Goal: Task Accomplishment & Management: Complete application form

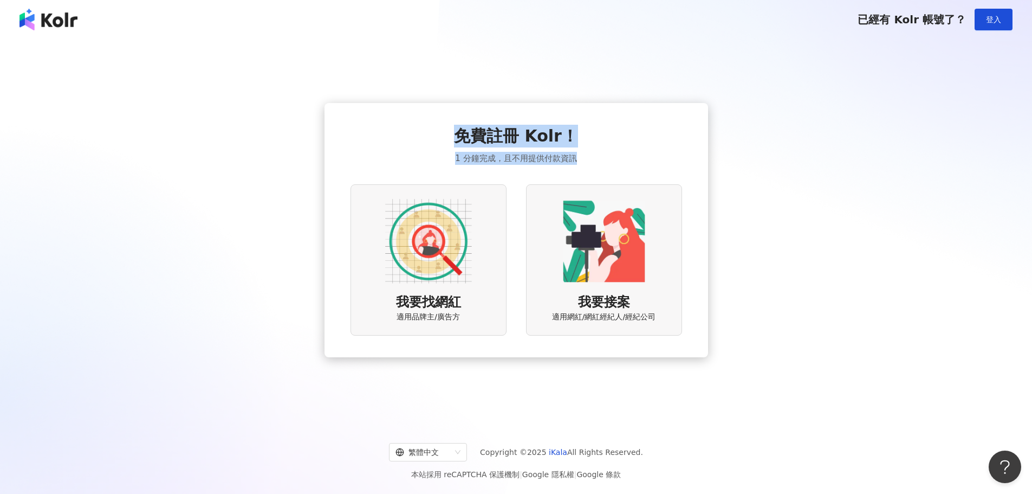
drag, startPoint x: 463, startPoint y: 139, endPoint x: 573, endPoint y: 168, distance: 113.3
click at [573, 168] on div "免費註冊 Kolr！ 1 分鐘完成，且不用提供付款資訊 我要找網紅 適用品牌主/廣告方 我要接案 適用網紅/網紅經紀人/經紀公司" at bounding box center [516, 230] width 332 height 211
click at [521, 145] on span "免費註冊 Kolr！" at bounding box center [516, 136] width 124 height 23
click at [426, 195] on div "我要找網紅 適用品牌主/廣告方" at bounding box center [428, 259] width 156 height 151
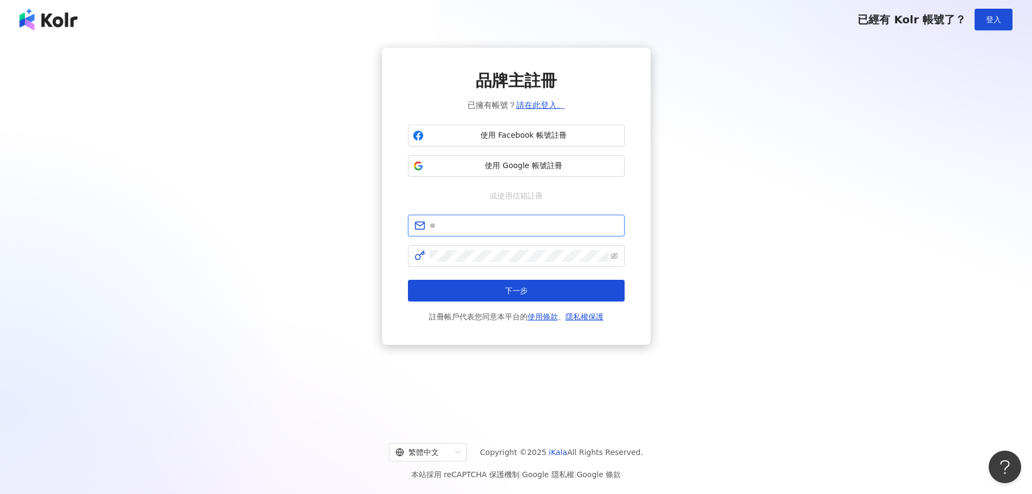
click at [430, 226] on input "text" at bounding box center [524, 225] width 189 height 12
click at [430, 198] on div "或使用信箱註冊" at bounding box center [516, 196] width 217 height 12
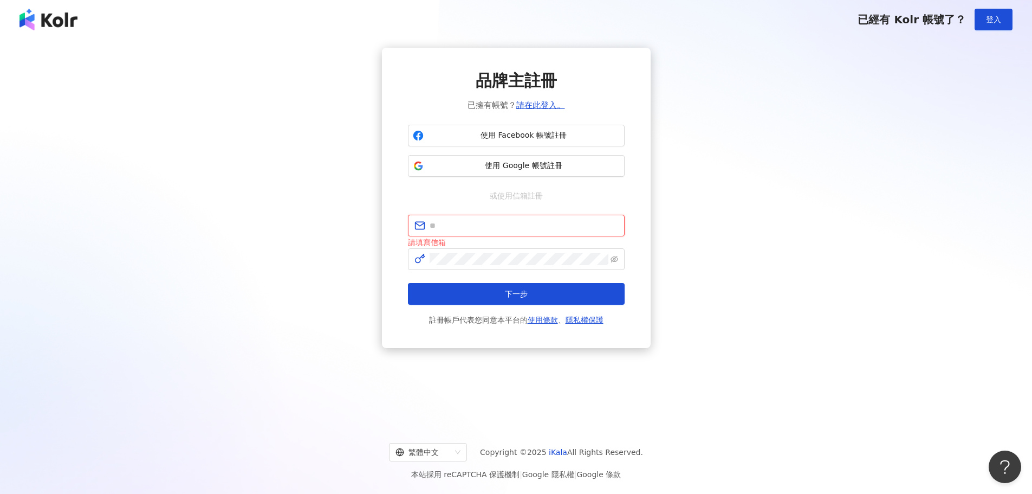
click at [557, 228] on input "text" at bounding box center [524, 225] width 189 height 12
drag, startPoint x: 623, startPoint y: 92, endPoint x: 612, endPoint y: 95, distance: 11.3
click at [623, 92] on div "品牌主註冊 已擁有帳號？ 請在此登入。" at bounding box center [516, 90] width 217 height 42
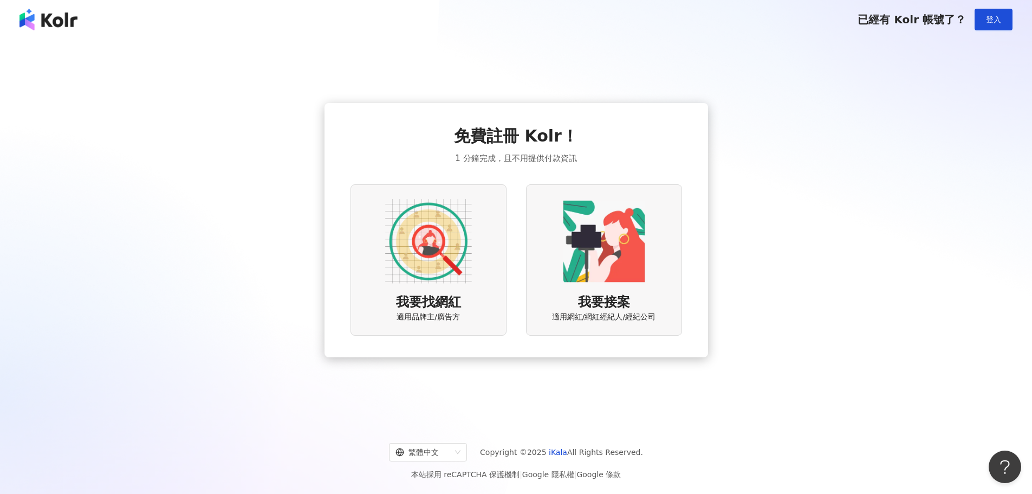
click at [429, 223] on img at bounding box center [428, 241] width 87 height 87
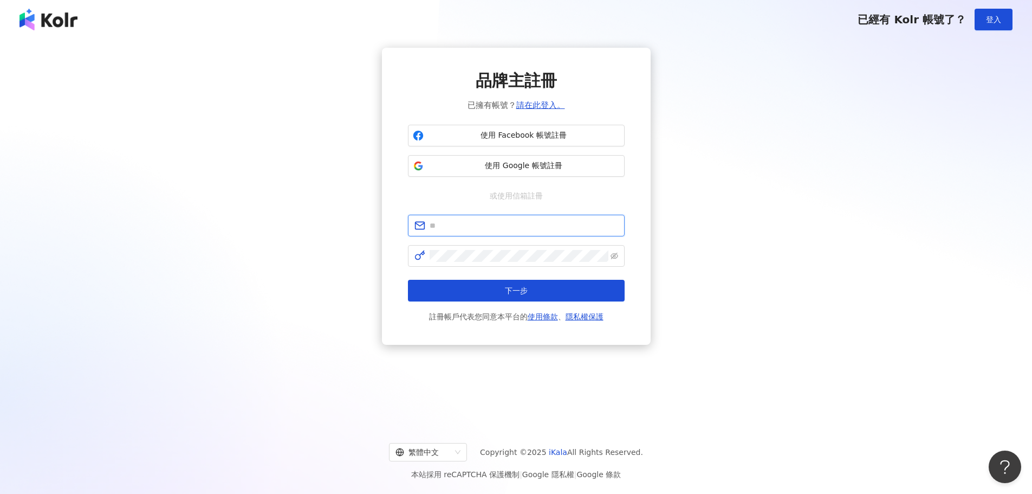
click at [488, 220] on input "text" at bounding box center [524, 225] width 189 height 12
type input "**********"
click at [548, 289] on button "下一步" at bounding box center [516, 291] width 217 height 22
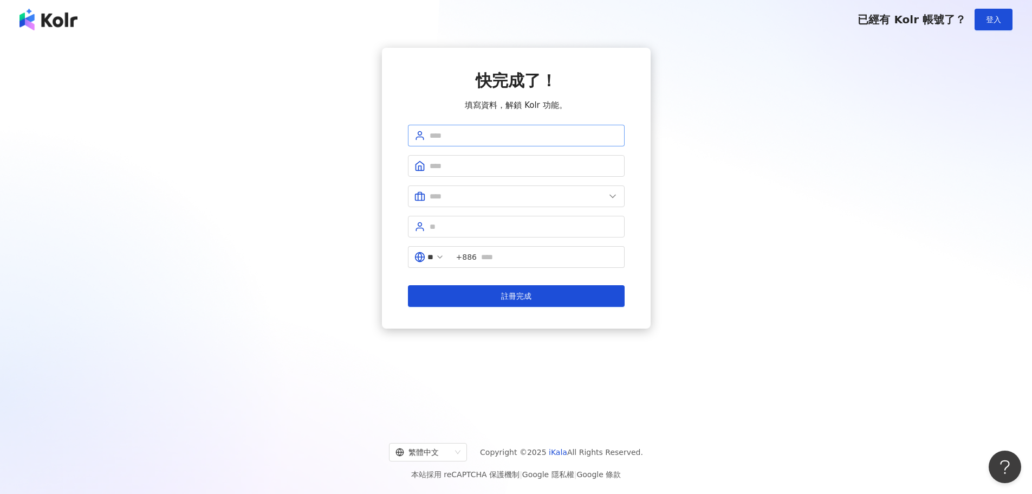
click at [502, 145] on span at bounding box center [516, 136] width 217 height 22
click at [507, 136] on input "text" at bounding box center [524, 135] width 189 height 12
type input "**********"
click at [496, 167] on input "text" at bounding box center [524, 166] width 189 height 12
type input "******"
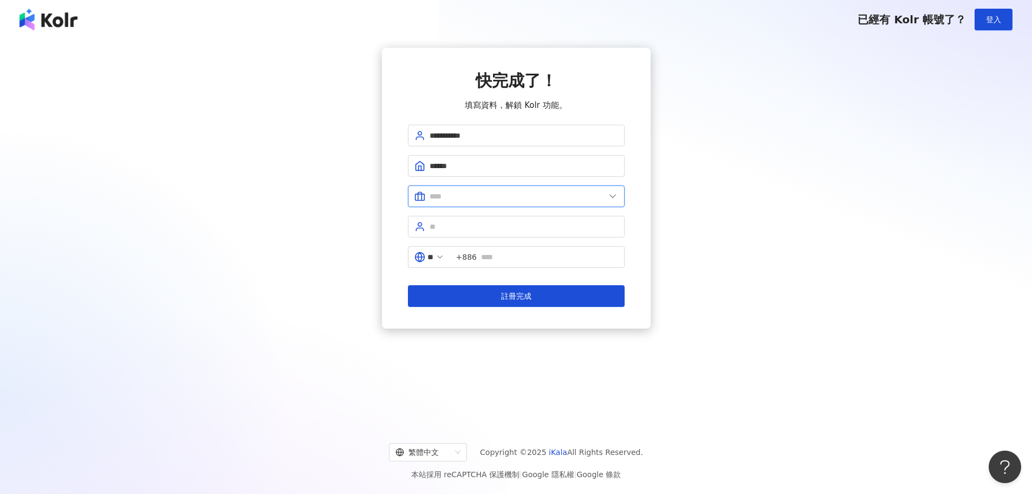
click at [492, 196] on input "text" at bounding box center [518, 196] width 176 height 12
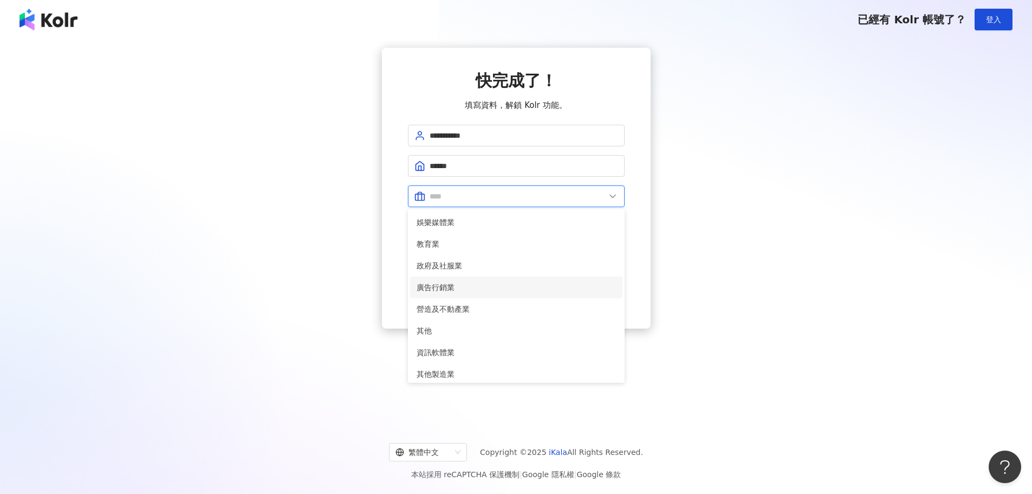
scroll to position [221, 0]
click at [442, 282] on span "廣告行銷業" at bounding box center [516, 283] width 199 height 12
type input "*****"
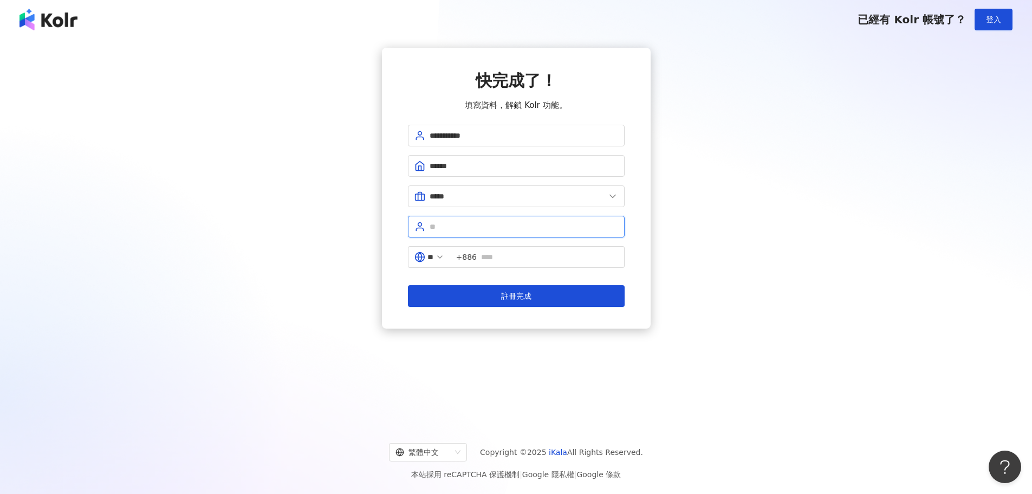
click at [491, 226] on input "text" at bounding box center [524, 226] width 189 height 12
type input "**********"
click at [508, 256] on input "text" at bounding box center [549, 257] width 137 height 12
click at [491, 257] on input "**********" at bounding box center [549, 257] width 137 height 12
click at [551, 309] on div "**********" at bounding box center [516, 188] width 269 height 281
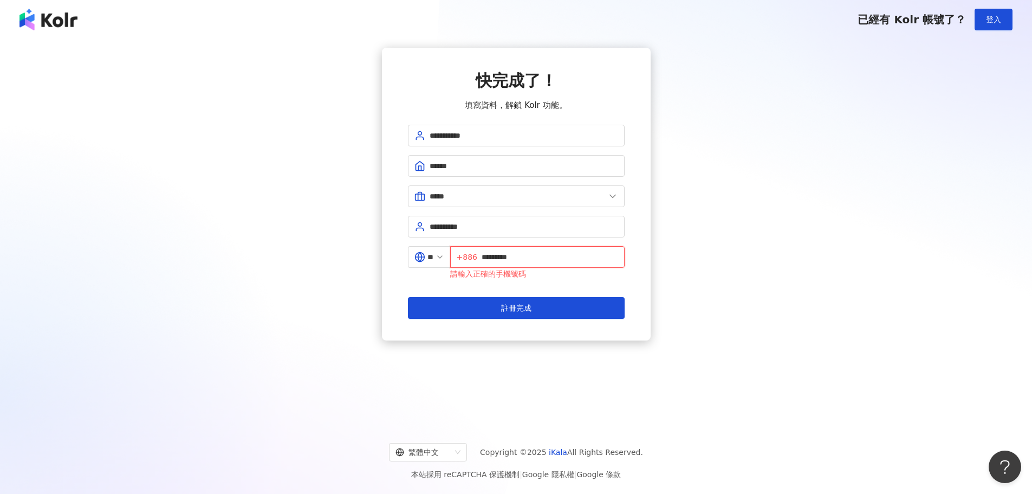
click at [486, 262] on input "*********" at bounding box center [550, 257] width 137 height 12
type input "**********"
click at [556, 306] on button "註冊完成" at bounding box center [516, 308] width 217 height 22
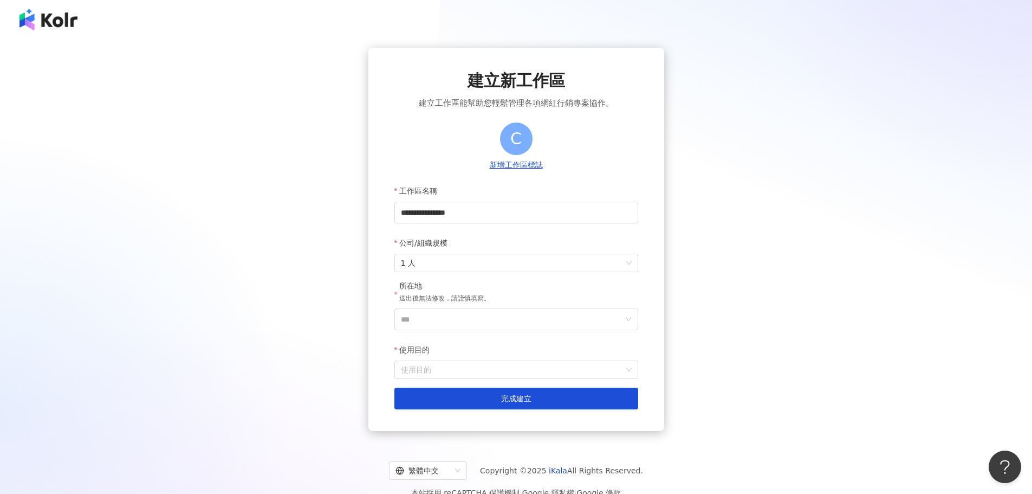
click at [746, 144] on div "**********" at bounding box center [516, 239] width 1006 height 383
drag, startPoint x: 418, startPoint y: 102, endPoint x: 541, endPoint y: 101, distance: 123.5
click at [541, 101] on div "**********" at bounding box center [516, 239] width 244 height 340
click at [541, 101] on span "建立工作區能幫助您輕鬆管理各項網紅行銷專案協作。" at bounding box center [516, 102] width 195 height 13
click at [506, 212] on input "**********" at bounding box center [516, 213] width 244 height 22
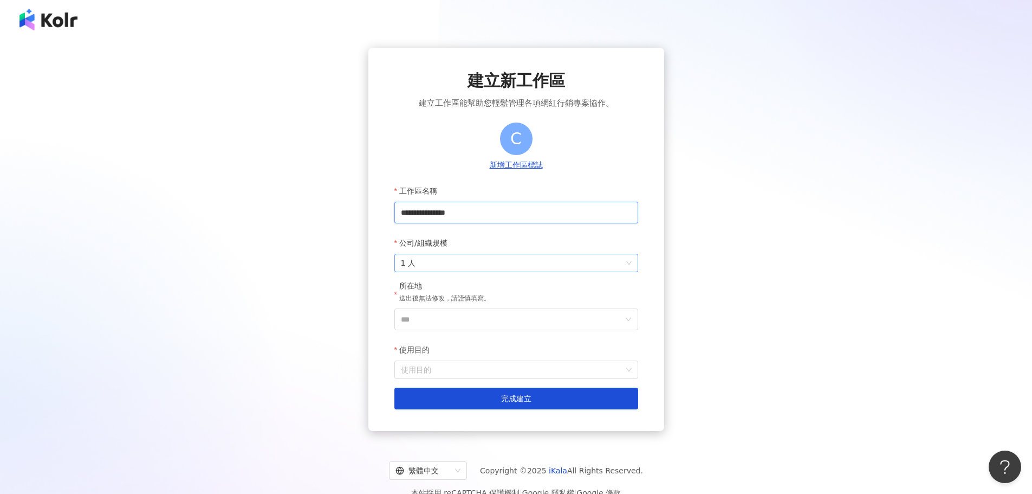
click at [466, 270] on span "1 人" at bounding box center [516, 262] width 231 height 17
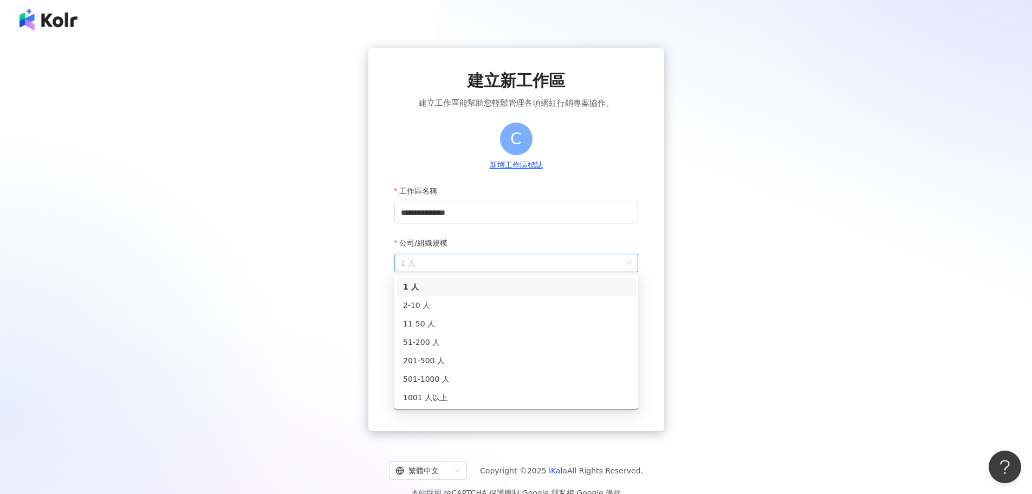
click at [466, 268] on span "1 人" at bounding box center [516, 262] width 231 height 17
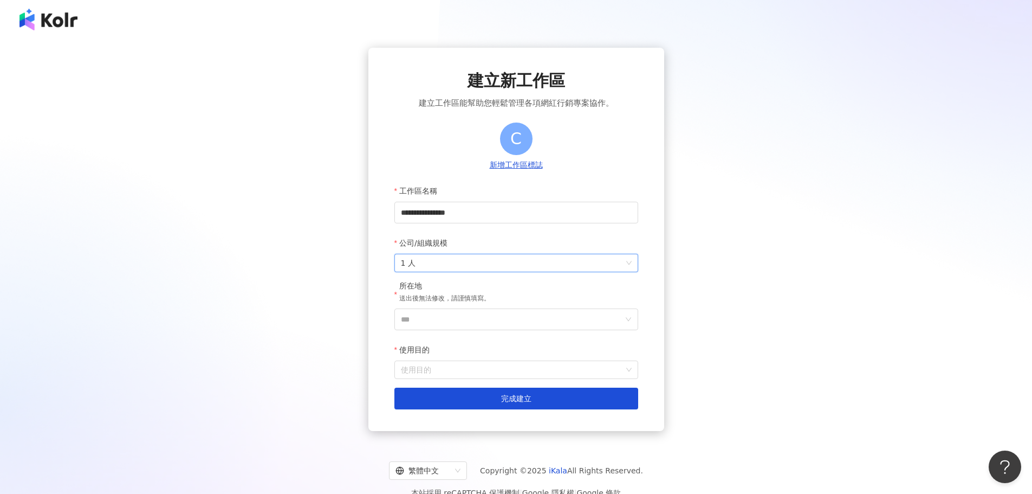
click at [468, 265] on span "1 人" at bounding box center [516, 262] width 231 height 17
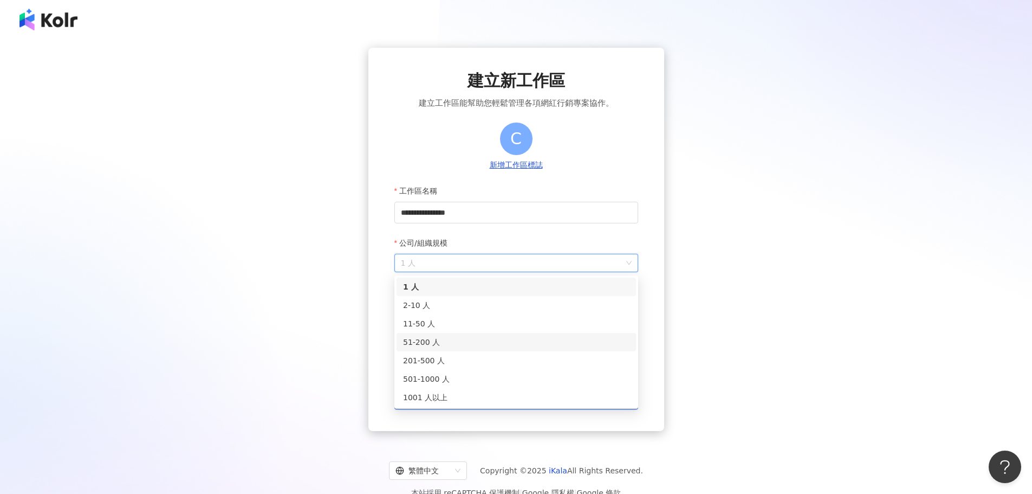
click at [457, 345] on div "51-200 人" at bounding box center [516, 342] width 226 height 12
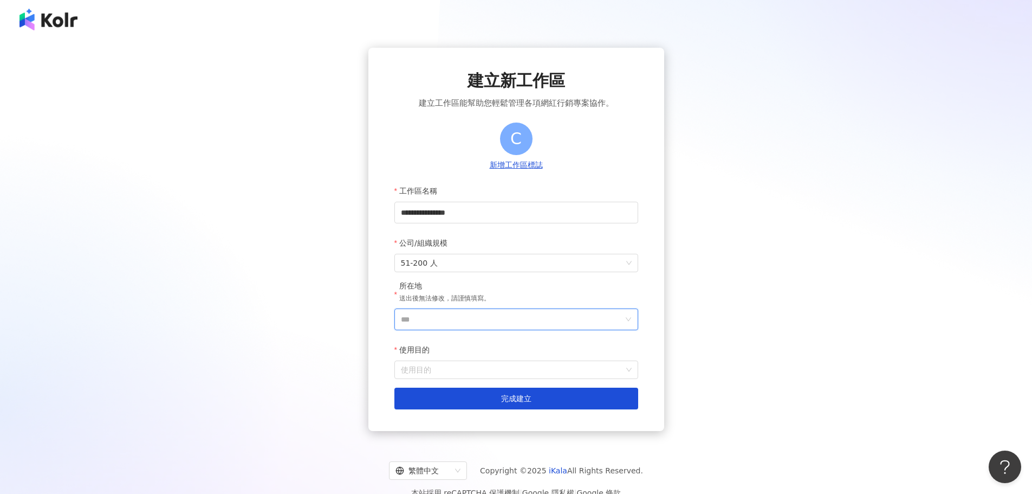
click at [455, 329] on input "***" at bounding box center [512, 319] width 222 height 21
click at [558, 163] on div "台灣" at bounding box center [579, 167] width 104 height 20
click at [444, 370] on input "使用目的" at bounding box center [516, 369] width 231 height 17
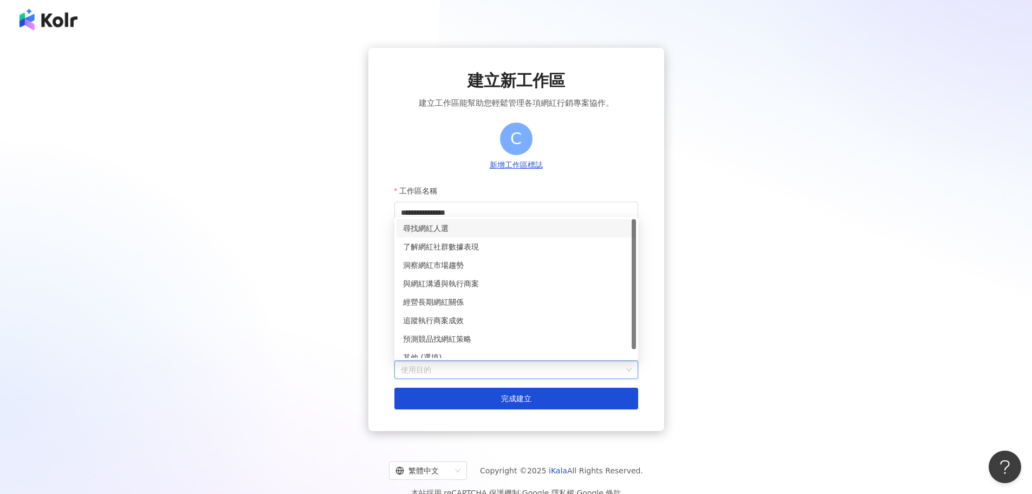
click at [479, 223] on div "尋找網紅人選" at bounding box center [516, 228] width 226 height 12
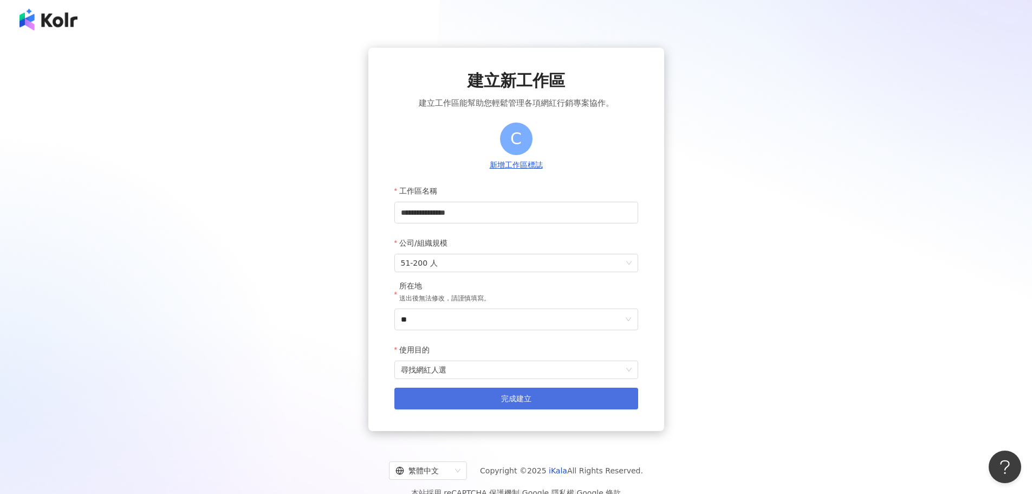
click at [472, 396] on button "完成建立" at bounding box center [516, 398] width 244 height 22
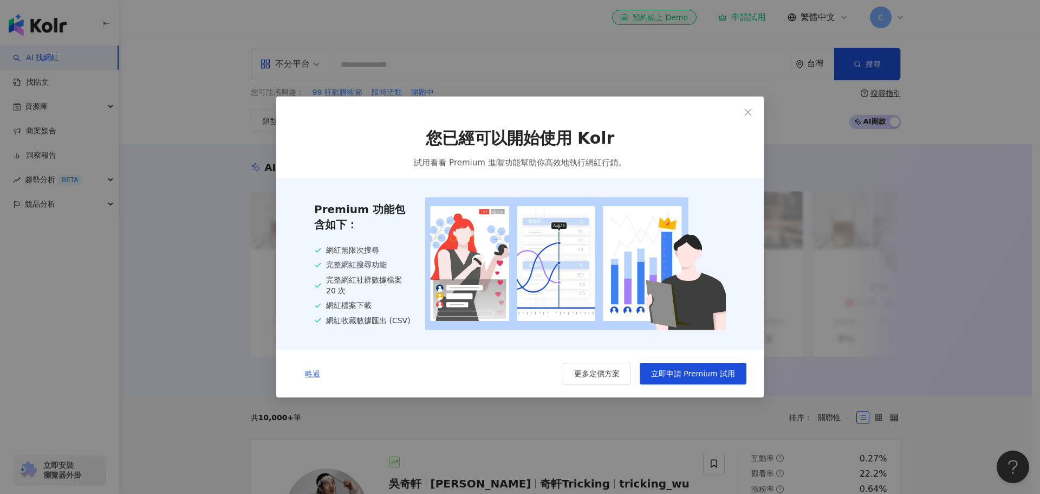
click at [315, 367] on button "略過" at bounding box center [313, 373] width 38 height 22
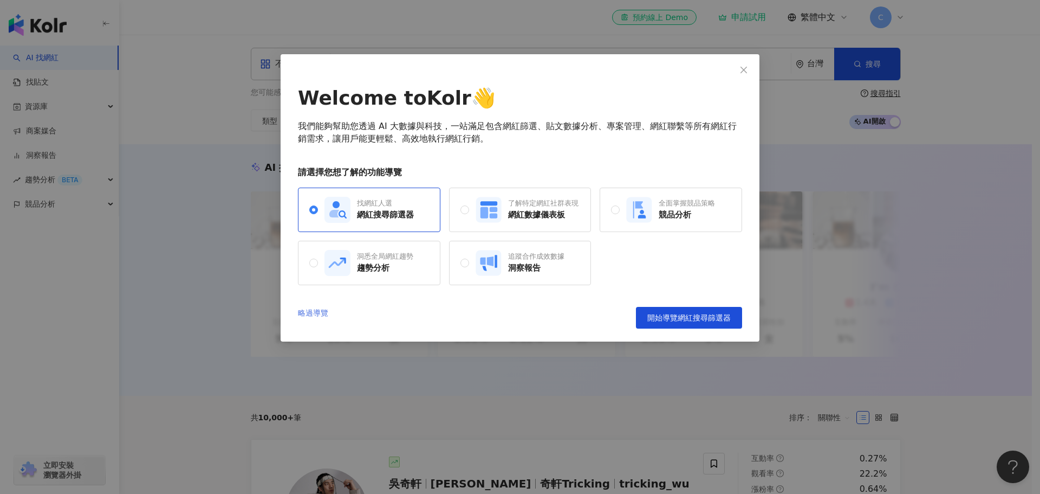
click at [321, 314] on link "略過導覽" at bounding box center [313, 318] width 30 height 22
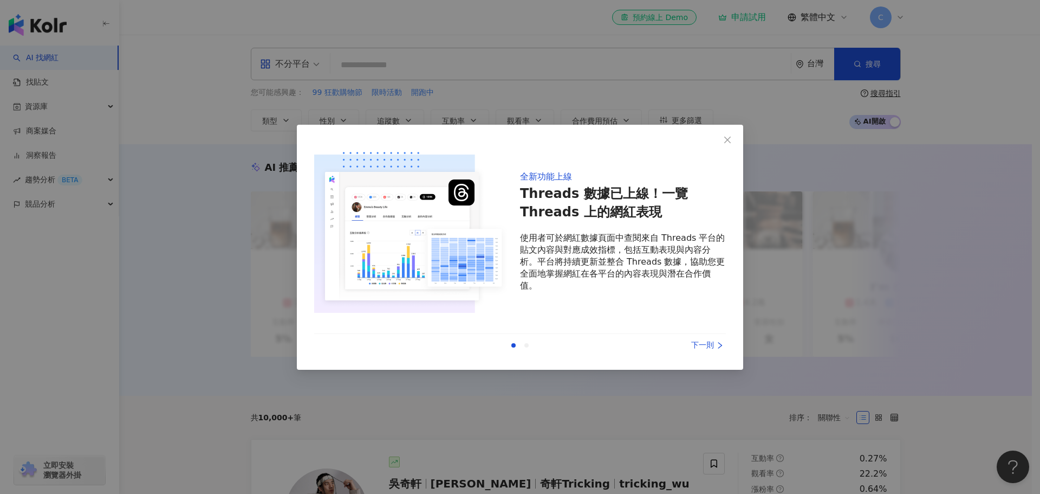
click at [717, 347] on icon "right" at bounding box center [720, 345] width 8 height 8
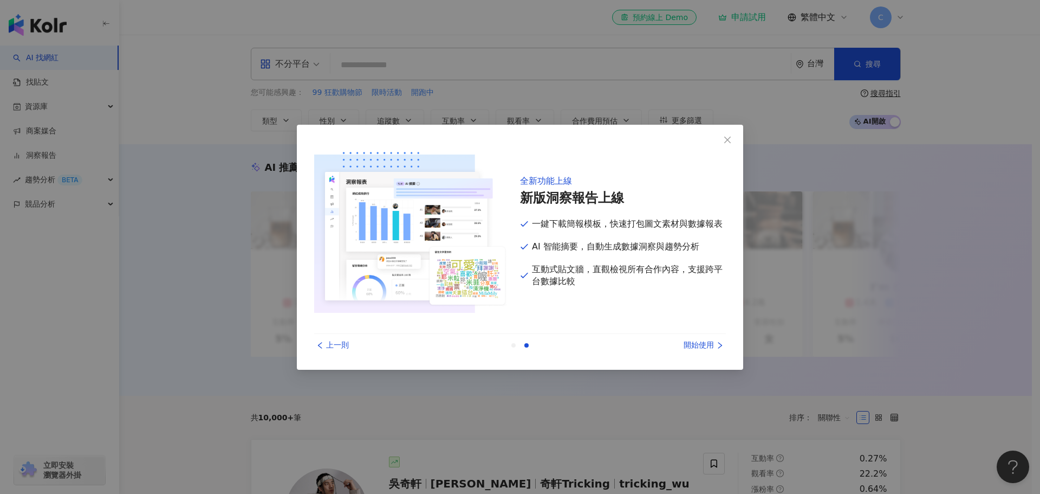
click at [716, 346] on icon "right" at bounding box center [720, 345] width 8 height 8
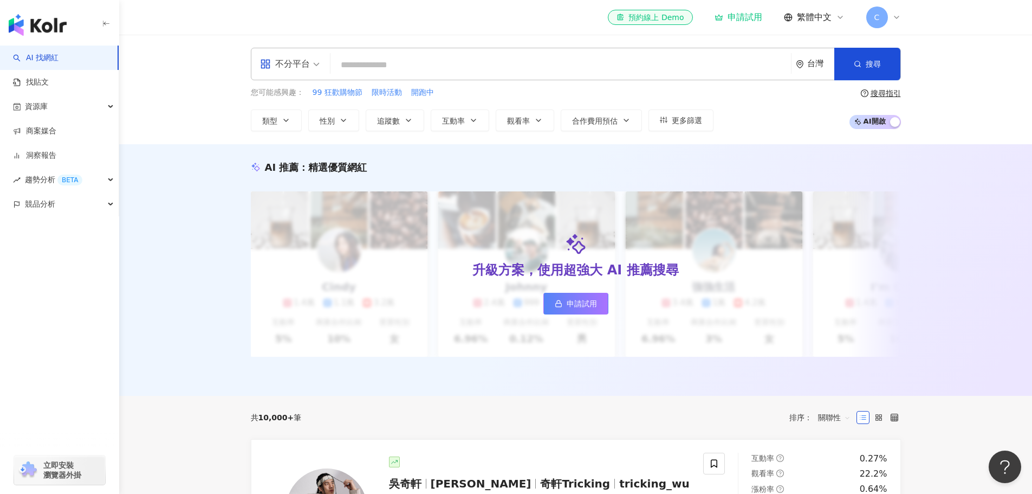
click at [425, 60] on input "search" at bounding box center [561, 65] width 452 height 21
click at [540, 63] on input "search" at bounding box center [561, 65] width 452 height 21
click at [436, 60] on input "search" at bounding box center [561, 65] width 452 height 21
paste input "********"
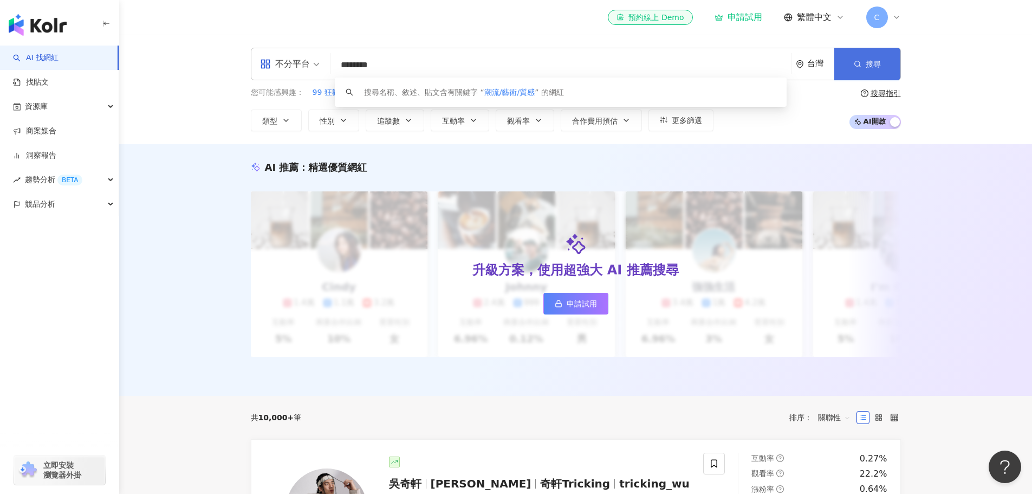
type input "********"
click at [869, 62] on span "搜尋" at bounding box center [873, 64] width 15 height 9
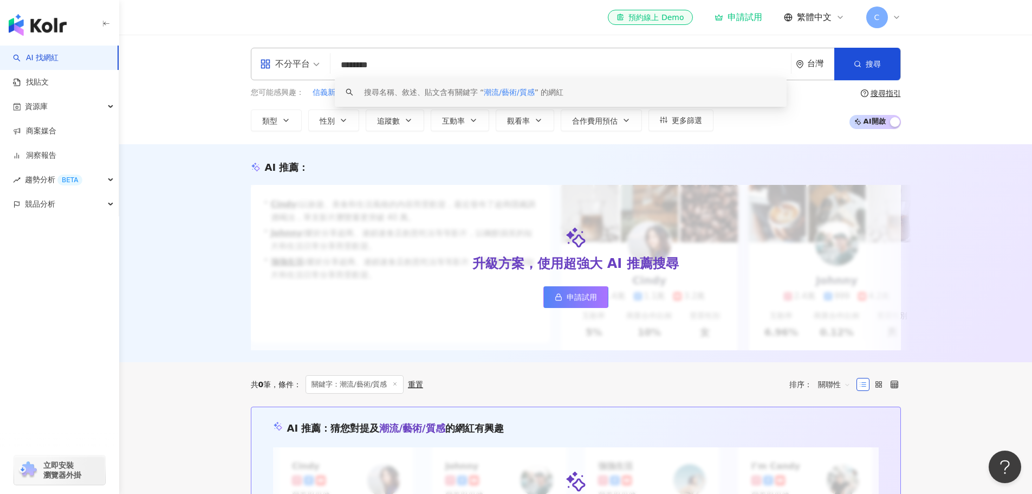
click at [403, 61] on input "********" at bounding box center [561, 65] width 452 height 21
drag, startPoint x: 360, startPoint y: 63, endPoint x: 475, endPoint y: 64, distance: 115.4
click at [475, 64] on input "********" at bounding box center [561, 65] width 452 height 21
click at [56, 161] on link "洞察報告" at bounding box center [34, 155] width 43 height 11
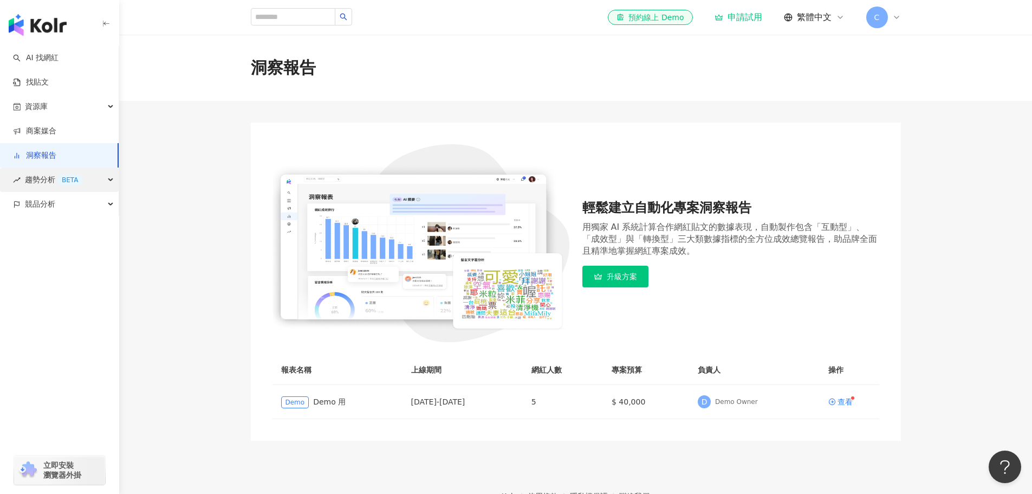
click at [64, 183] on div "BETA" at bounding box center [69, 179] width 25 height 11
click at [88, 276] on div "競品分析" at bounding box center [59, 277] width 119 height 24
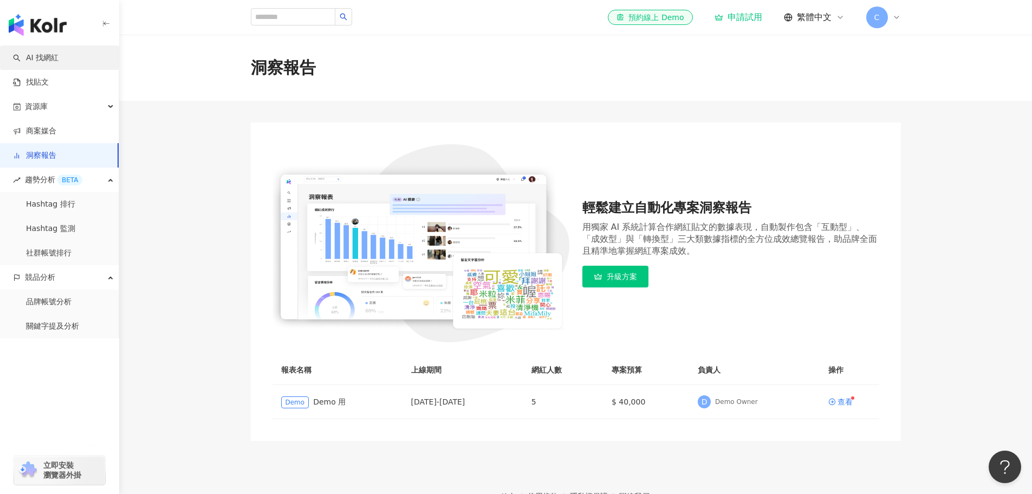
click at [59, 57] on link "AI 找網紅" at bounding box center [36, 58] width 46 height 11
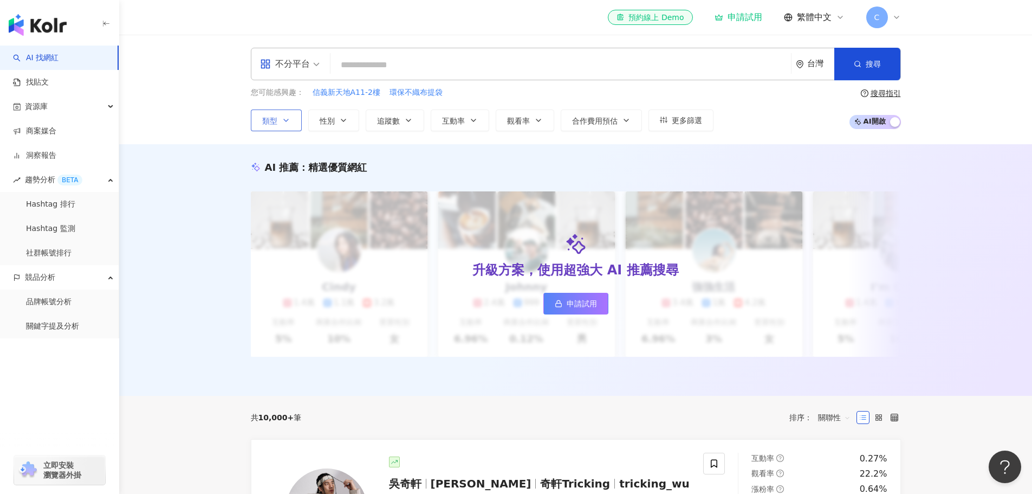
click at [289, 121] on icon "button" at bounding box center [286, 120] width 9 height 9
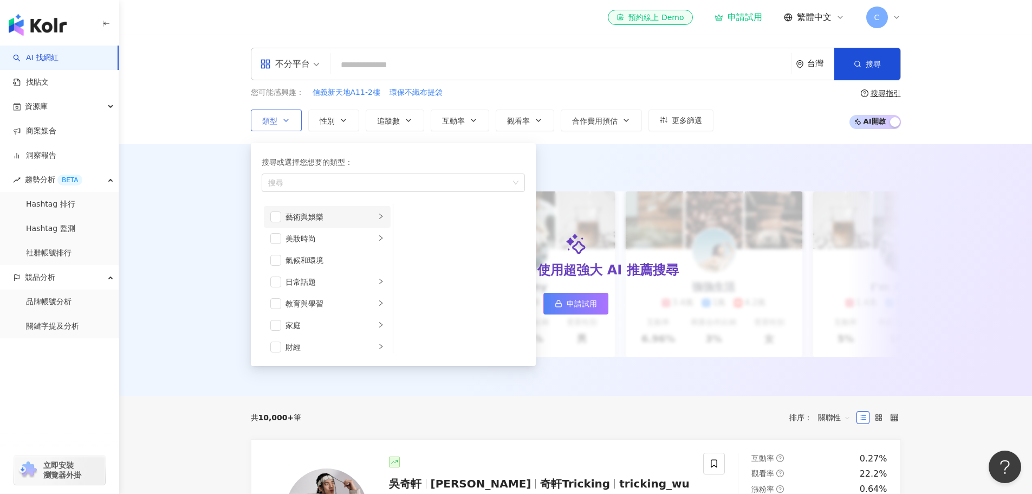
click at [358, 213] on div "藝術與娛樂" at bounding box center [330, 217] width 90 height 12
click at [331, 259] on div "影視娛樂" at bounding box center [330, 260] width 90 height 12
click at [330, 245] on li "生活風格" at bounding box center [327, 239] width 127 height 22
click at [328, 246] on li "生活風格" at bounding box center [327, 239] width 127 height 22
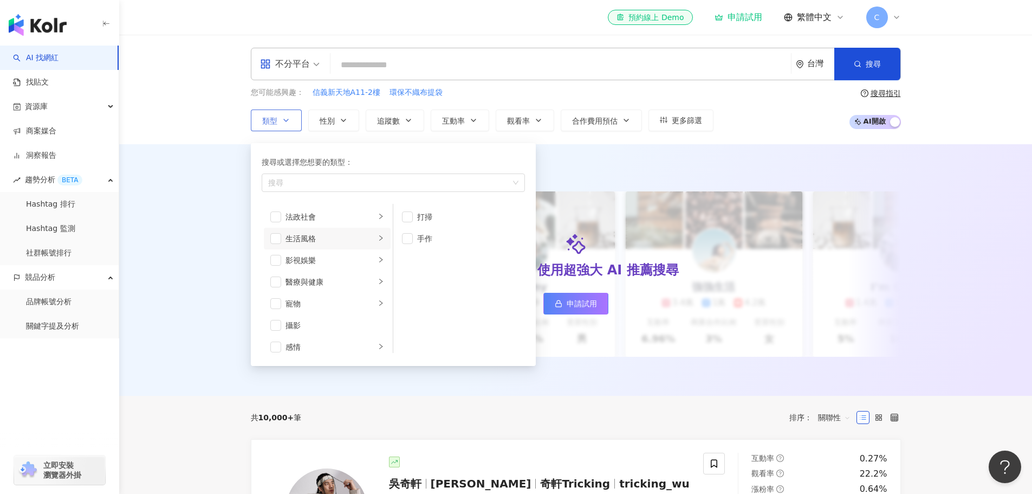
click at [328, 238] on div "生活風格" at bounding box center [330, 238] width 90 height 12
click at [331, 258] on div "影視娛樂" at bounding box center [330, 260] width 90 height 12
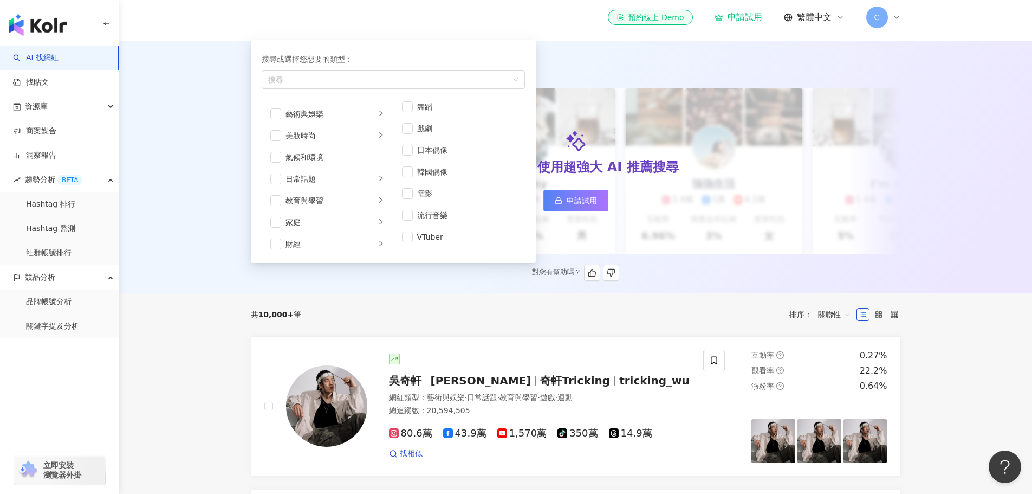
scroll to position [0, 0]
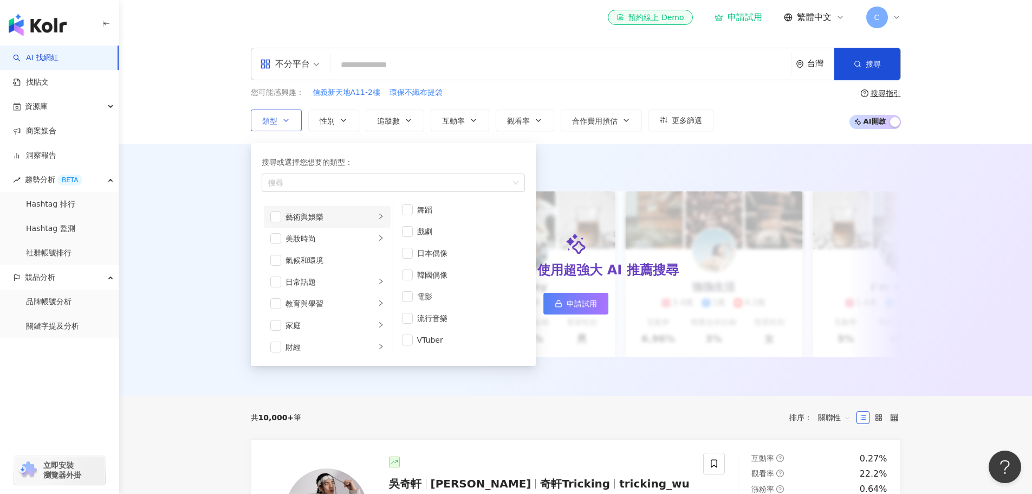
click at [315, 214] on div "藝術與娛樂" at bounding box center [330, 217] width 90 height 12
click at [276, 219] on span "button" at bounding box center [275, 216] width 11 height 11
click at [425, 121] on div "類型 搜尋或選擇您想要的類型： 藝術與娛樂 藝術與娛樂 美妝時尚 氣候和環境 日常話題 教育與學習 家庭 財經 美食 命理占卜 遊戲 法政社會 生活風格 影視…" at bounding box center [482, 120] width 463 height 22
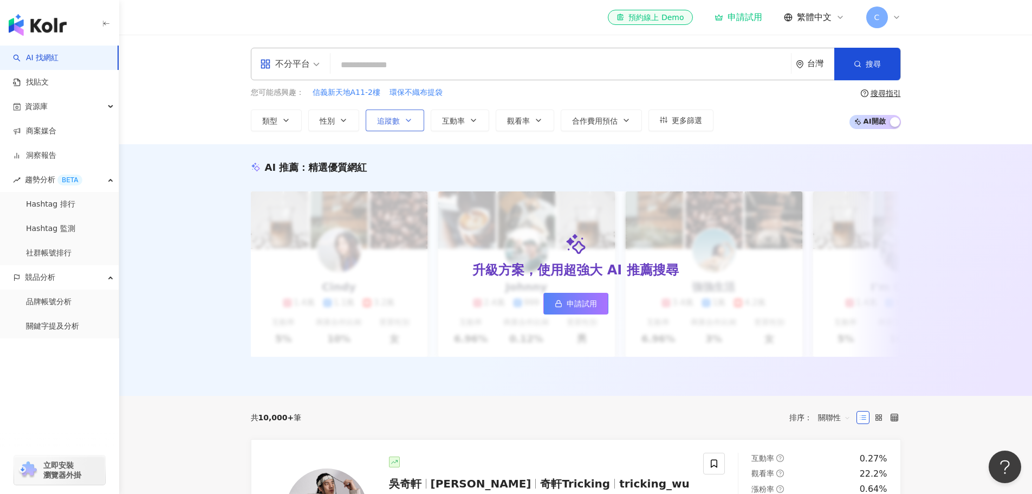
click at [414, 120] on button "追蹤數" at bounding box center [395, 120] width 59 height 22
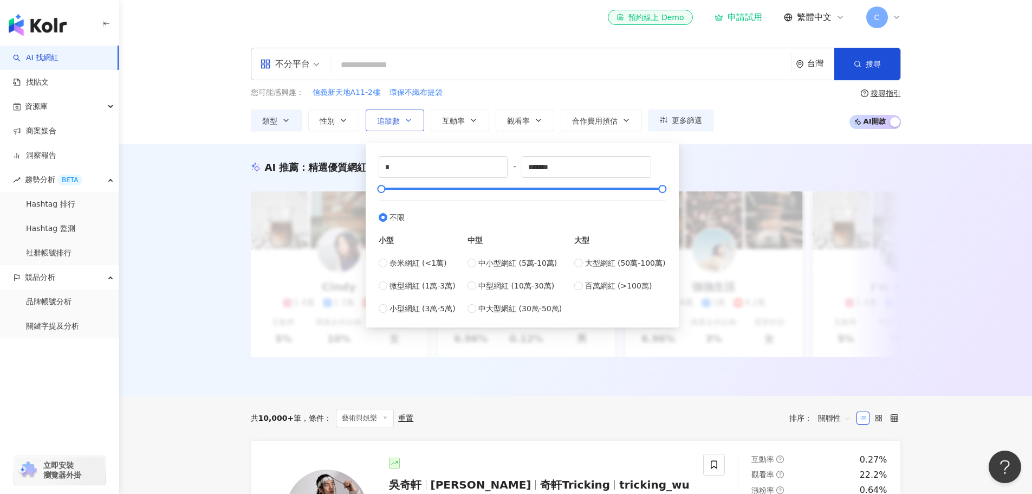
click at [414, 120] on button "追蹤數" at bounding box center [395, 120] width 59 height 22
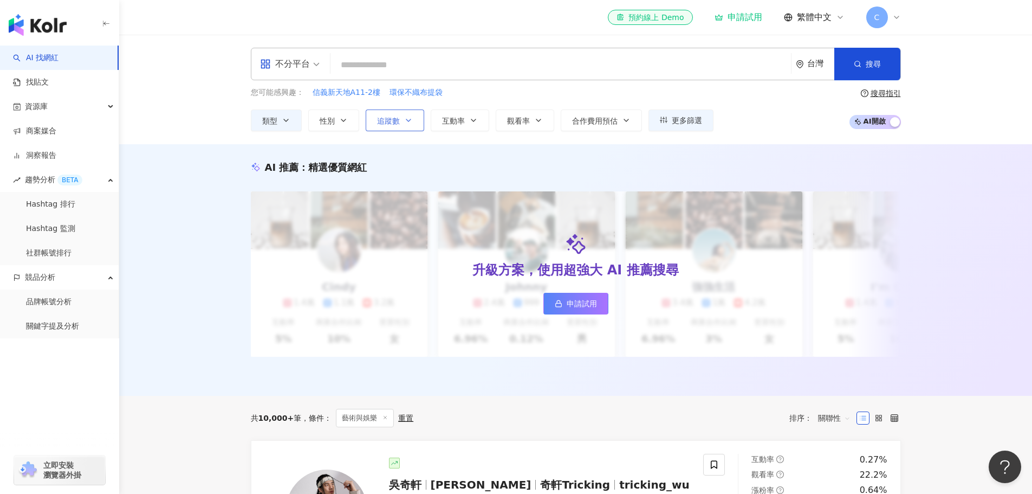
click at [414, 120] on button "追蹤數" at bounding box center [395, 120] width 59 height 22
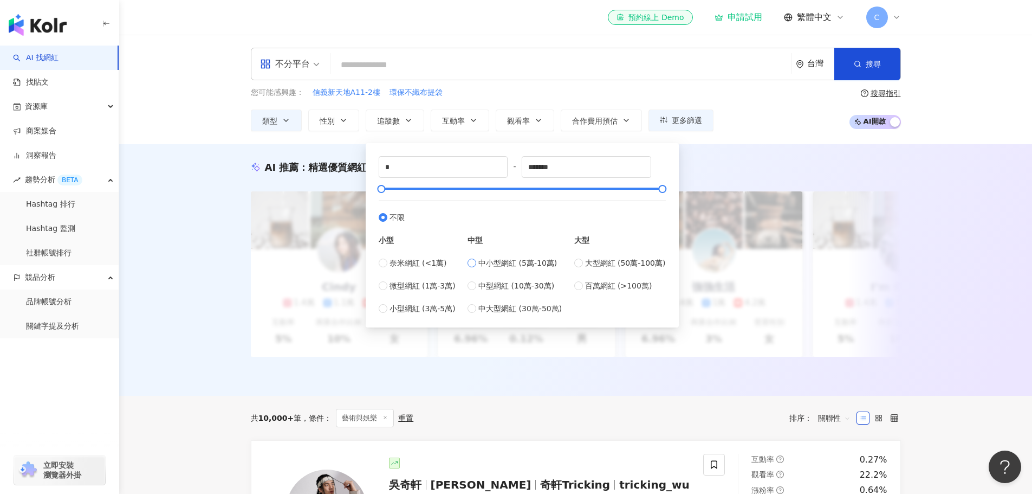
type input "*****"
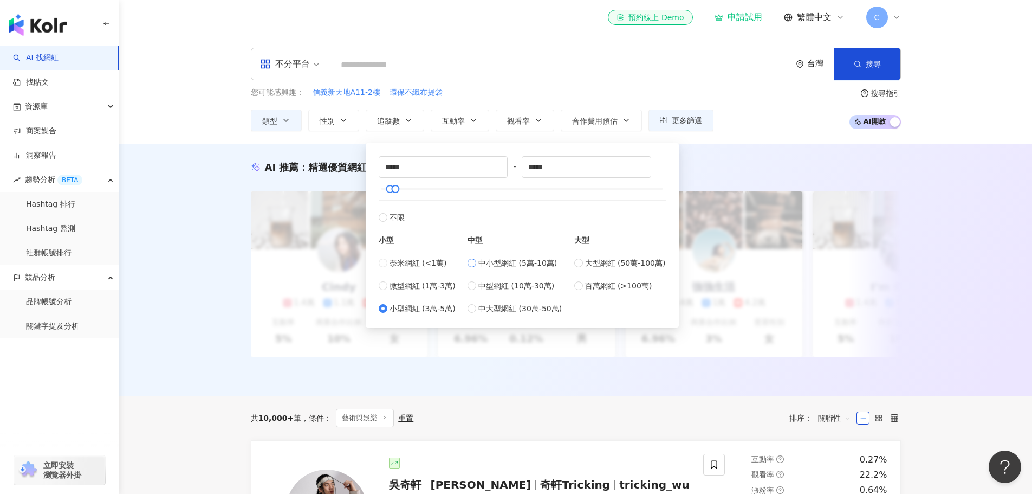
type input "*****"
click at [470, 126] on button "互動率" at bounding box center [460, 120] width 59 height 22
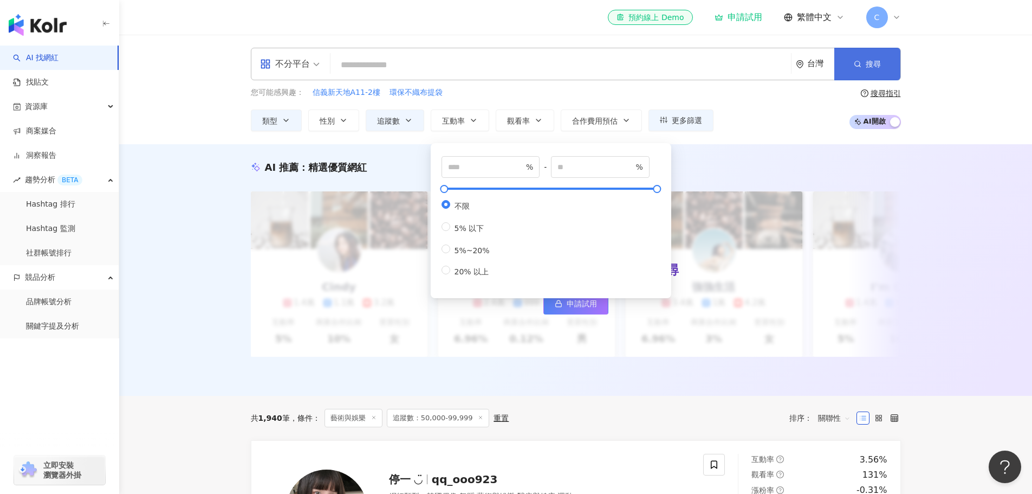
click at [867, 60] on span "搜尋" at bounding box center [873, 64] width 15 height 9
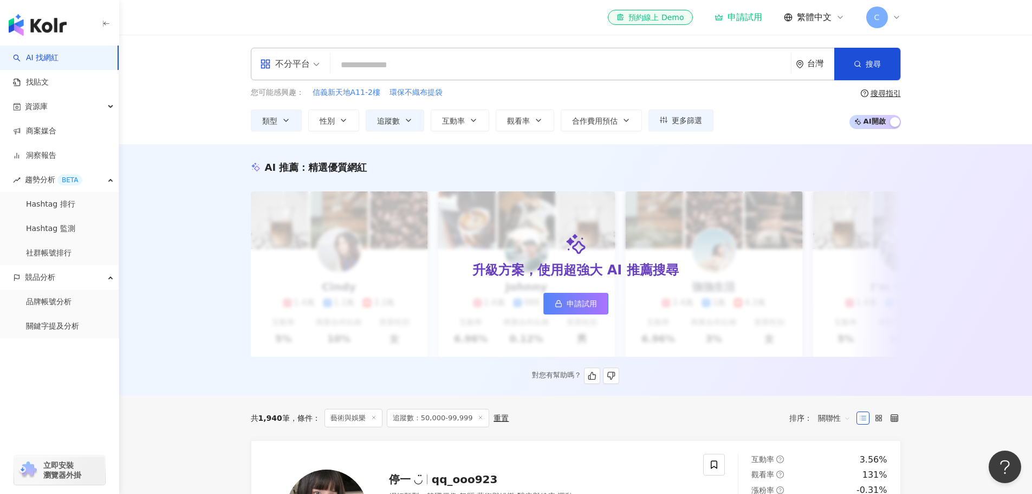
click at [592, 293] on link "申請試用" at bounding box center [575, 304] width 65 height 22
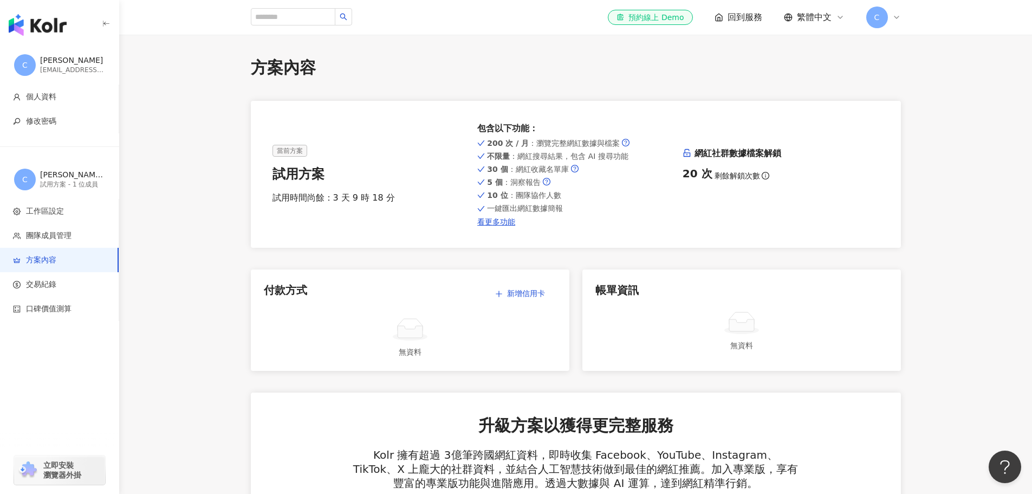
click at [54, 29] on img "button" at bounding box center [38, 25] width 58 height 22
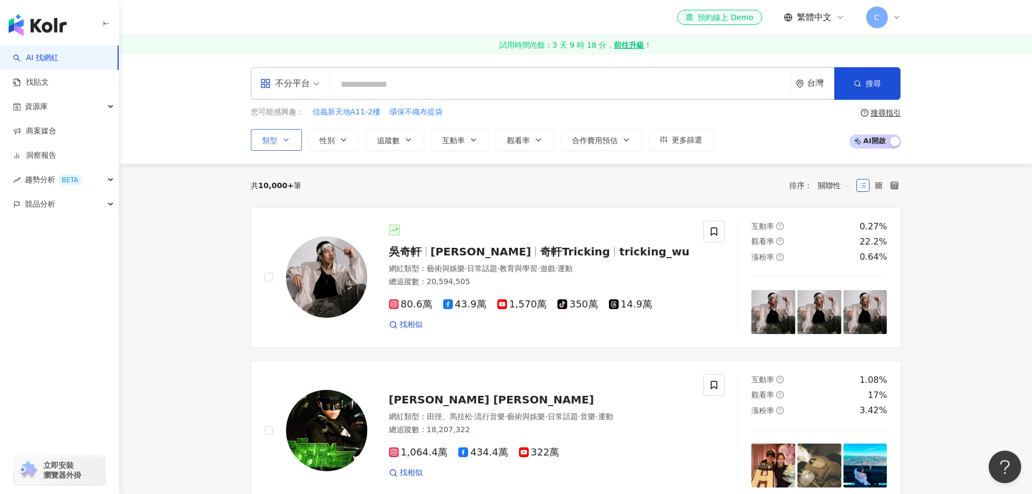
click at [280, 138] on button "類型" at bounding box center [276, 140] width 51 height 22
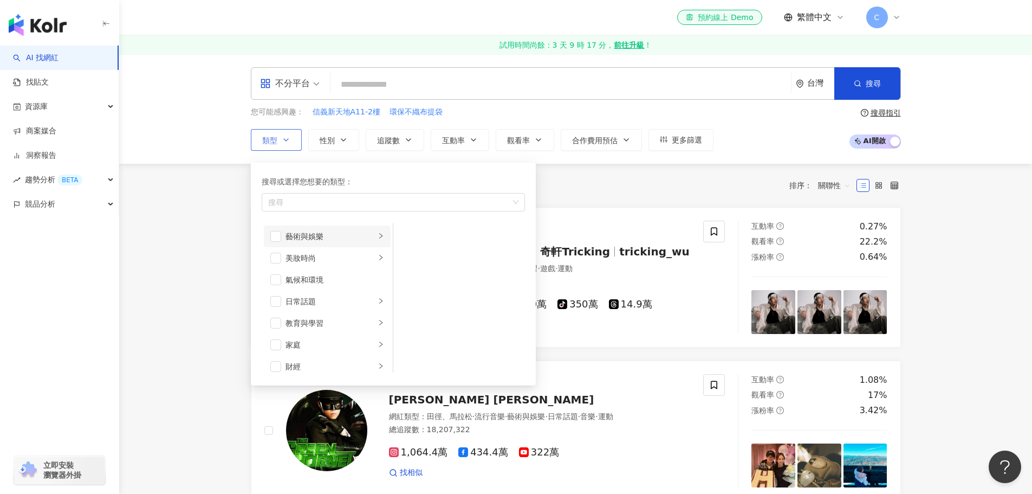
click at [289, 234] on div "藝術與娛樂" at bounding box center [330, 236] width 90 height 12
click at [280, 232] on span "button" at bounding box center [275, 236] width 11 height 11
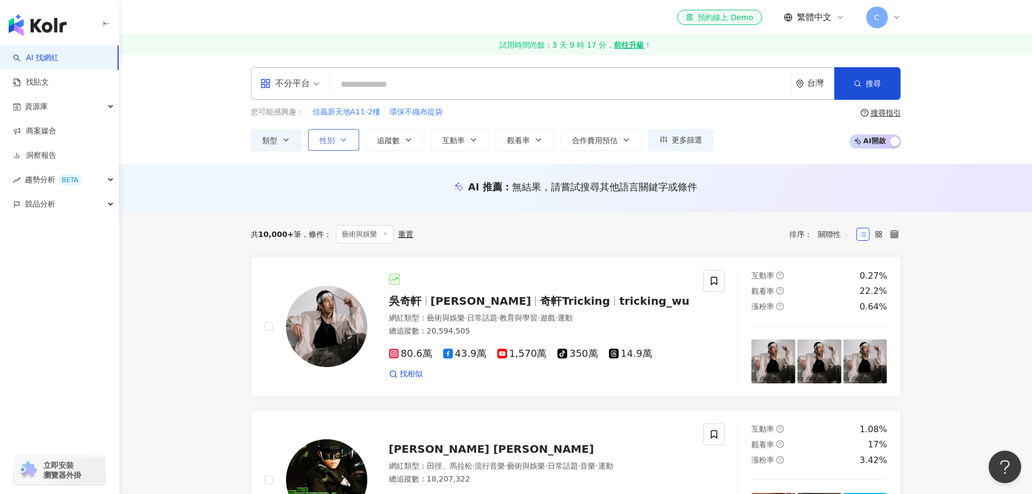
click at [346, 140] on icon "button" at bounding box center [343, 139] width 9 height 9
click at [406, 141] on icon "button" at bounding box center [408, 139] width 9 height 9
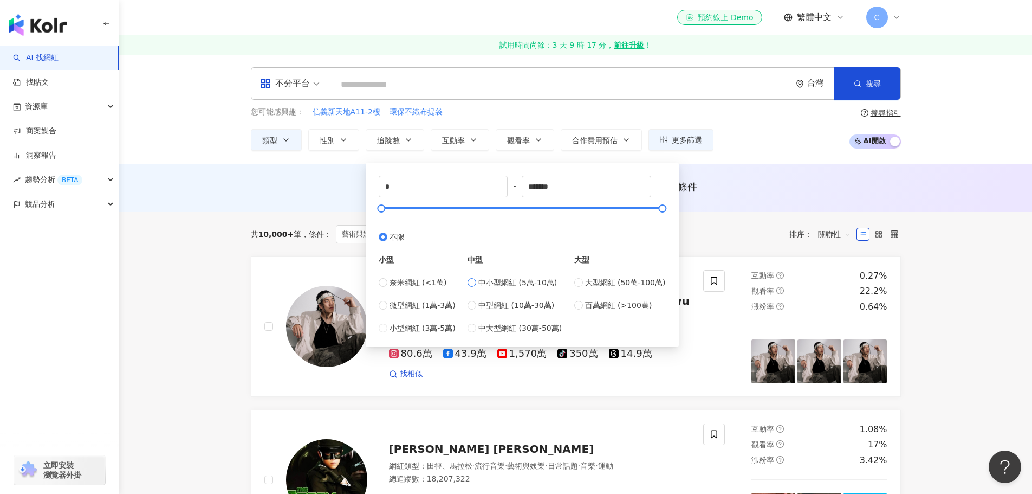
type input "*****"
click at [251, 302] on div "吳奇軒 Wu Hsuan 奇軒Tricking tricking_wu 網紅類型 ： 藝術與娛樂 · 日常話題 · 教育與學習 · 遊戲 · 運動 總追蹤數 …" at bounding box center [494, 326] width 487 height 113
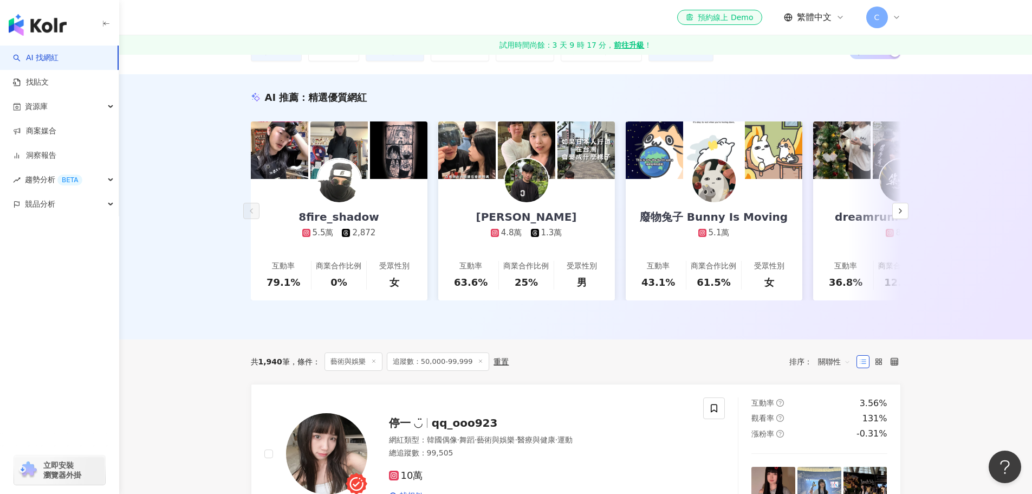
scroll to position [54, 0]
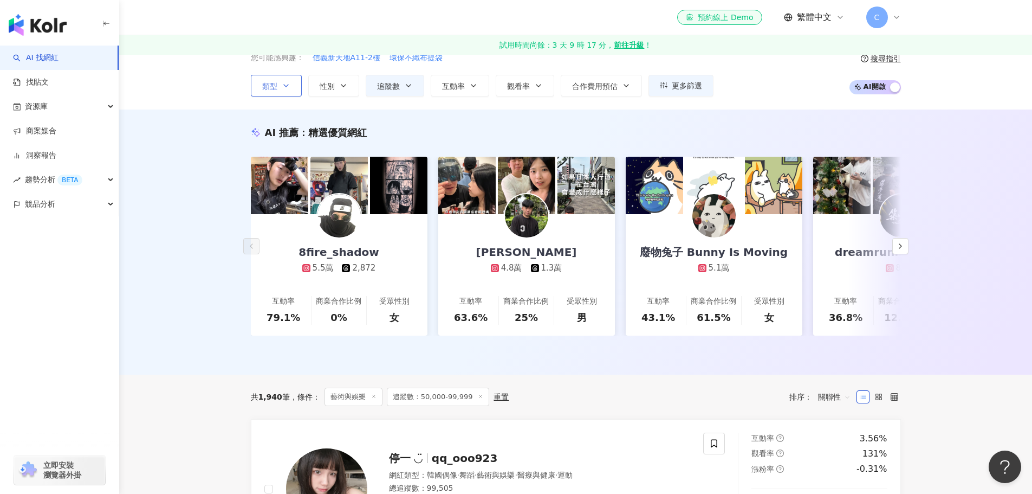
click at [283, 88] on icon "button" at bounding box center [286, 85] width 9 height 9
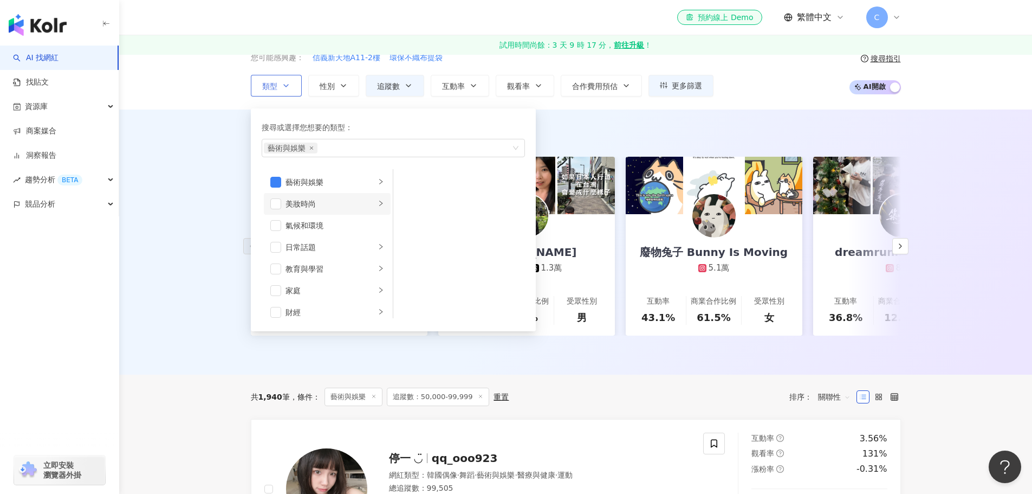
click at [359, 200] on div "美妝時尚" at bounding box center [330, 204] width 90 height 12
click at [410, 283] on span "button" at bounding box center [407, 283] width 11 height 11
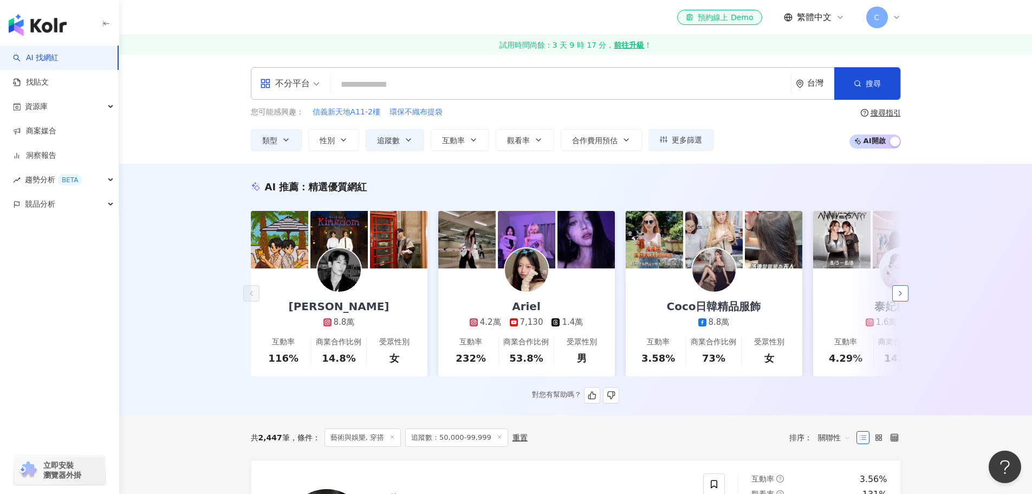
click at [907, 295] on button "button" at bounding box center [900, 293] width 16 height 16
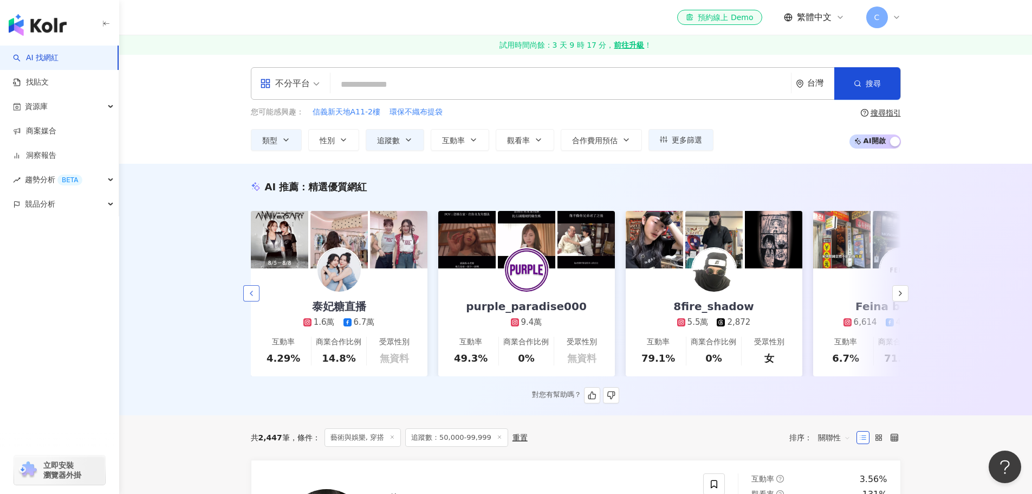
click at [245, 293] on button "button" at bounding box center [251, 293] width 16 height 16
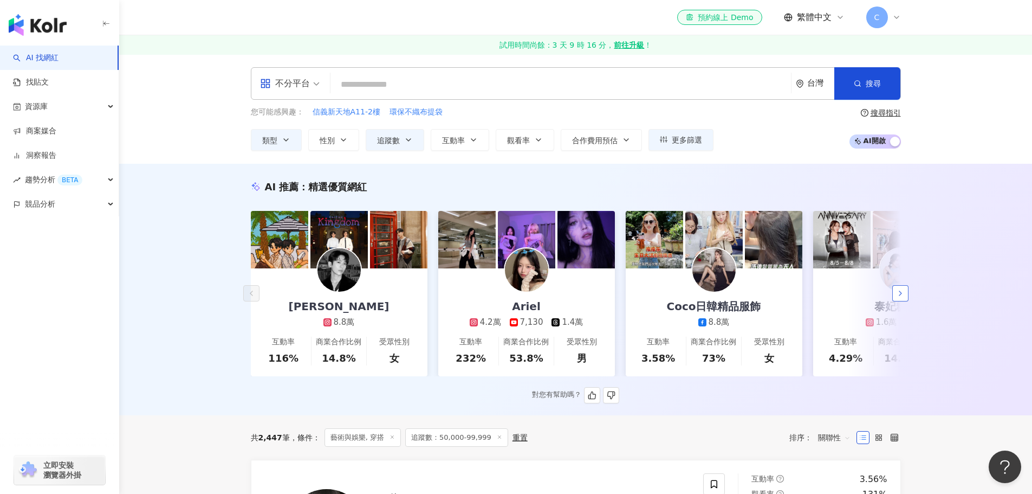
click at [905, 297] on button "button" at bounding box center [900, 293] width 16 height 16
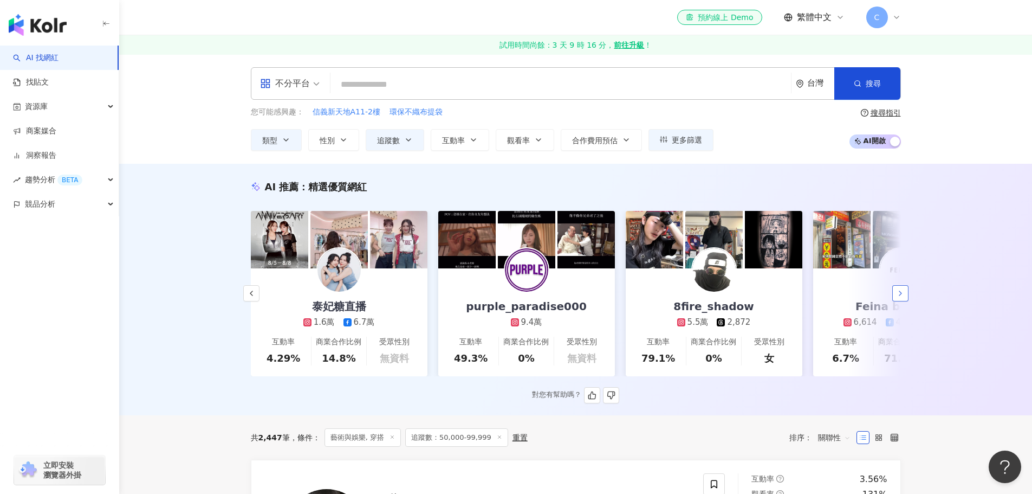
click at [905, 297] on button "button" at bounding box center [900, 293] width 16 height 16
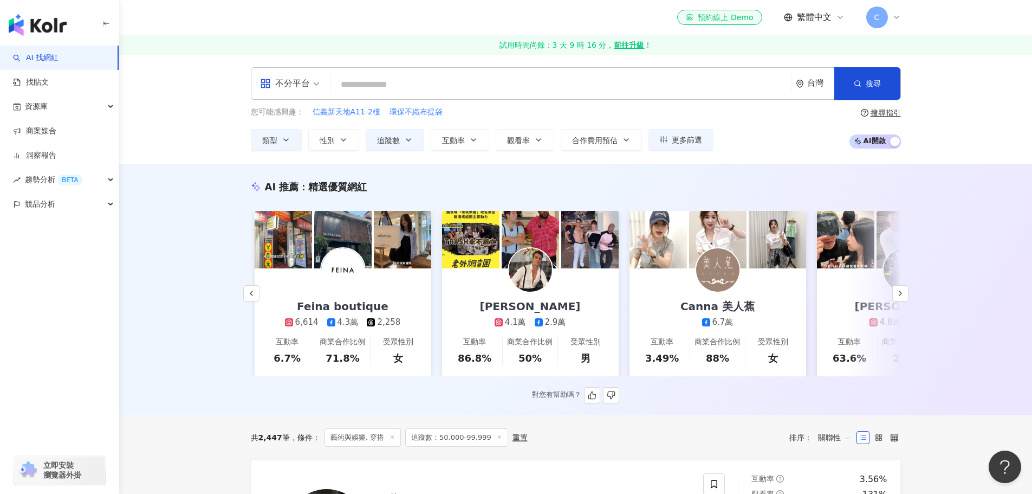
scroll to position [0, 1125]
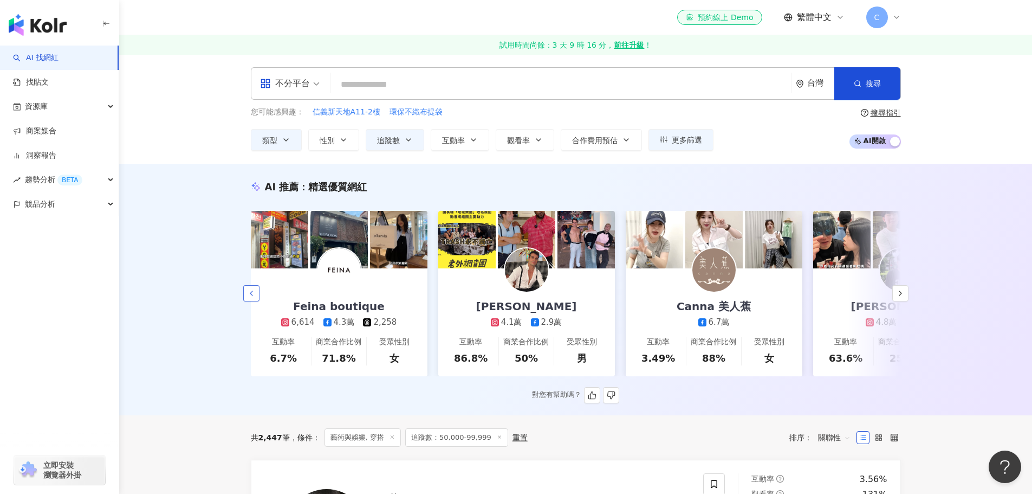
click at [257, 301] on button "button" at bounding box center [251, 293] width 16 height 16
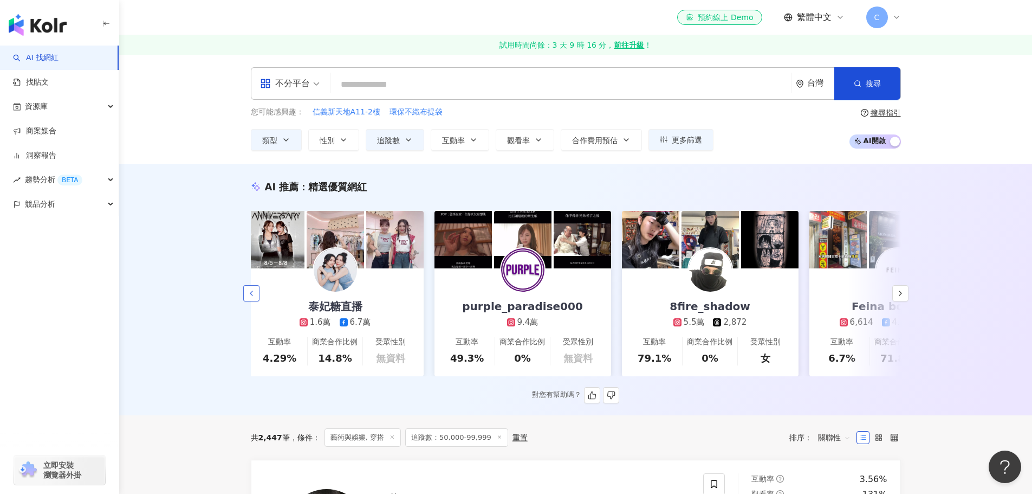
scroll to position [0, 562]
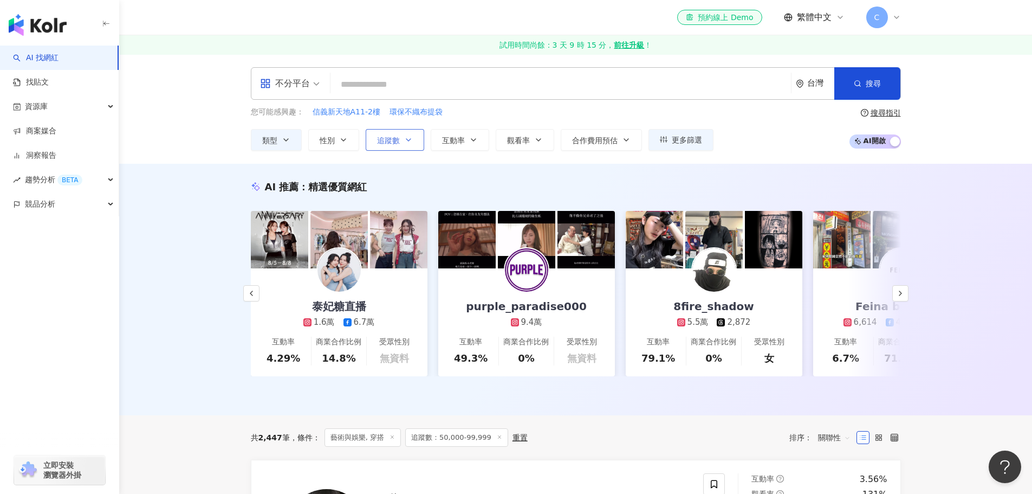
click at [410, 139] on icon "button" at bounding box center [408, 140] width 4 height 2
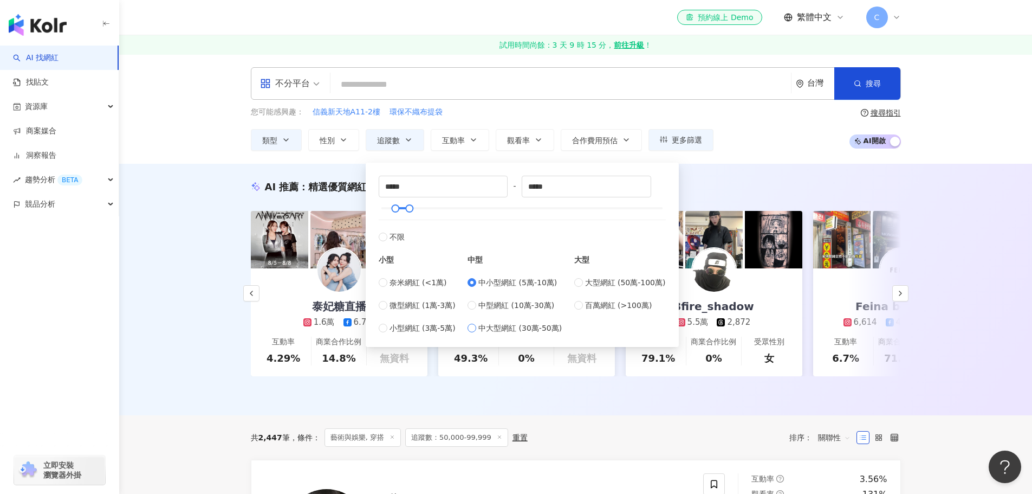
click at [528, 332] on span "中大型網紅 (30萬-50萬)" at bounding box center [519, 328] width 83 height 12
type input "******"
click at [533, 304] on span "中型網紅 (10萬-30萬)" at bounding box center [516, 305] width 76 height 12
type input "******"
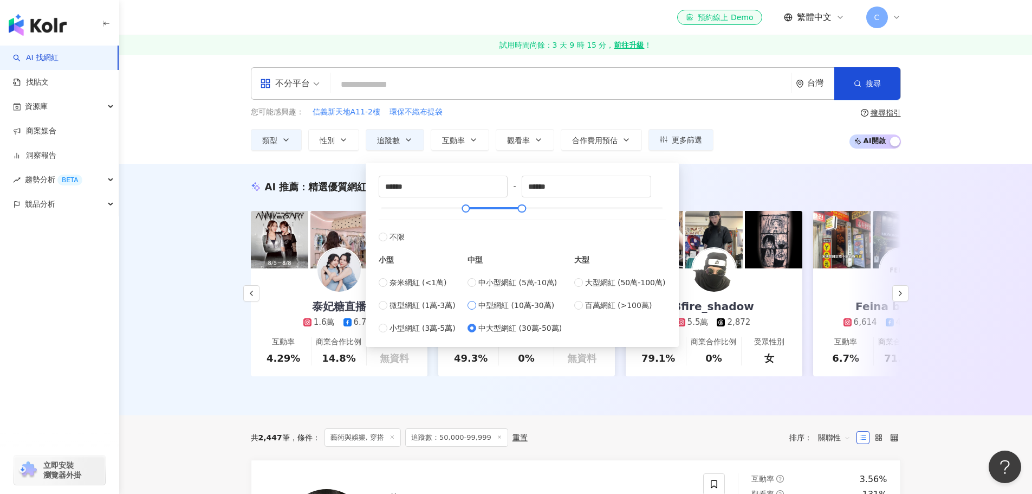
type input "******"
click at [209, 250] on div "AI 推薦 ： 精選優質網紅 Leiro Lai 8.8萬 互動率 116% 商業合作比例 14.8% 受眾性別 女 Ariel 4.2萬 7,130 1.4…" at bounding box center [575, 289] width 913 height 251
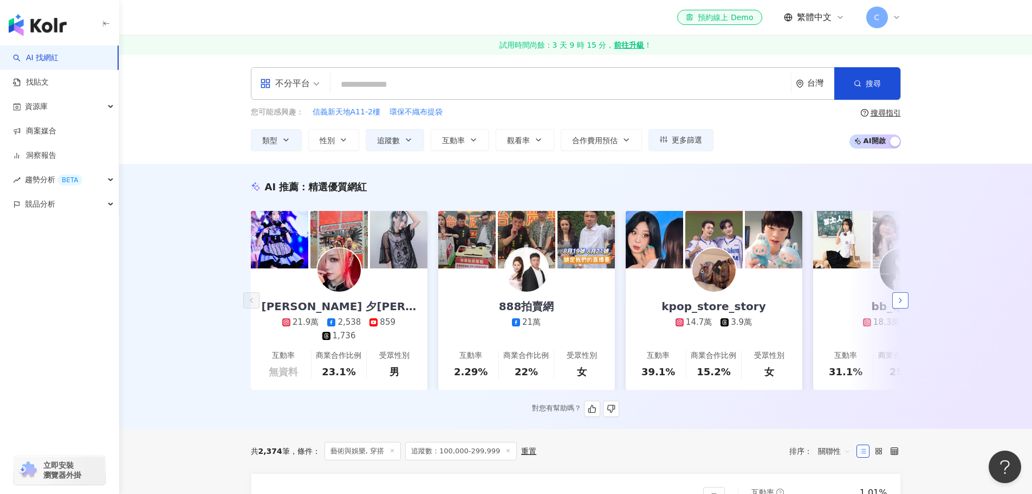
click at [907, 306] on button "button" at bounding box center [900, 300] width 16 height 16
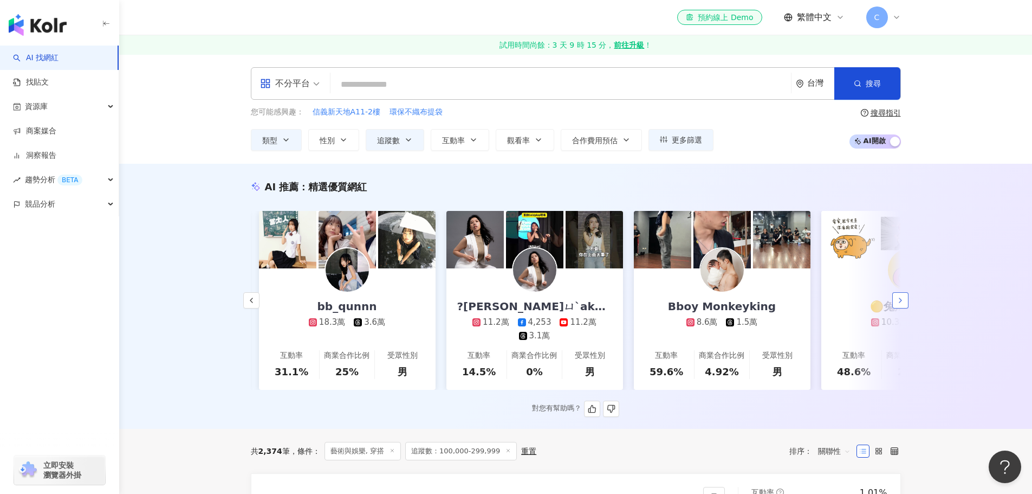
scroll to position [0, 562]
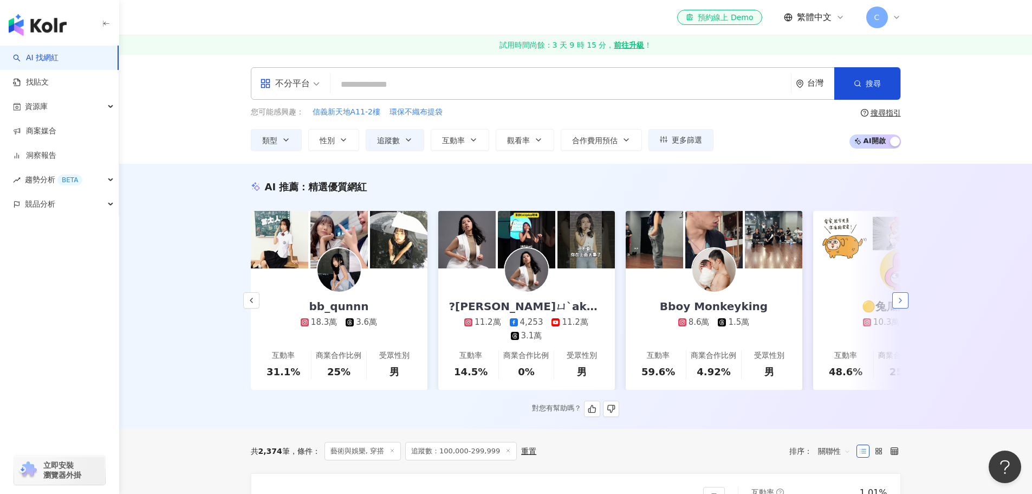
click at [907, 306] on button "button" at bounding box center [900, 300] width 16 height 16
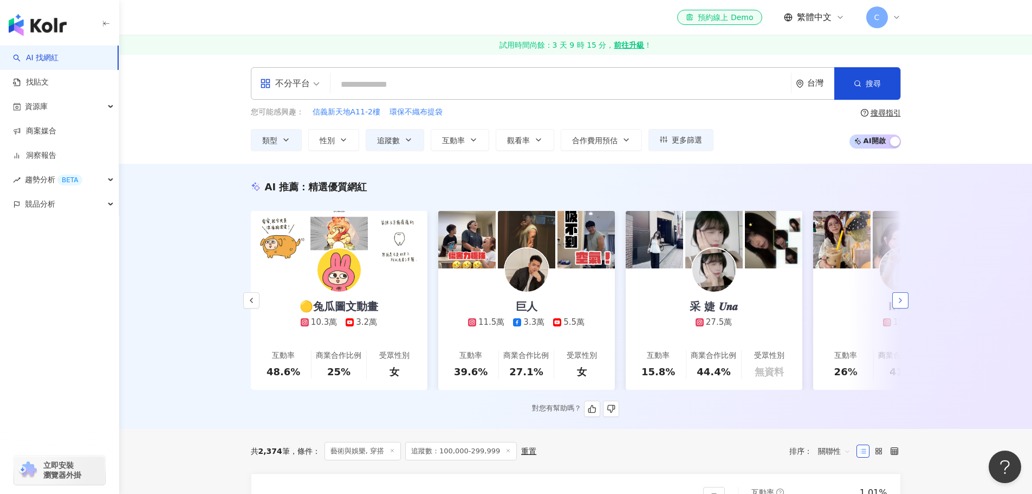
click at [907, 306] on button "button" at bounding box center [900, 300] width 16 height 16
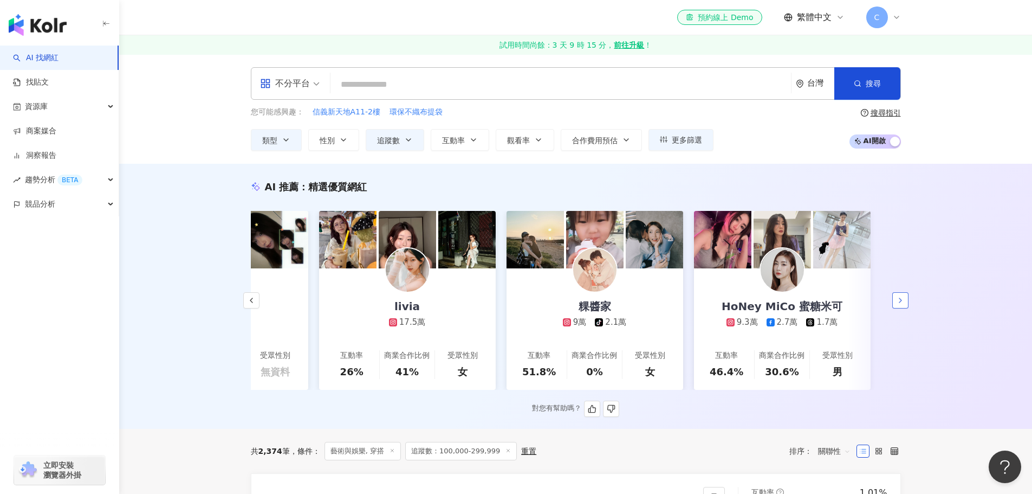
scroll to position [0, 1621]
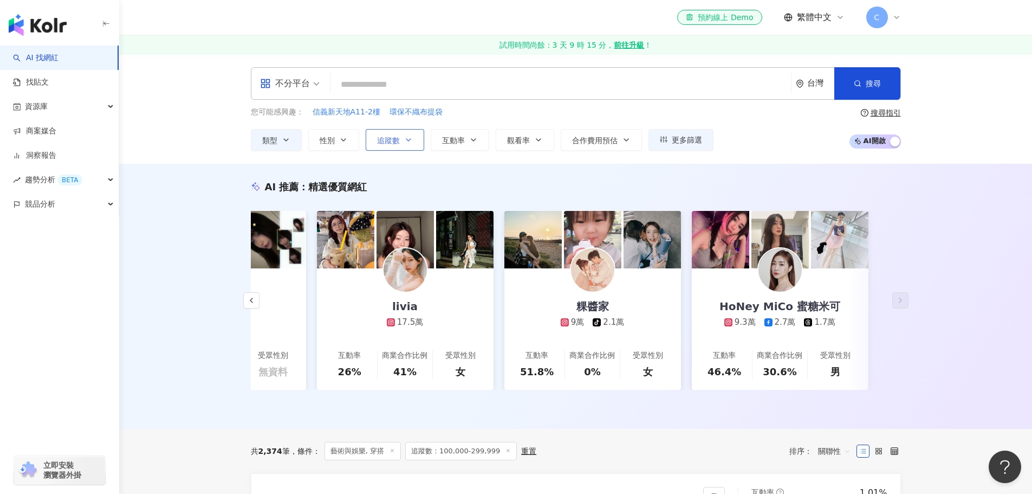
click at [398, 139] on span "追蹤數" at bounding box center [388, 140] width 23 height 9
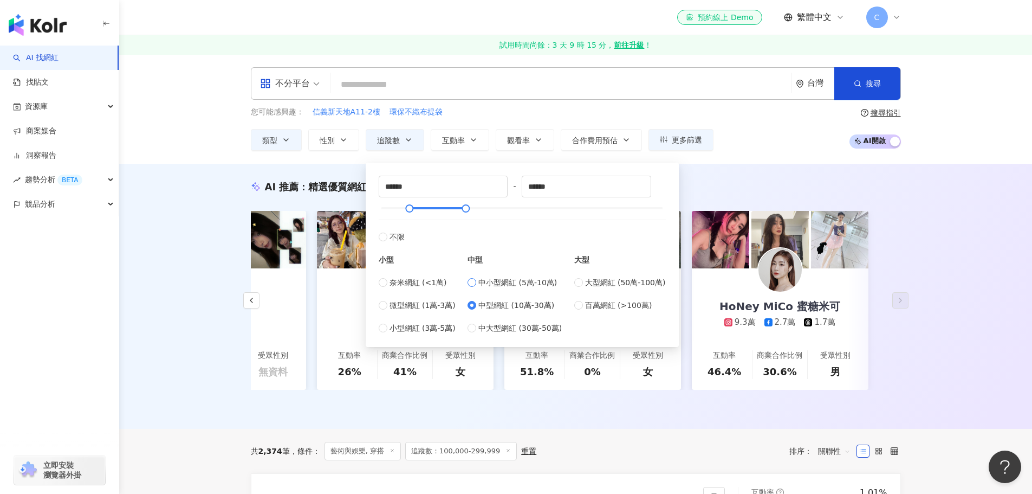
click at [511, 282] on span "中小型網紅 (5萬-10萬)" at bounding box center [517, 282] width 79 height 12
type input "*****"
click at [935, 273] on div "AI 推薦 ： 精選優質網紅 Yuki Rubymoon 夕比月露 21.9萬 2,538 859 1,736 互動率 無資料 商業合作比例 23.1% 受眾…" at bounding box center [575, 296] width 913 height 265
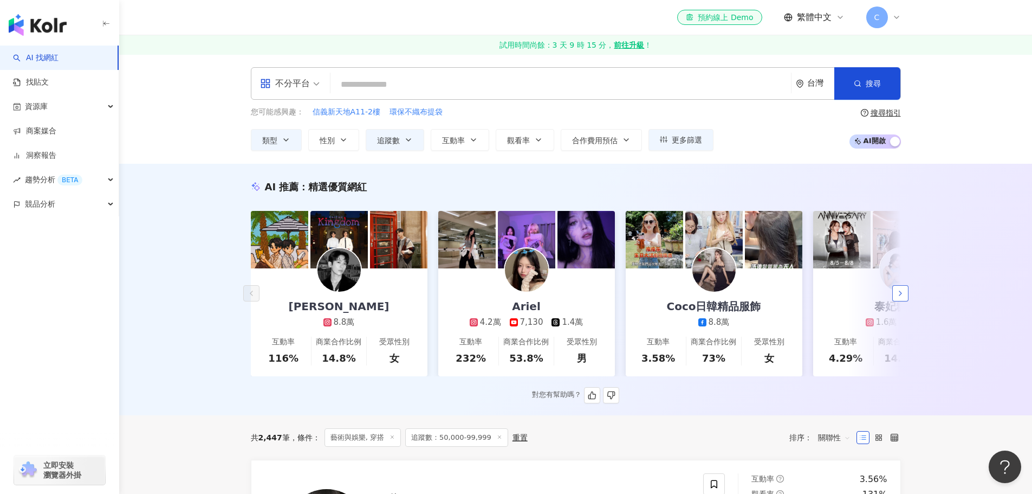
click at [901, 297] on icon "button" at bounding box center [900, 293] width 9 height 9
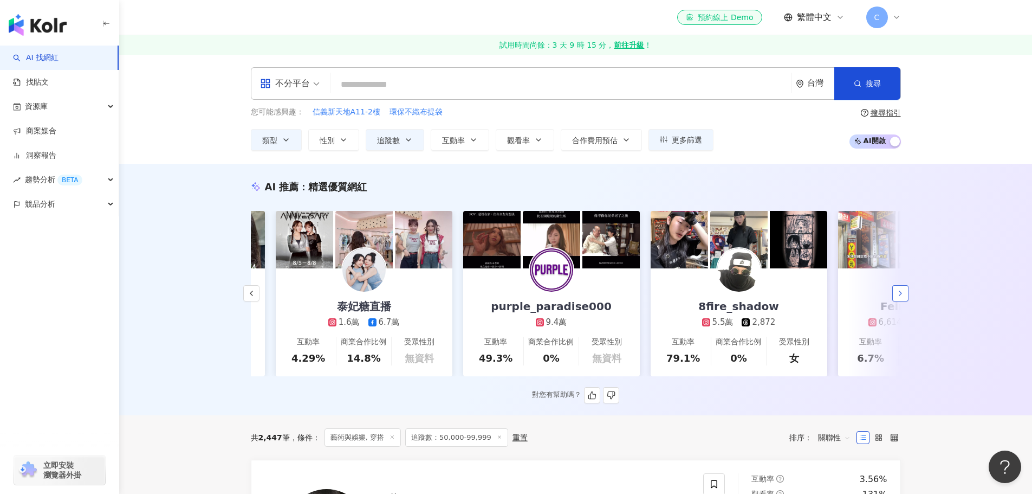
click at [901, 297] on icon "button" at bounding box center [900, 293] width 9 height 9
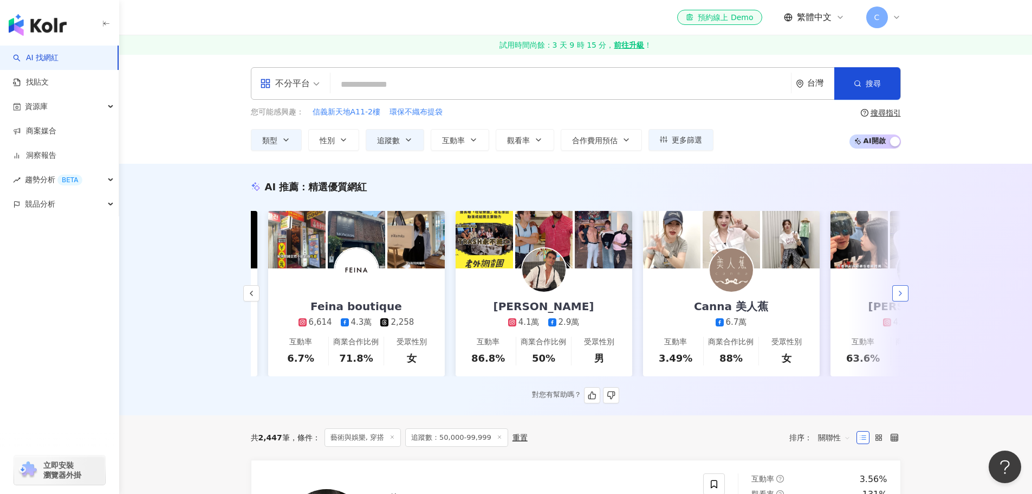
scroll to position [0, 1109]
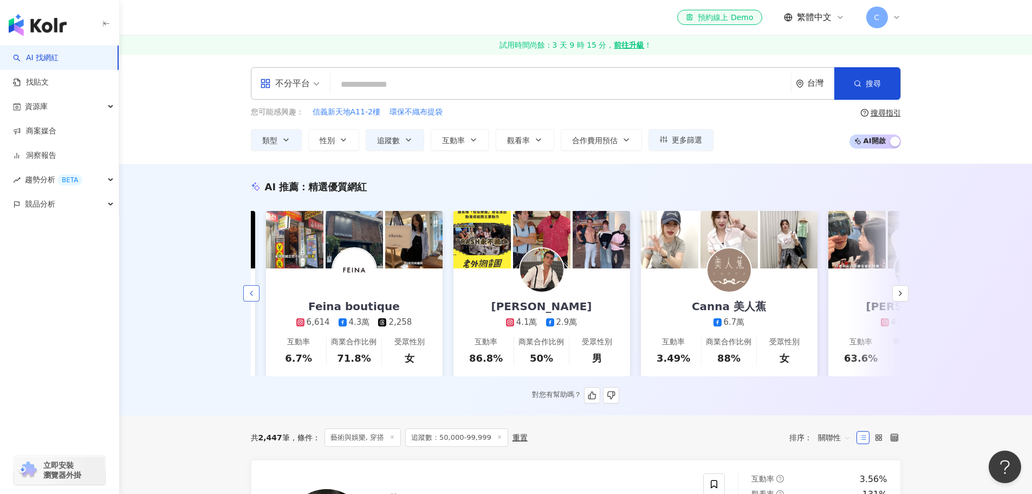
click at [251, 296] on icon "button" at bounding box center [251, 293] width 9 height 9
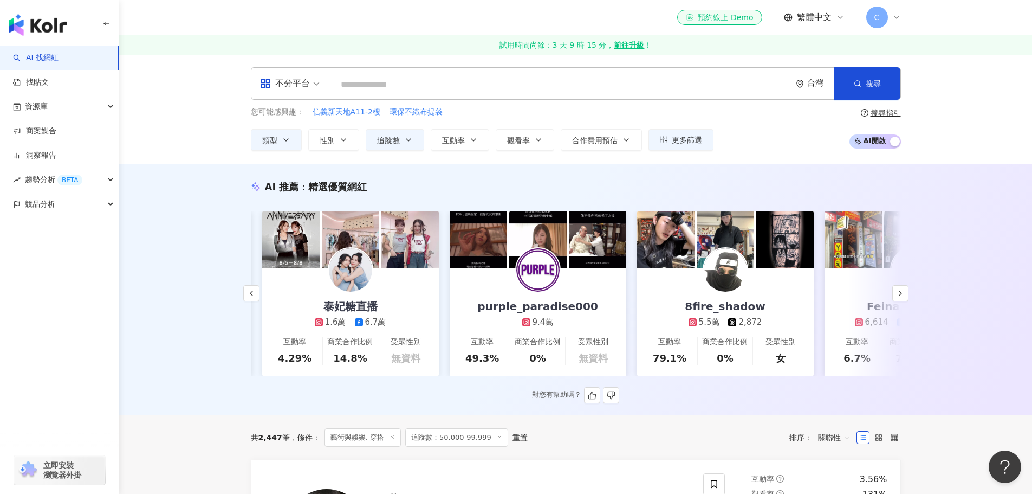
scroll to position [0, 547]
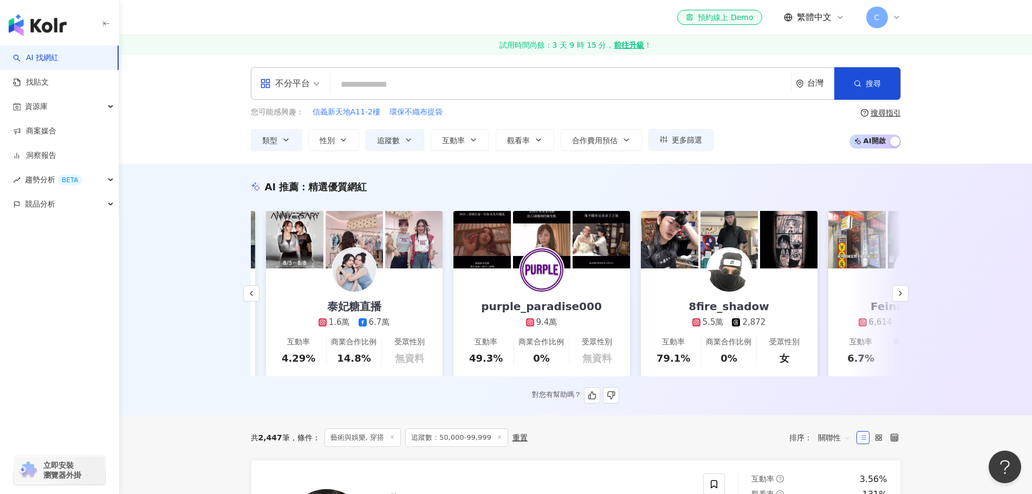
click at [745, 269] on img at bounding box center [728, 269] width 43 height 43
click at [901, 297] on icon "button" at bounding box center [900, 293] width 9 height 9
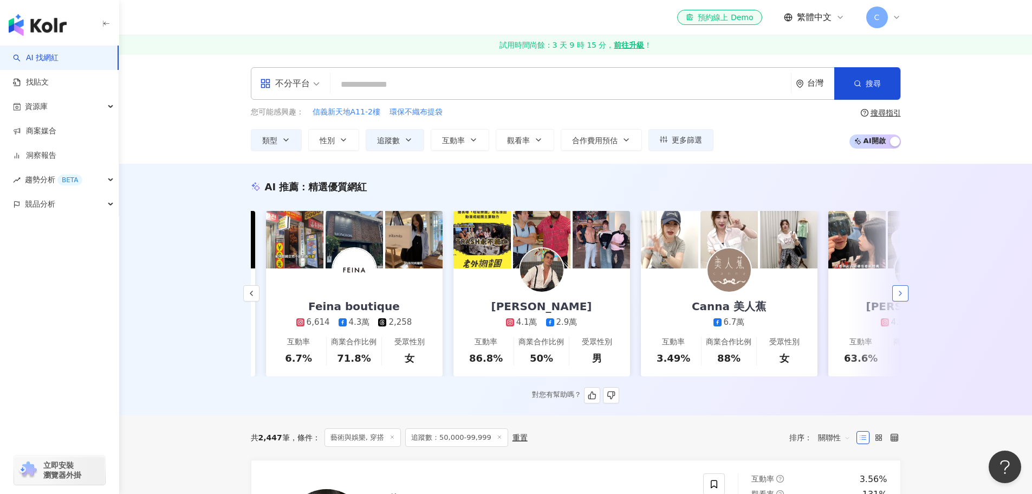
click at [901, 297] on icon "button" at bounding box center [900, 293] width 9 height 9
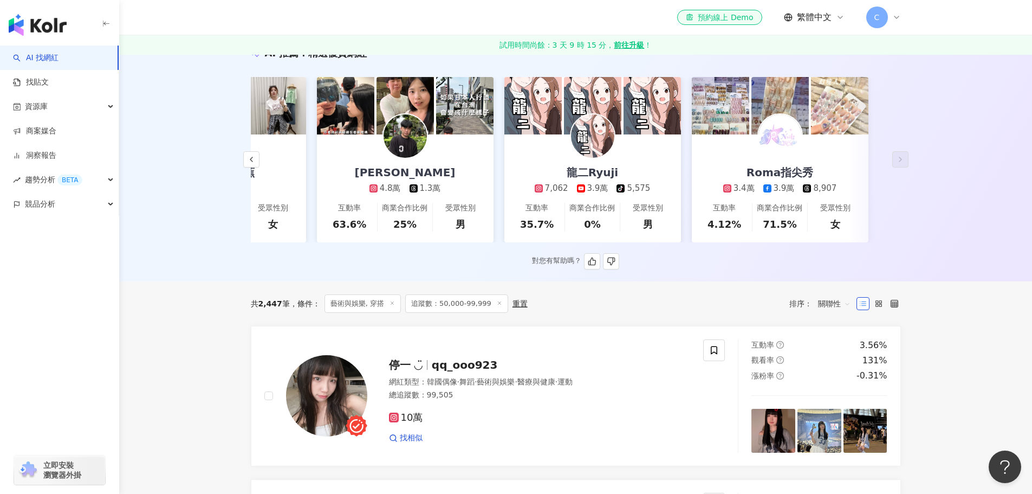
scroll to position [0, 0]
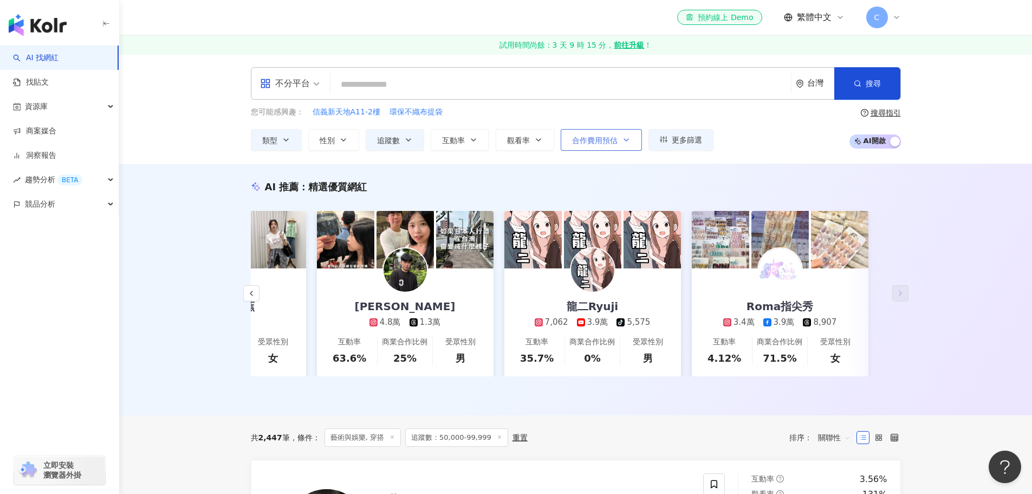
click at [615, 139] on span "合作費用預估" at bounding box center [595, 140] width 46 height 9
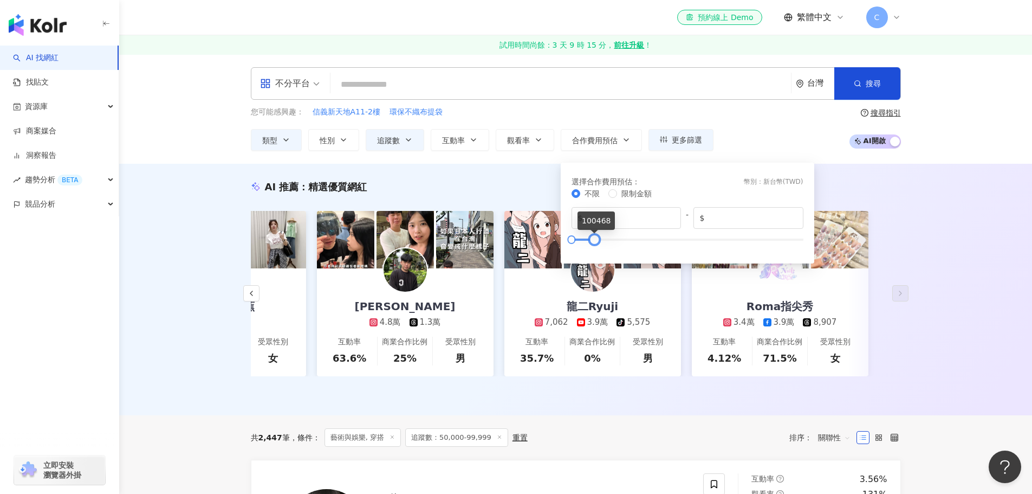
drag, startPoint x: 806, startPoint y: 238, endPoint x: 598, endPoint y: 237, distance: 208.6
click at [598, 237] on div at bounding box center [595, 239] width 6 height 6
click at [947, 211] on div "AI 推薦 ： 精選優質網紅 Leiro Lai 8.8萬 互動率 116% 商業合作比例 14.8% 受眾性別 女 Ariel 4.2萬 7,130 1.4…" at bounding box center [575, 289] width 913 height 251
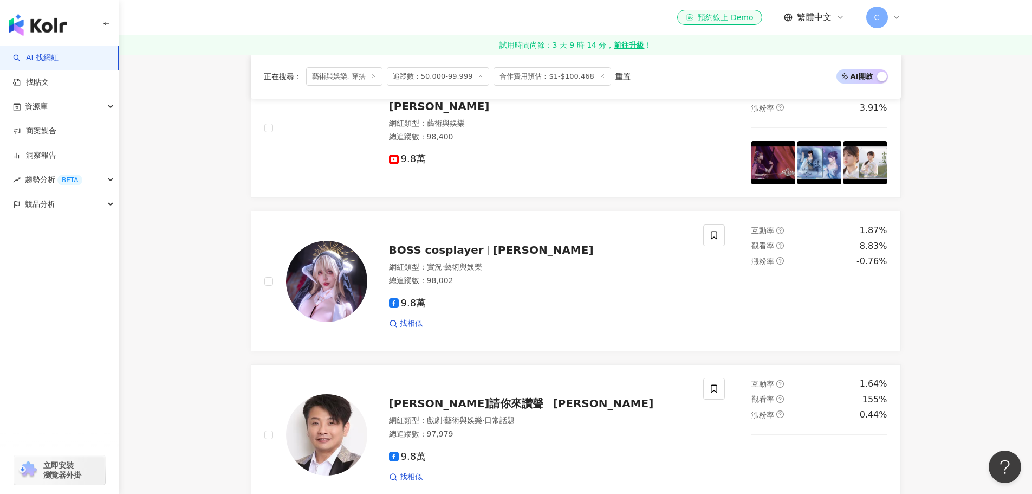
scroll to position [1517, 0]
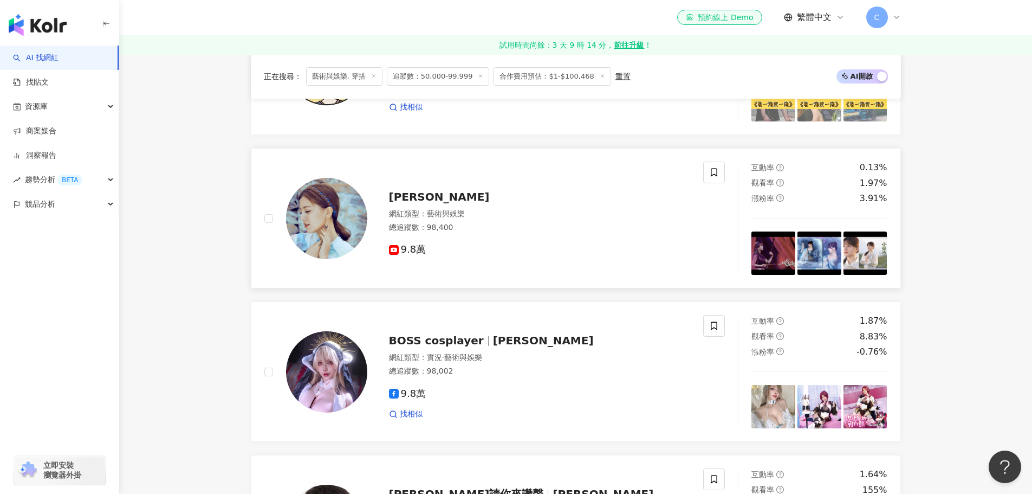
click at [356, 224] on img at bounding box center [326, 218] width 81 height 81
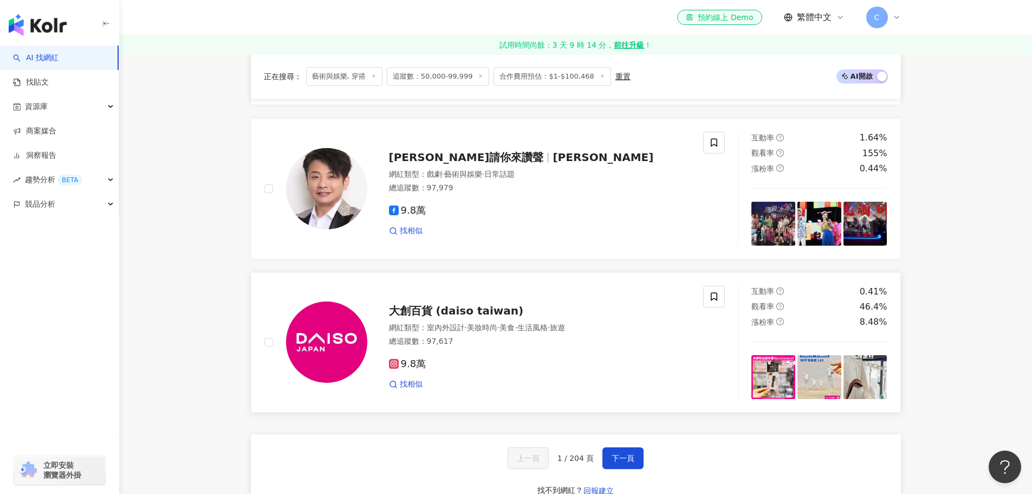
scroll to position [1950, 0]
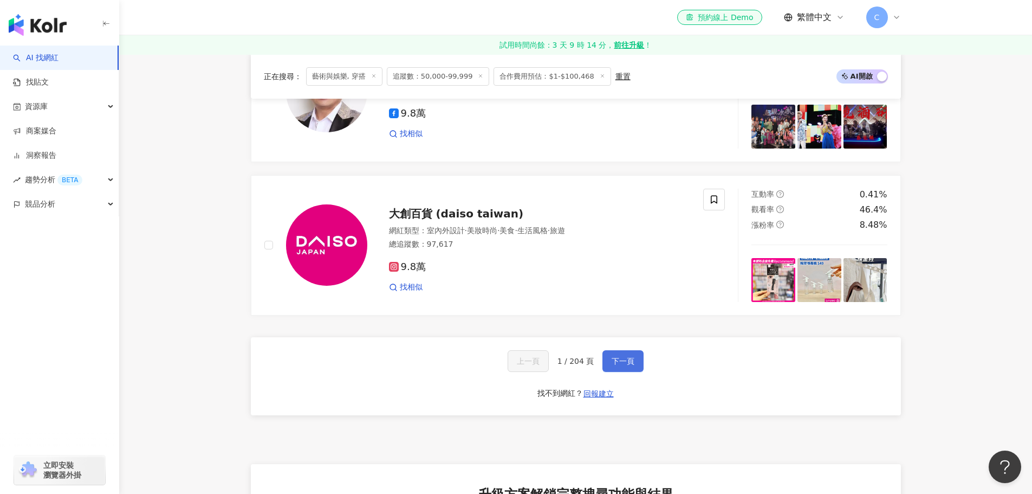
click at [628, 365] on span "下一頁" at bounding box center [623, 360] width 23 height 9
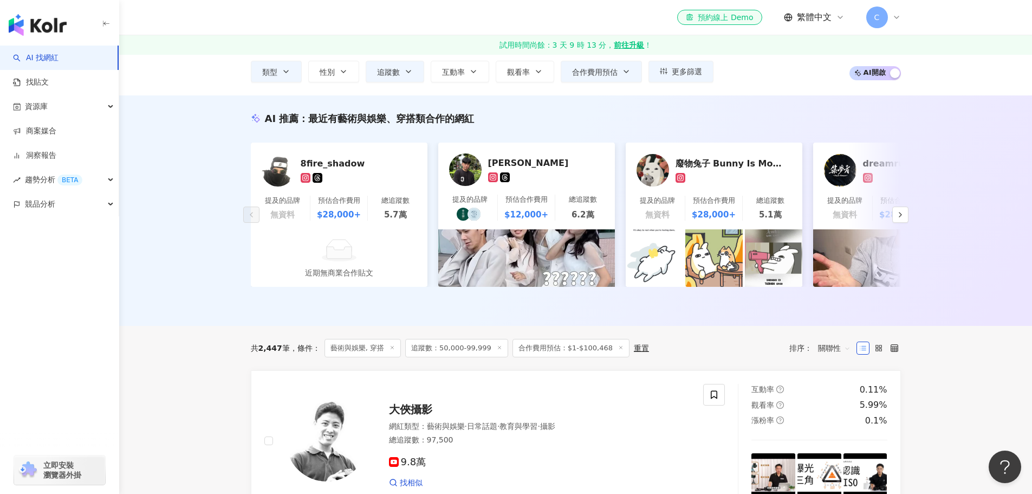
scroll to position [115, 0]
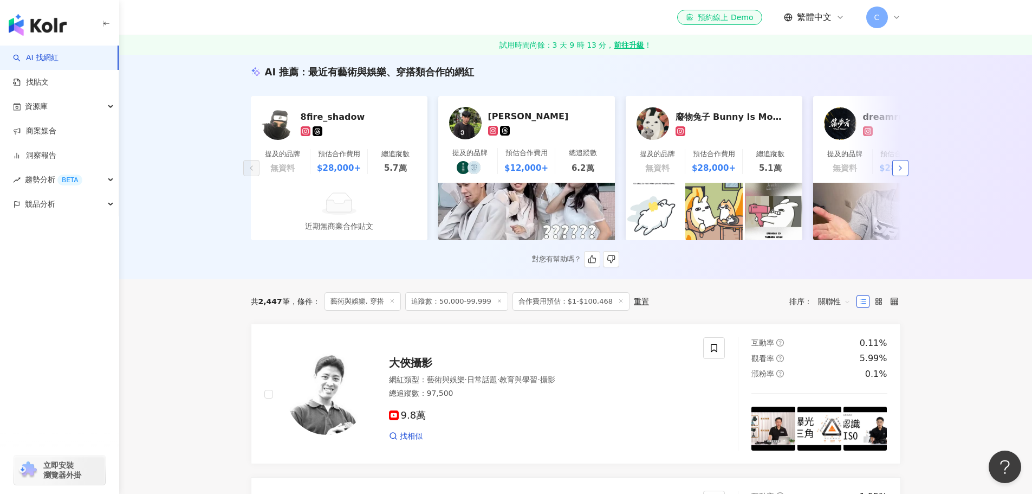
click at [905, 172] on button "button" at bounding box center [900, 168] width 16 height 16
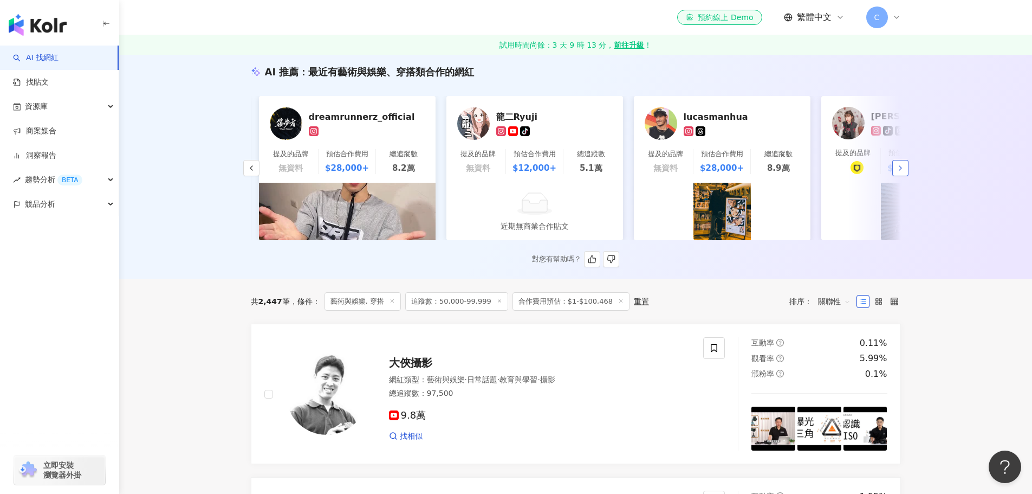
scroll to position [0, 562]
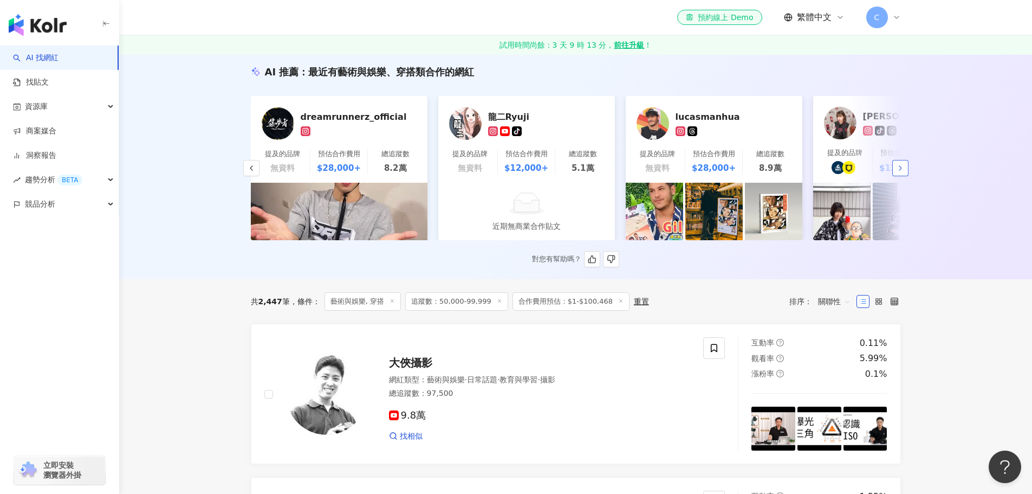
click at [905, 172] on button "button" at bounding box center [900, 168] width 16 height 16
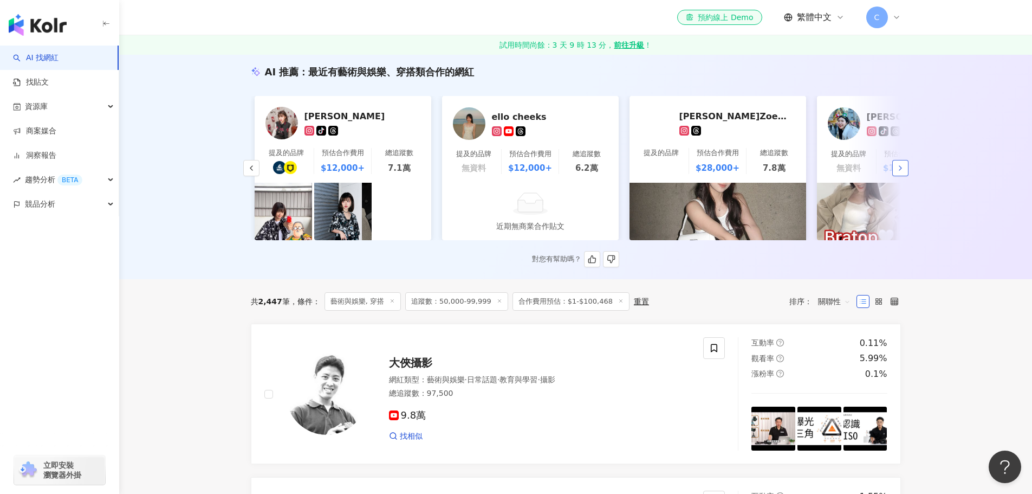
scroll to position [0, 1125]
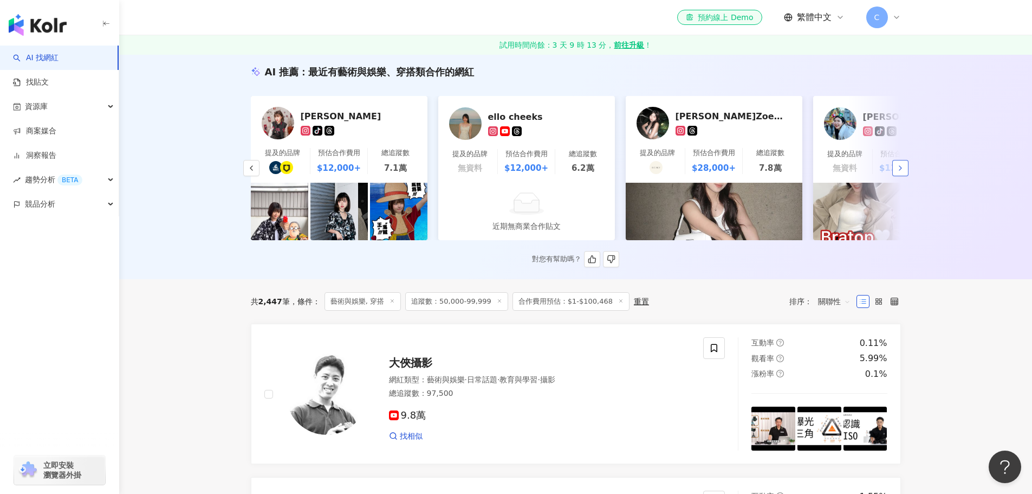
click at [905, 172] on button "button" at bounding box center [900, 168] width 16 height 16
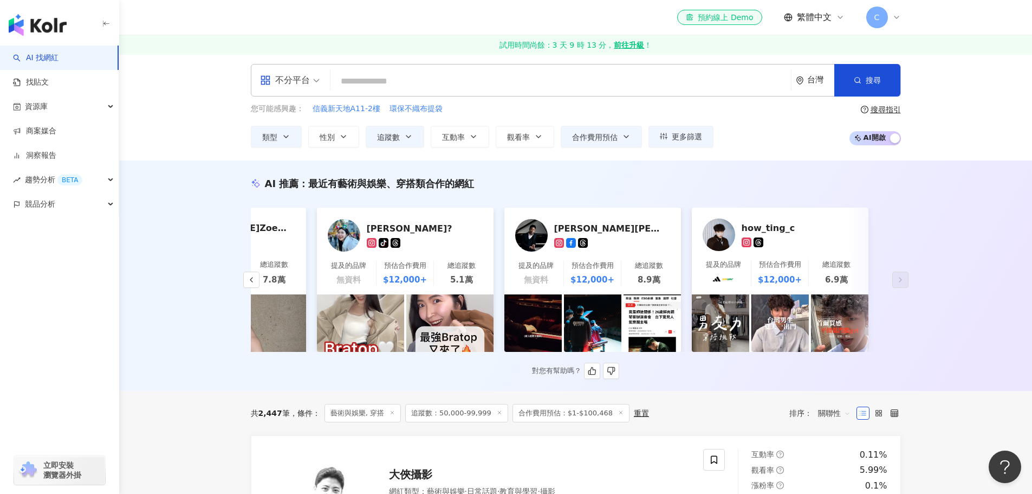
scroll to position [0, 0]
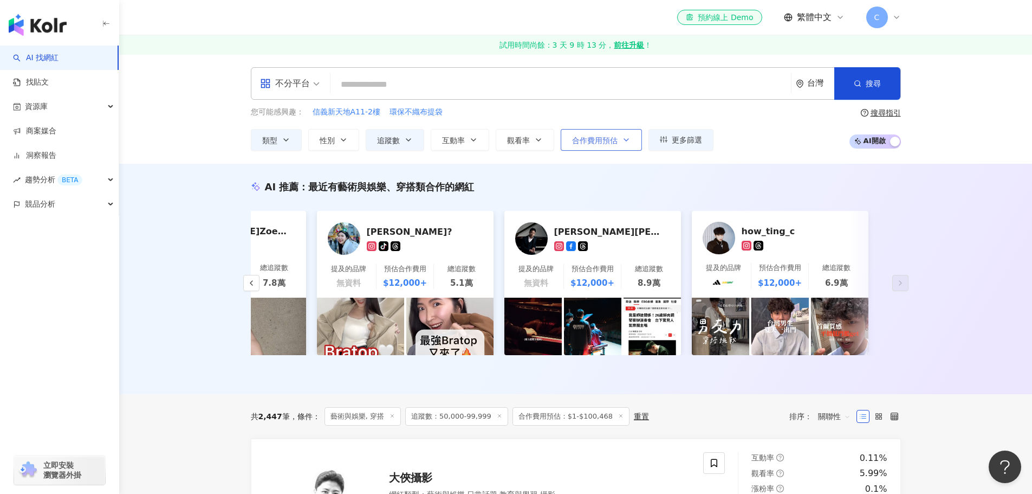
click at [623, 142] on icon "button" at bounding box center [626, 139] width 9 height 9
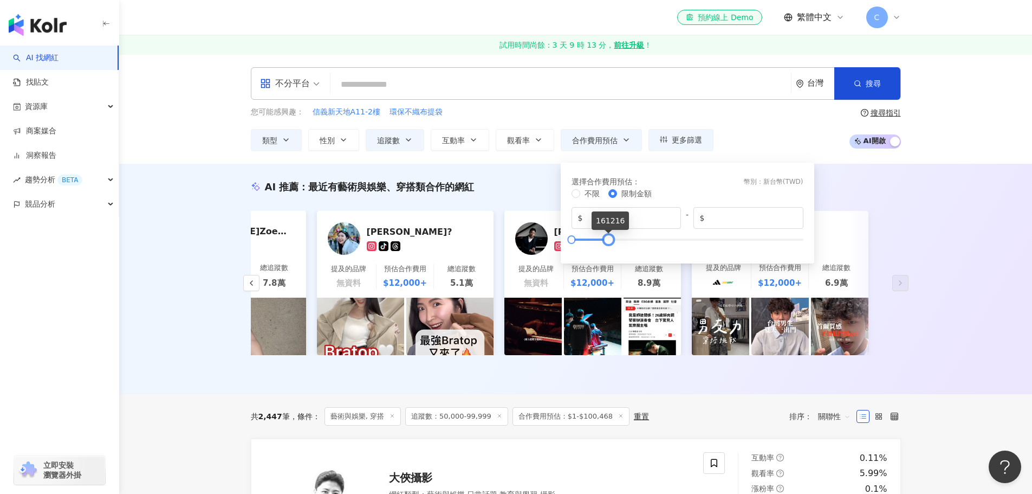
type input "******"
drag, startPoint x: 593, startPoint y: 242, endPoint x: 607, endPoint y: 243, distance: 13.6
click at [607, 242] on div at bounding box center [608, 239] width 6 height 6
click at [963, 186] on div "AI 推薦 ： 最近有藝術與娛樂、穿搭類合作的網紅 8fire_shadow 提及的品牌 無資料 預估合作費用 $28,000+ 總追蹤數 5.7萬 近期無商…" at bounding box center [575, 279] width 913 height 230
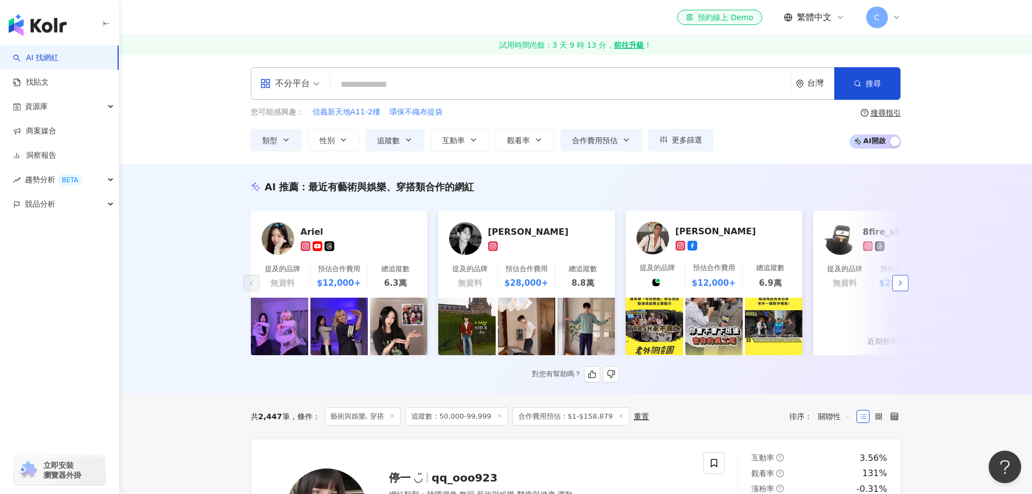
click at [903, 285] on icon "button" at bounding box center [900, 282] width 9 height 9
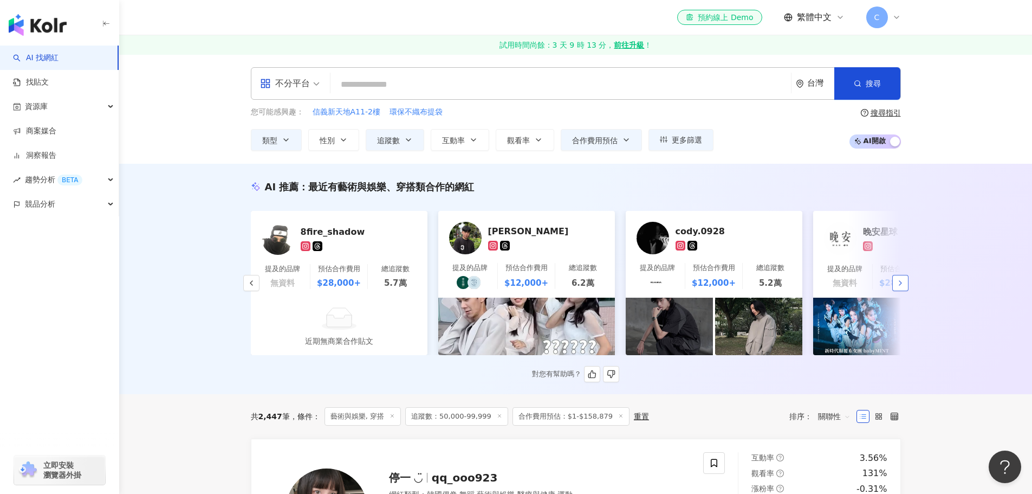
click at [903, 285] on icon "button" at bounding box center [900, 282] width 9 height 9
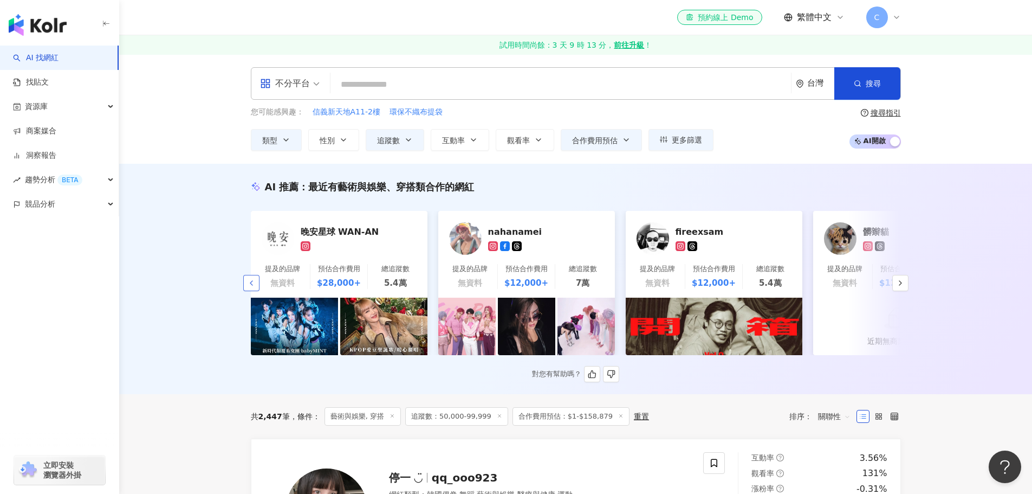
click at [256, 288] on button "button" at bounding box center [251, 283] width 16 height 16
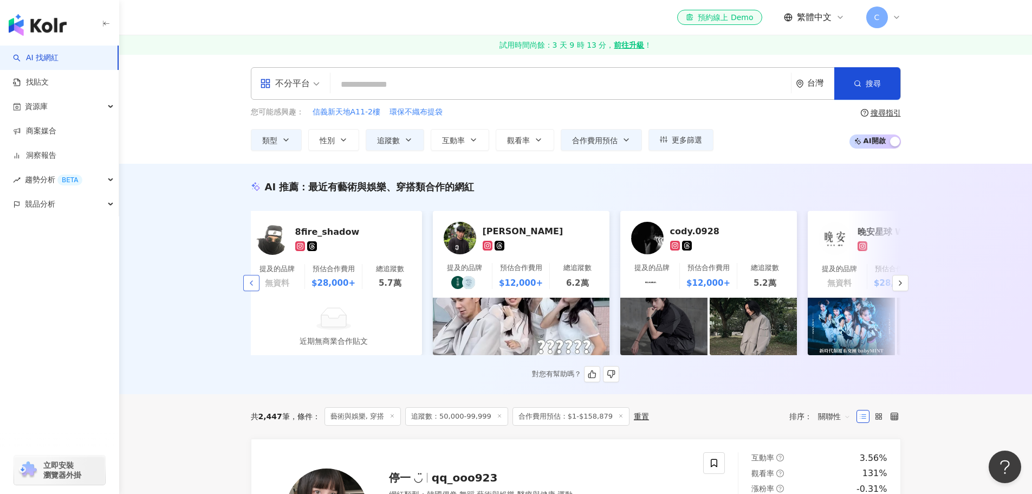
scroll to position [0, 562]
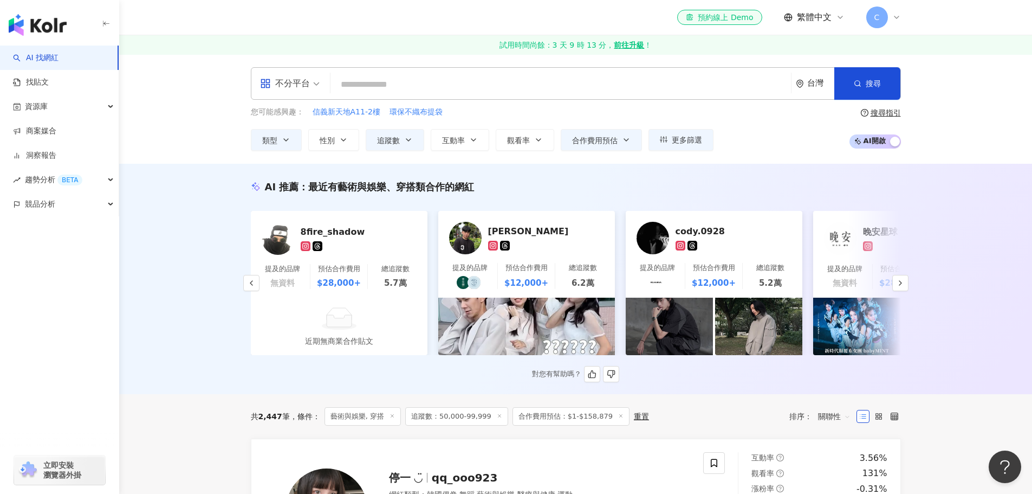
click at [703, 233] on div "cody.0928" at bounding box center [730, 230] width 108 height 11
click at [904, 285] on icon "button" at bounding box center [900, 282] width 9 height 9
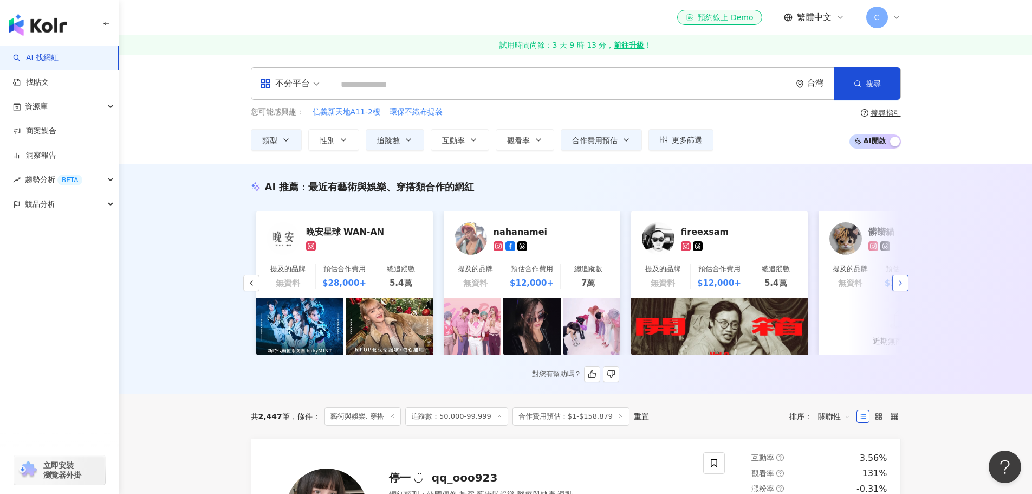
scroll to position [0, 1125]
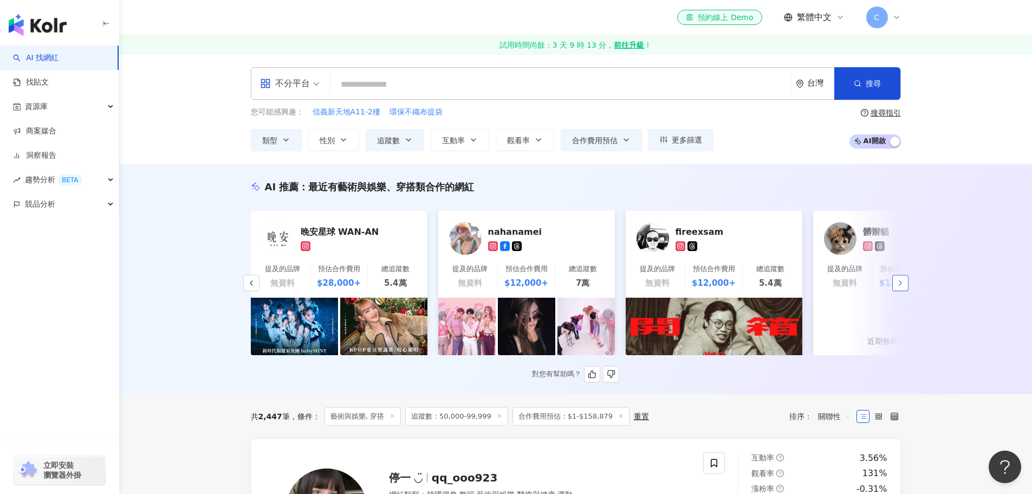
click at [904, 285] on icon "button" at bounding box center [900, 282] width 9 height 9
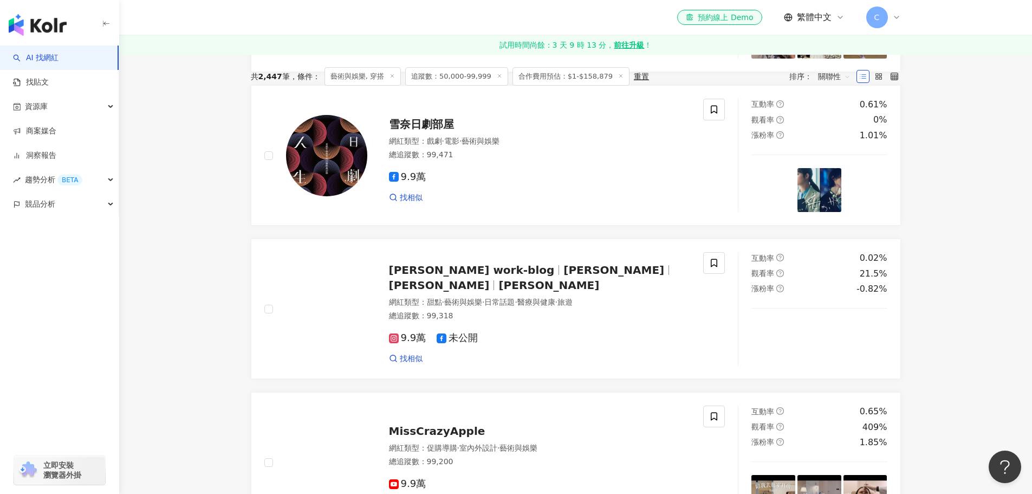
scroll to position [325, 0]
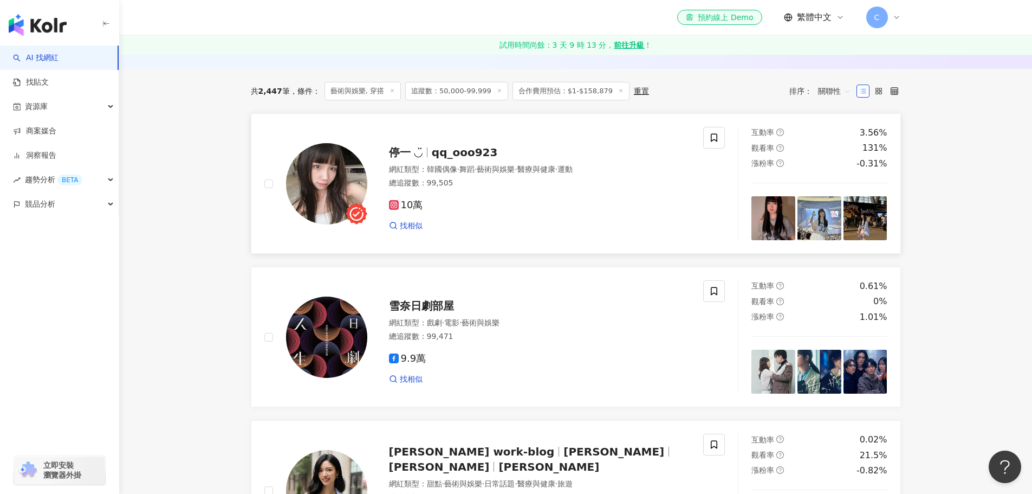
click at [457, 157] on span "qq_ooo923" at bounding box center [465, 152] width 66 height 13
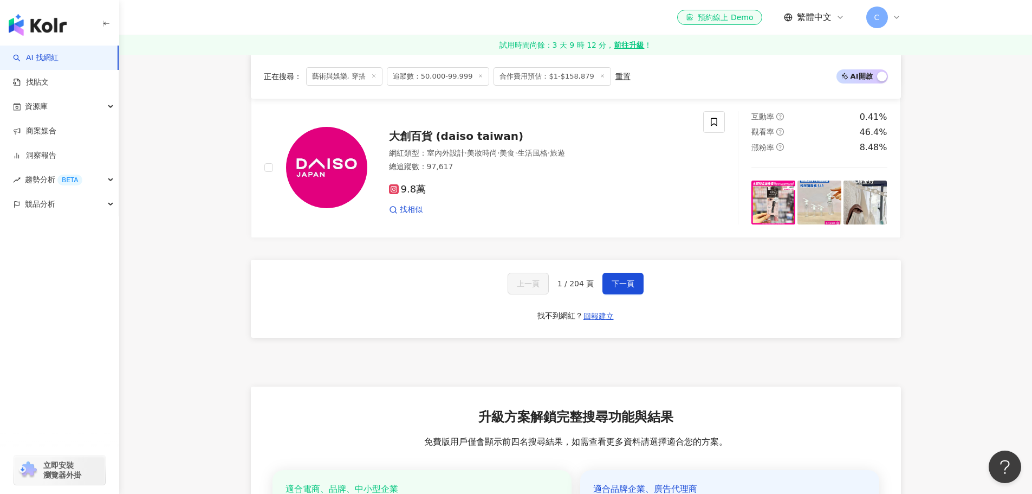
scroll to position [2113, 0]
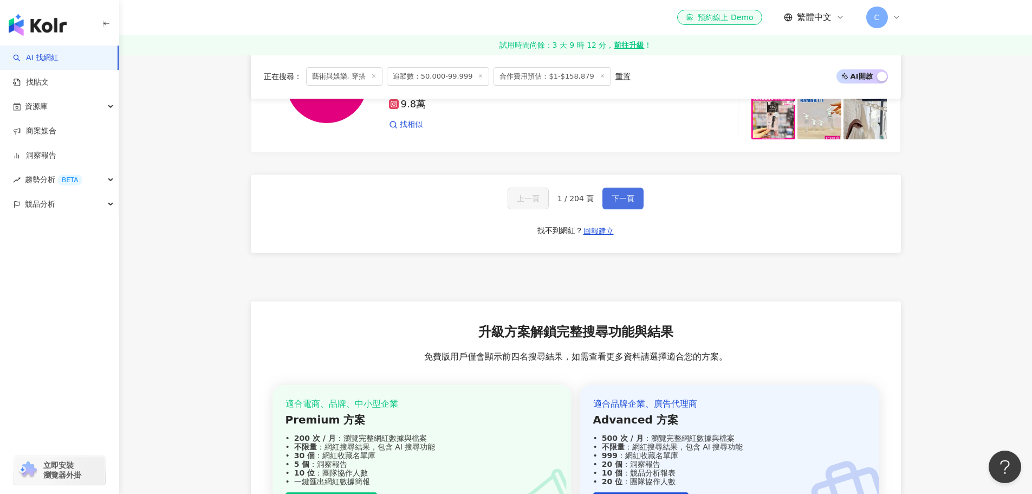
click at [638, 209] on button "下一頁" at bounding box center [622, 198] width 41 height 22
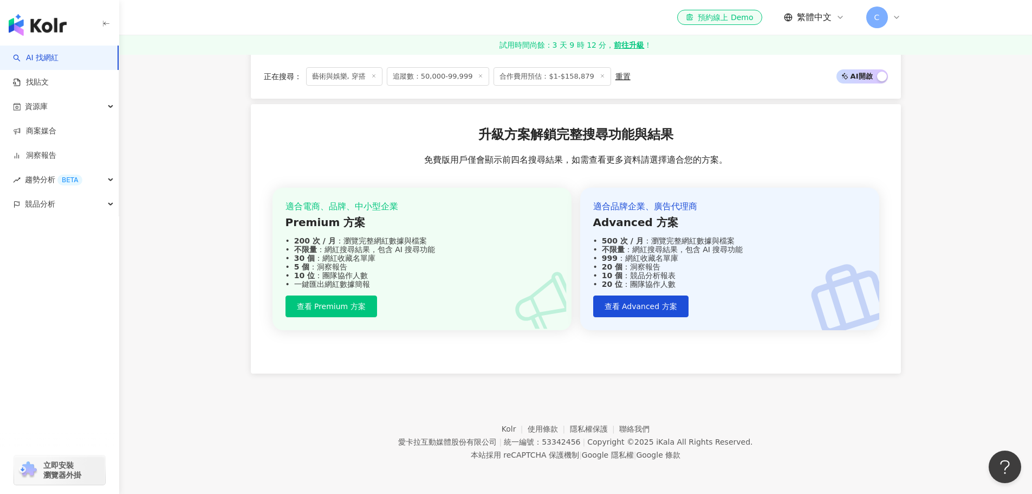
scroll to position [929, 0]
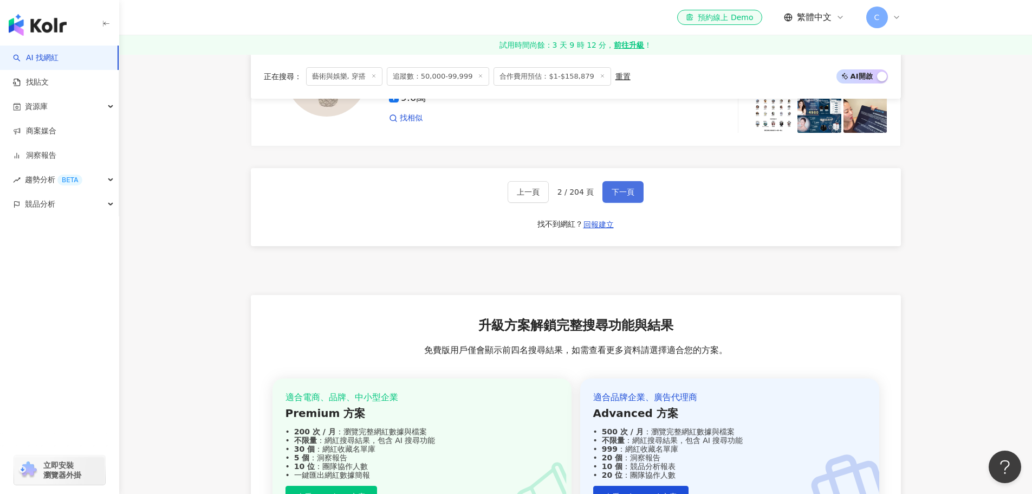
click at [627, 196] on span "下一頁" at bounding box center [623, 191] width 23 height 9
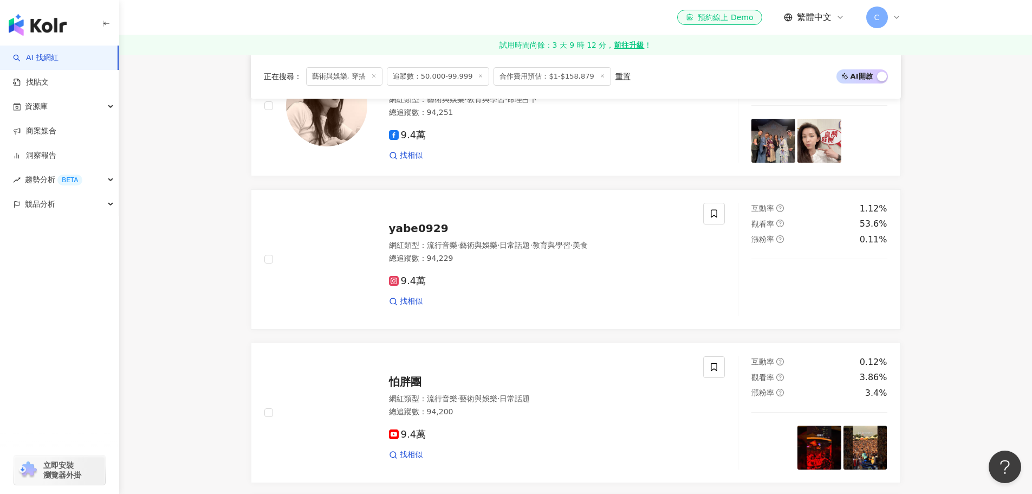
scroll to position [1083, 0]
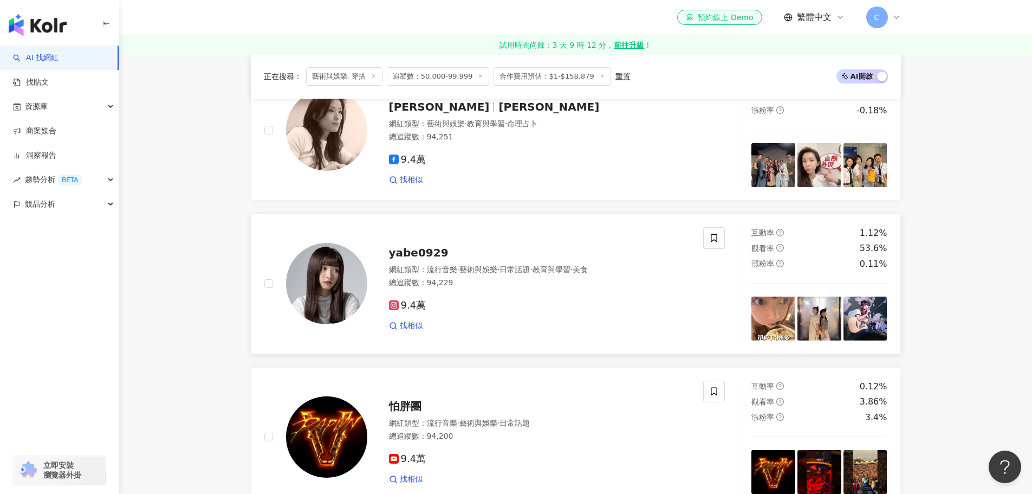
click at [412, 257] on span "yabe0929" at bounding box center [419, 252] width 60 height 13
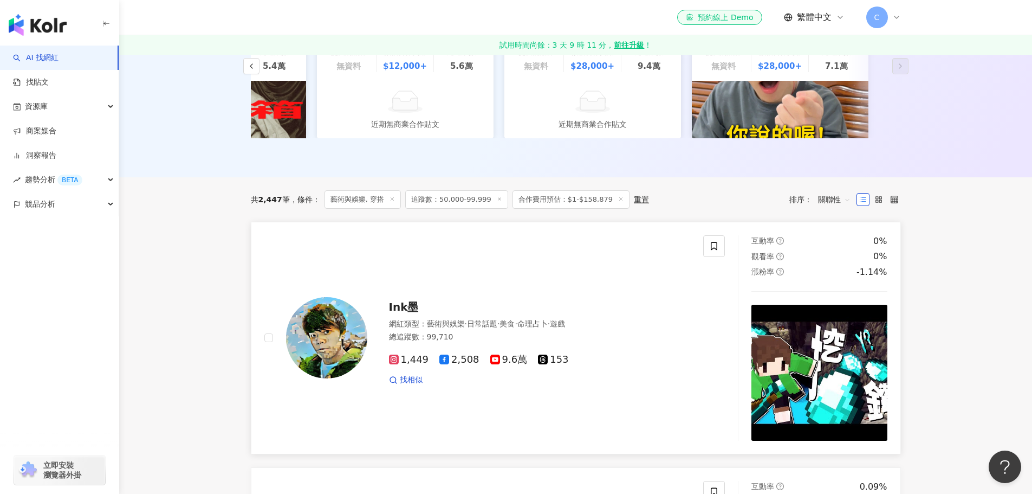
scroll to position [0, 0]
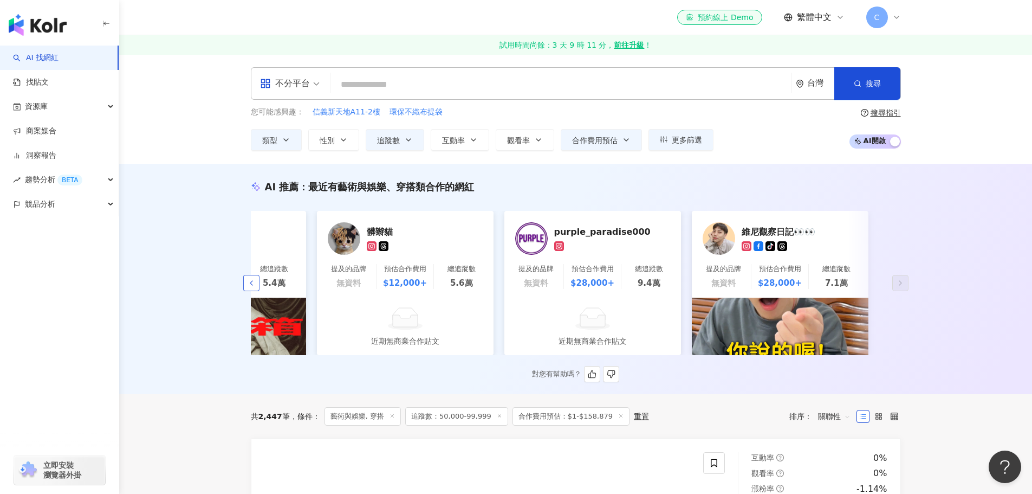
click at [255, 287] on icon "button" at bounding box center [251, 282] width 9 height 9
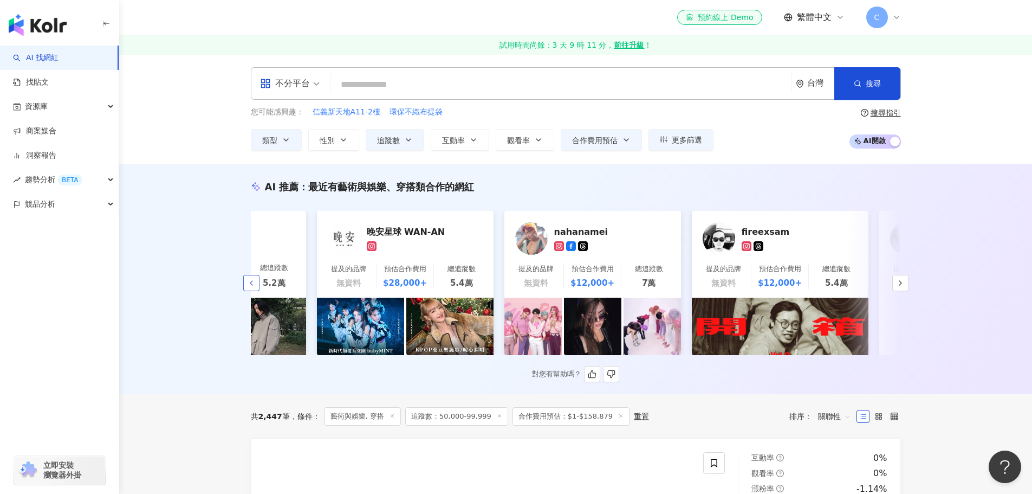
click at [251, 287] on icon "button" at bounding box center [251, 282] width 9 height 9
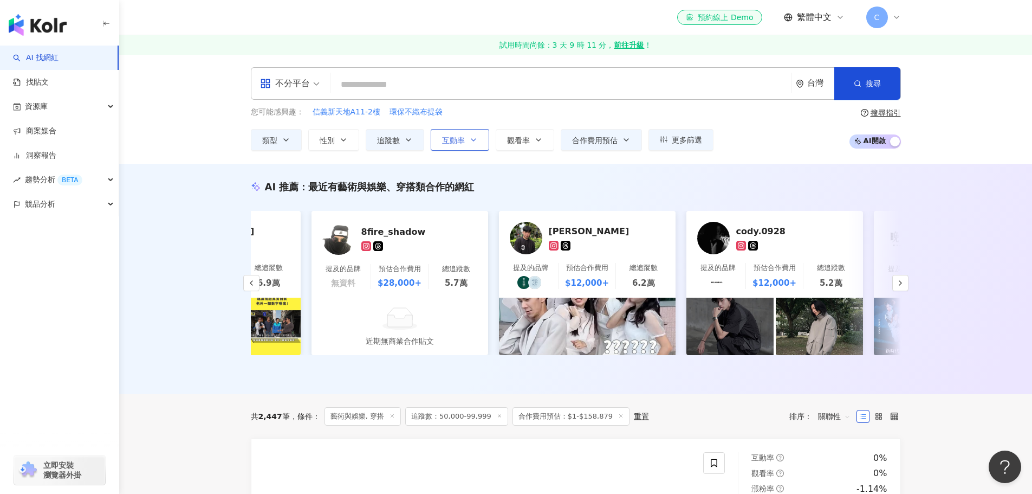
scroll to position [0, 496]
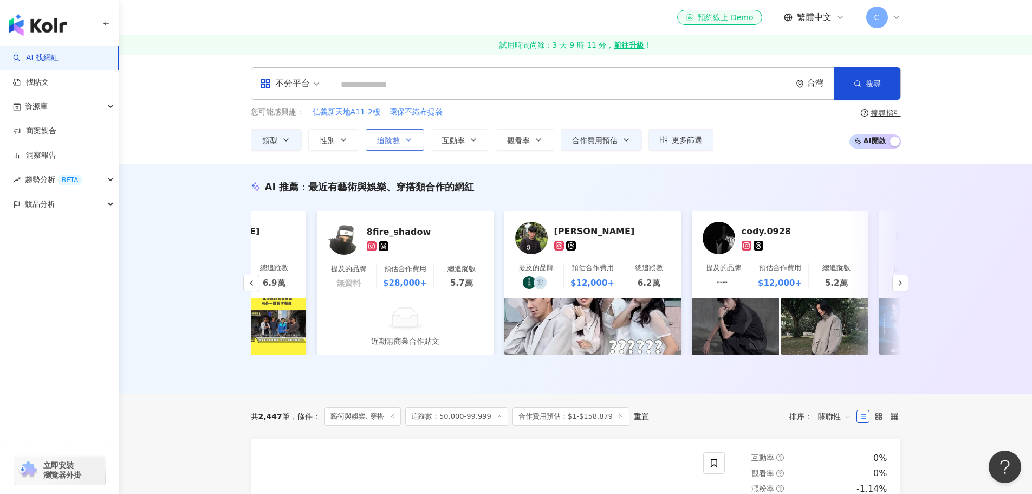
click at [414, 141] on button "追蹤數" at bounding box center [395, 140] width 59 height 22
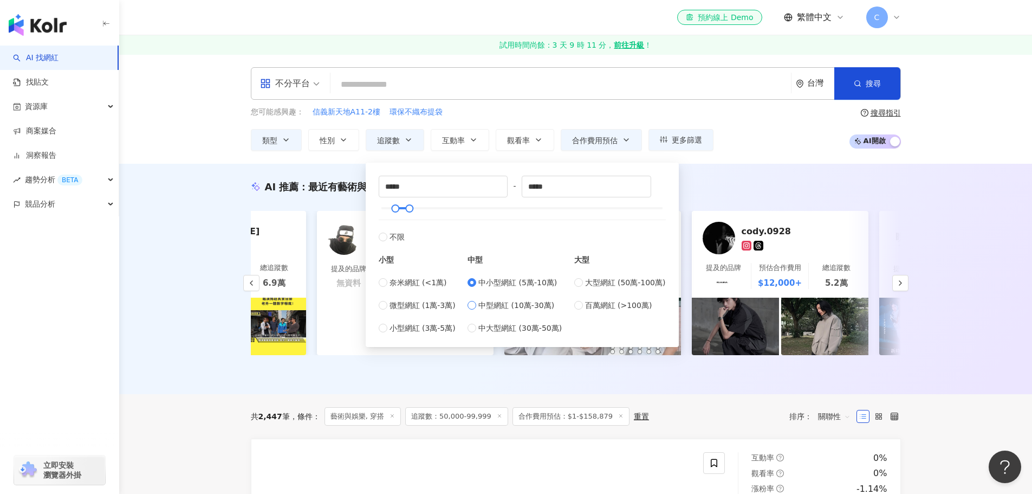
click at [517, 305] on span "中型網紅 (10萬-30萬)" at bounding box center [516, 305] width 76 height 12
type input "******"
click at [1014, 227] on div "AI 推薦 ： 最近有藝術與娛樂、穿搭類合作的網紅 Ariel 提及的品牌 無資料 預估合作費用 $12,000+ 總追蹤數 6.3萬 Leiro Lai 提…" at bounding box center [575, 279] width 913 height 230
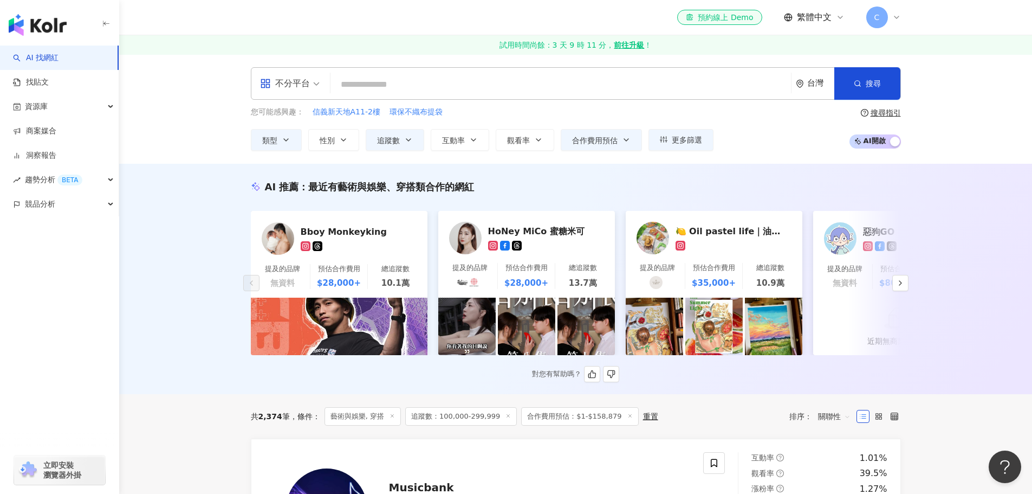
click at [347, 243] on div at bounding box center [359, 246] width 116 height 10
click at [902, 287] on icon "button" at bounding box center [900, 282] width 9 height 9
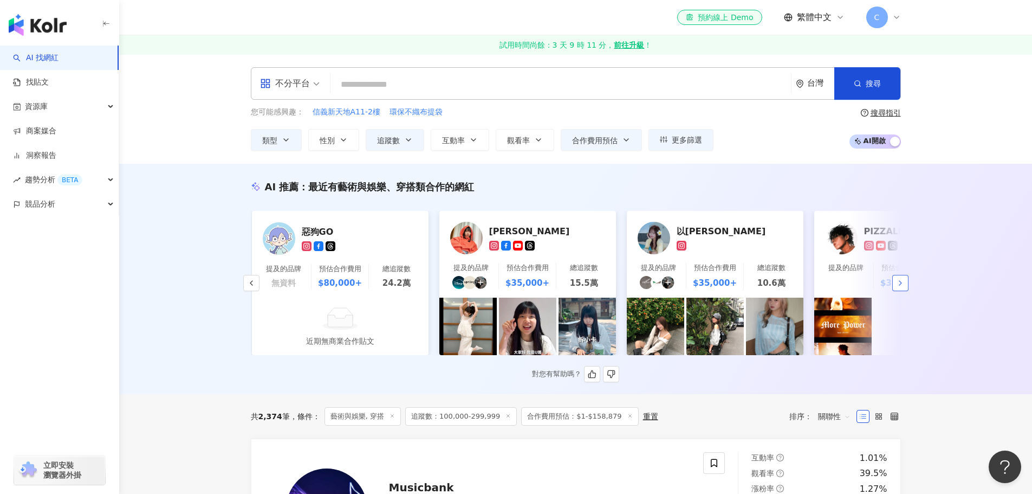
scroll to position [0, 562]
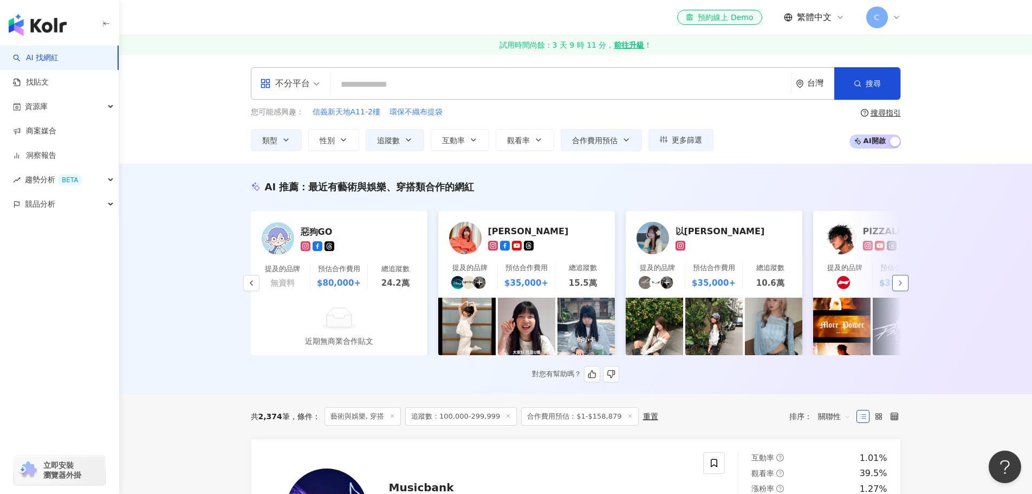
click at [902, 287] on icon "button" at bounding box center [900, 282] width 9 height 9
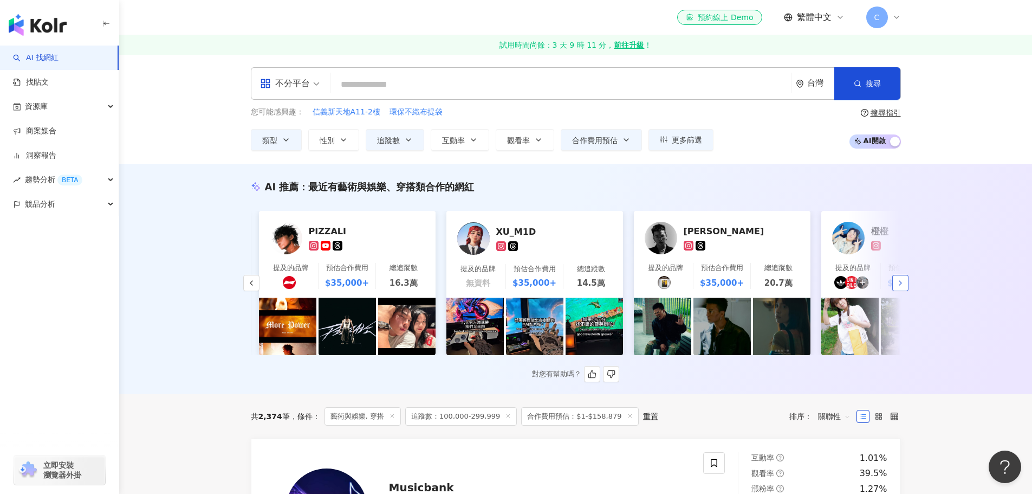
scroll to position [0, 1125]
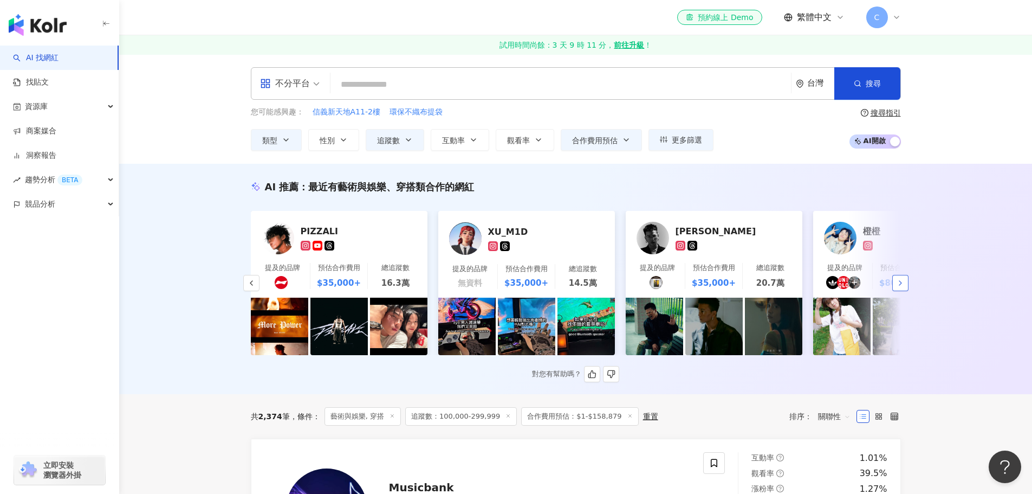
click at [902, 287] on icon "button" at bounding box center [900, 282] width 9 height 9
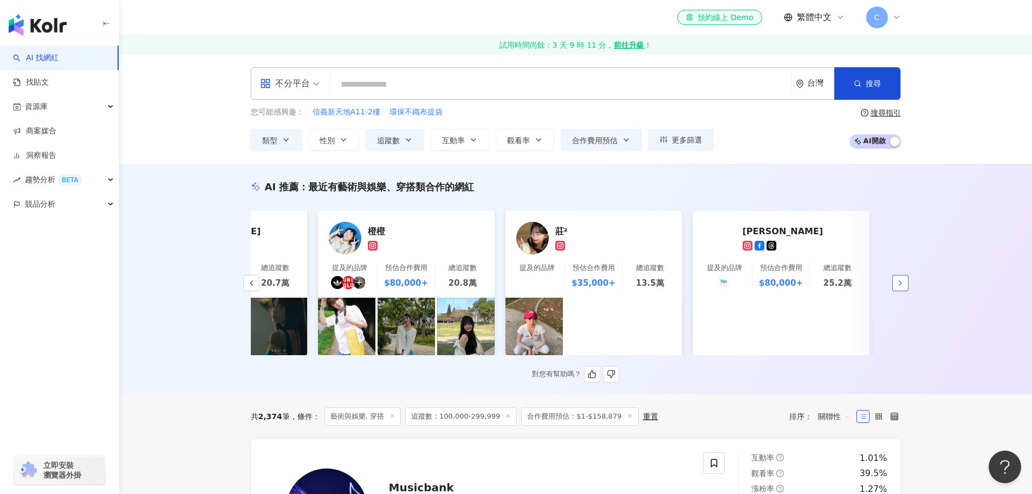
scroll to position [0, 1621]
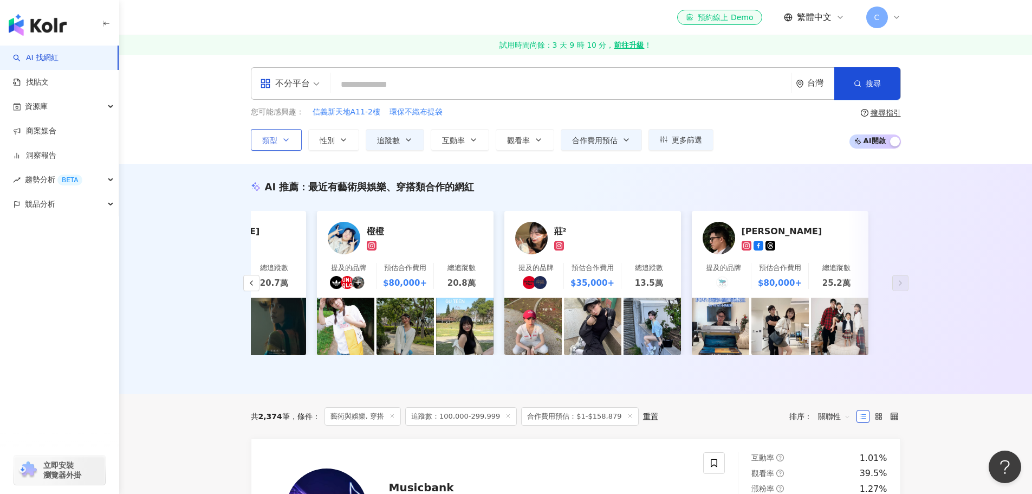
click at [295, 141] on button "類型" at bounding box center [276, 140] width 51 height 22
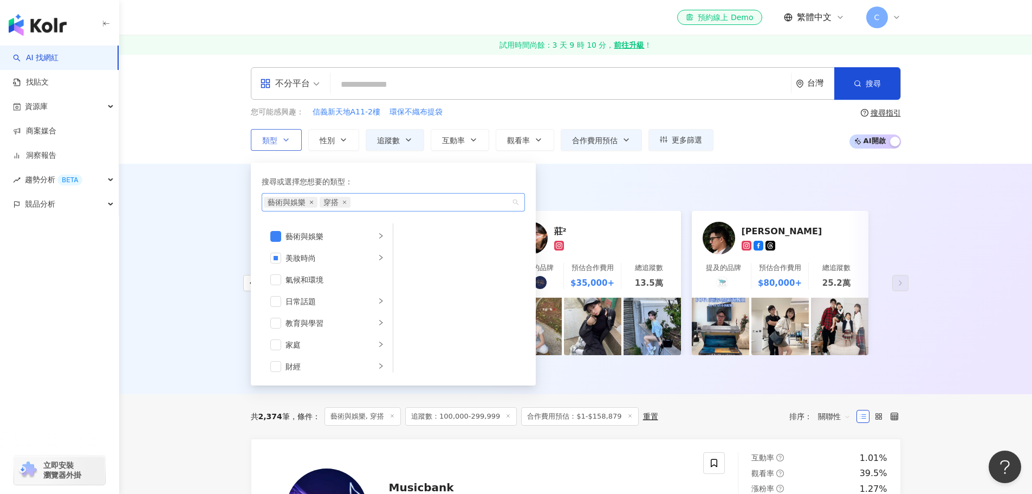
click at [310, 203] on icon "close" at bounding box center [311, 202] width 4 height 4
click at [289, 203] on icon "close" at bounding box center [289, 202] width 4 height 4
click at [326, 204] on div "button" at bounding box center [388, 202] width 248 height 8
type input "**"
click at [314, 227] on mark "舞蹈" at bounding box center [317, 225] width 15 height 9
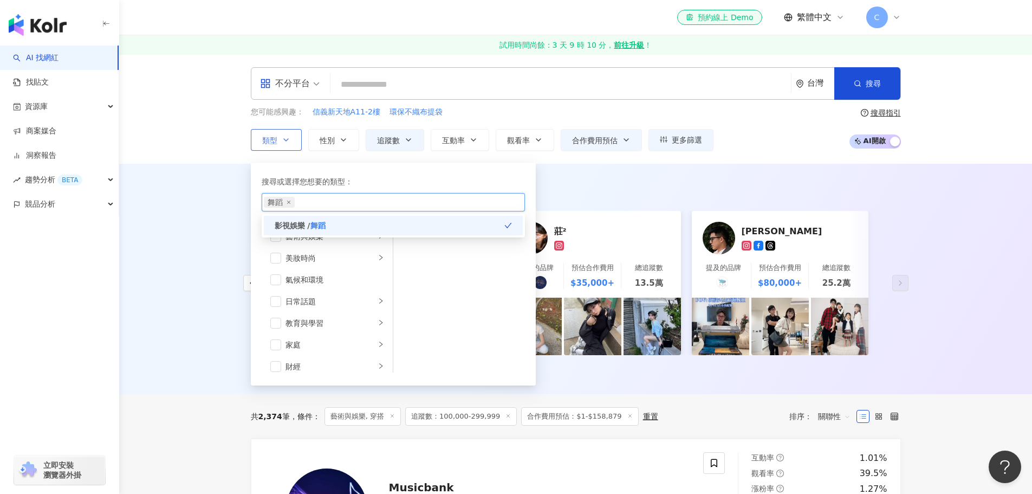
click at [401, 200] on div "舞蹈" at bounding box center [388, 202] width 248 height 11
click at [272, 237] on span "button" at bounding box center [275, 236] width 11 height 11
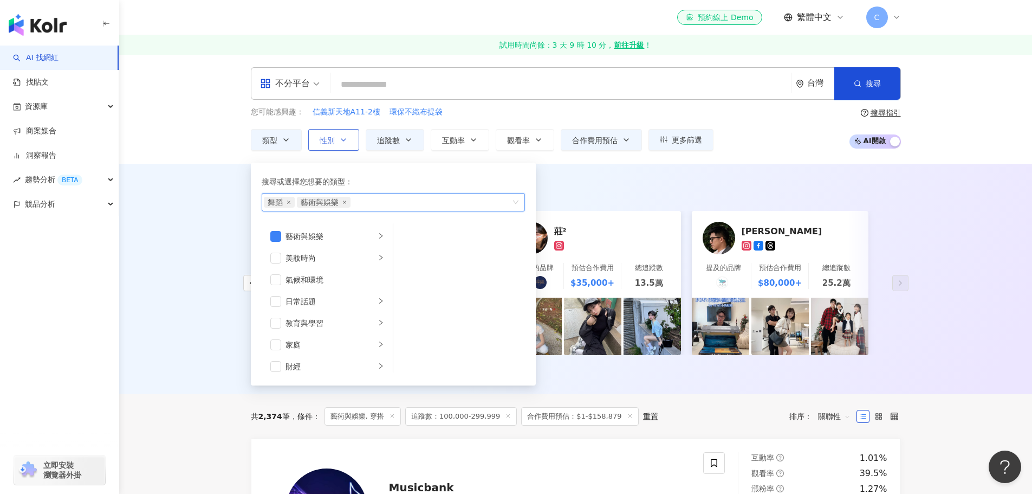
click at [348, 142] on button "性別" at bounding box center [333, 140] width 51 height 22
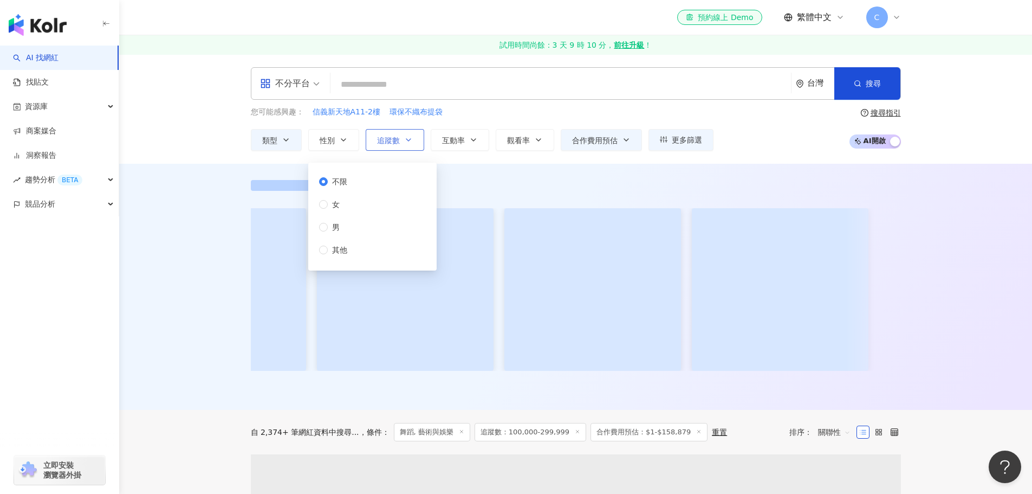
click at [404, 135] on icon "button" at bounding box center [408, 139] width 9 height 9
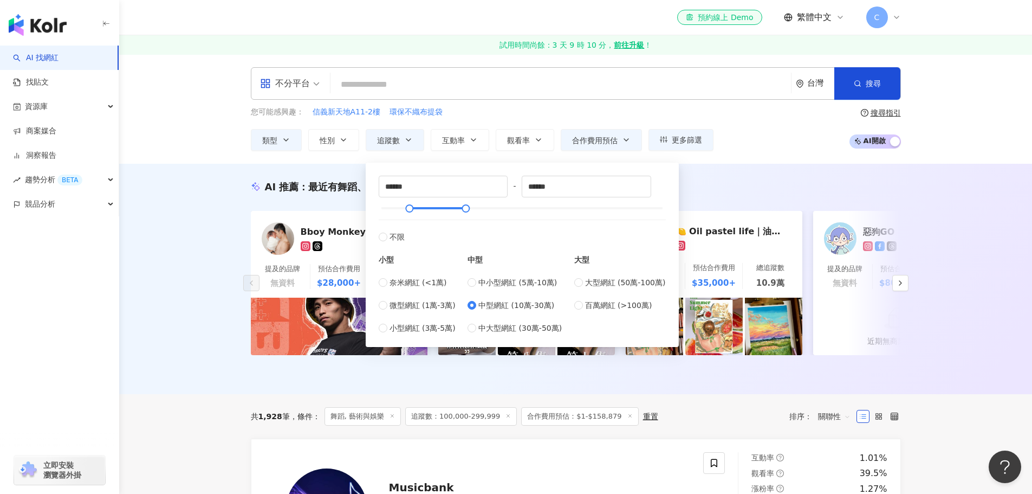
click at [962, 161] on div "不分平台 台灣 搜尋 您可能感興趣： 信義新天地A11-2樓 環保不織布提袋 類型 性別 追蹤數 互動率 觀看率 合作費用預估 更多篩選 不限 女 男 其他 …" at bounding box center [575, 108] width 913 height 109
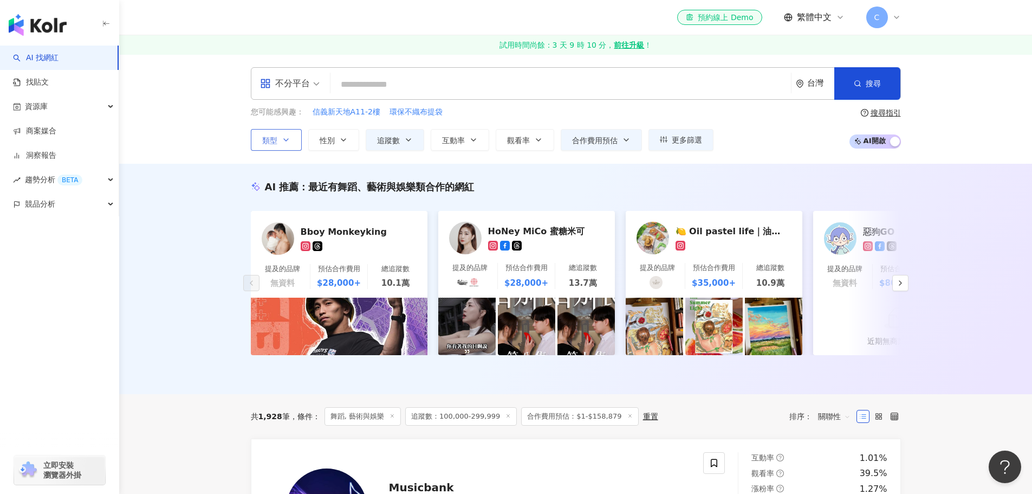
click at [288, 144] on icon "button" at bounding box center [286, 139] width 9 height 9
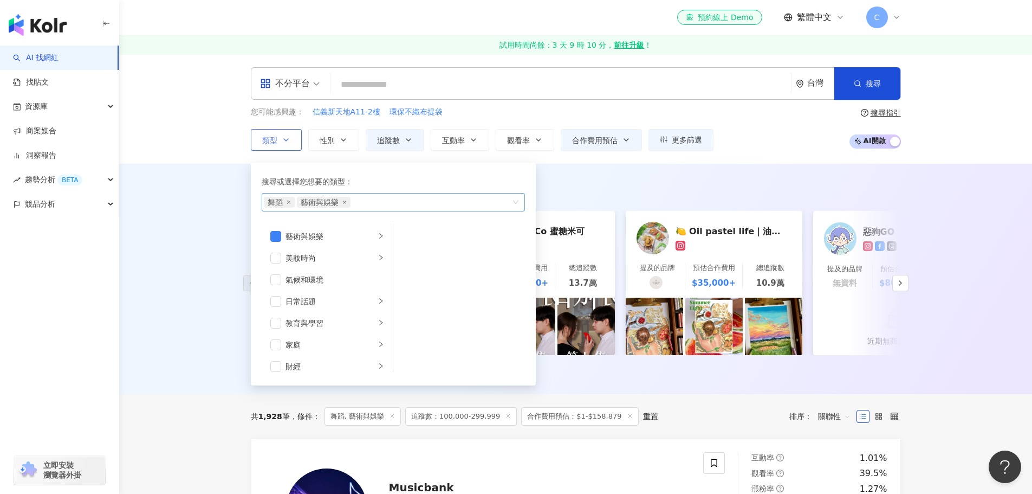
click at [293, 206] on span "舞蹈" at bounding box center [279, 202] width 31 height 11
click at [289, 203] on icon "close" at bounding box center [289, 202] width 4 height 4
click at [311, 203] on icon "close" at bounding box center [311, 202] width 4 height 4
click at [318, 202] on div "button" at bounding box center [388, 202] width 248 height 8
type input "**"
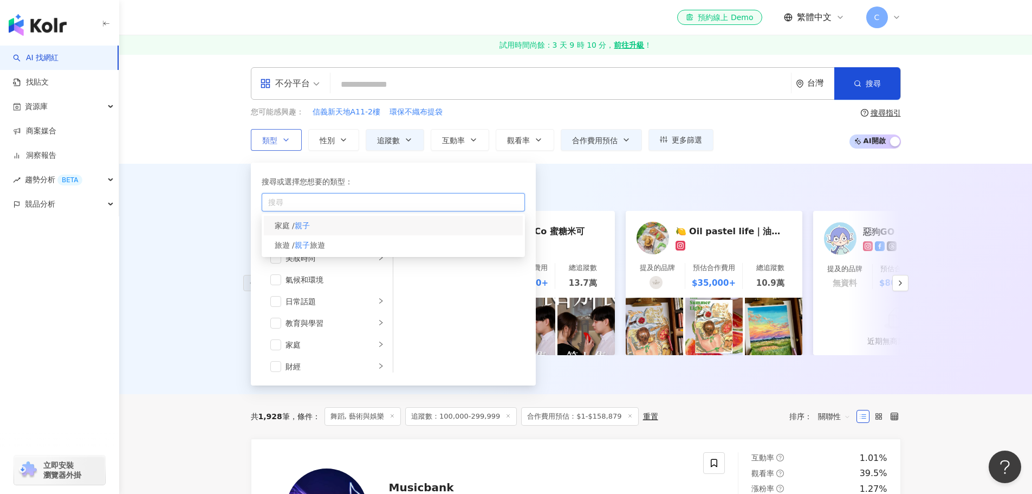
click at [322, 228] on div "家庭 / 親子" at bounding box center [393, 226] width 259 height 20
click at [947, 159] on div "不分平台 台灣 搜尋 您可能感興趣： 信義新天地A11-2樓 環保不織布提袋 類型 搜尋或選擇您想要的類型： 親子 家庭 / 親子 旅遊 / 親子 旅遊 藝術…" at bounding box center [575, 108] width 913 height 109
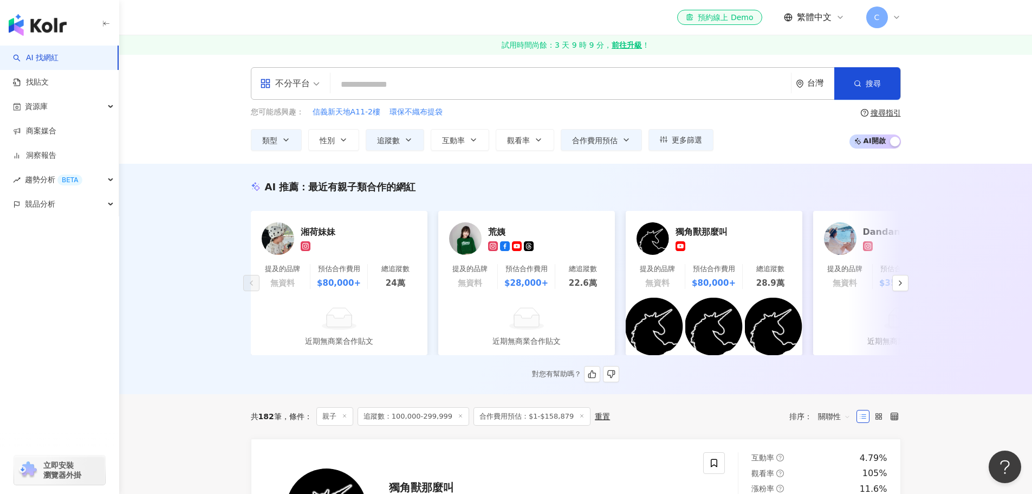
drag, startPoint x: 212, startPoint y: 363, endPoint x: 233, endPoint y: 333, distance: 36.5
click at [213, 363] on div "AI 推薦 ： 最近有親子類合作的網紅 湘荷妹妹 提及的品牌 無資料 預估合作費用 $80,000+ 總追蹤數 24萬 近期無商業合作貼文 荒姨 提及的品牌 …" at bounding box center [575, 279] width 913 height 230
click at [686, 134] on button "更多篩選" at bounding box center [680, 140] width 65 height 22
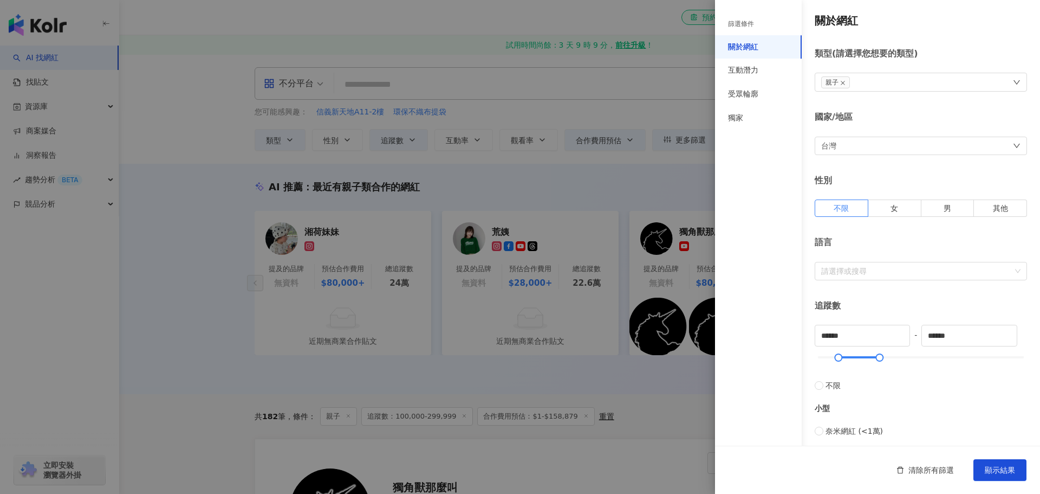
click at [570, 274] on div at bounding box center [520, 247] width 1040 height 494
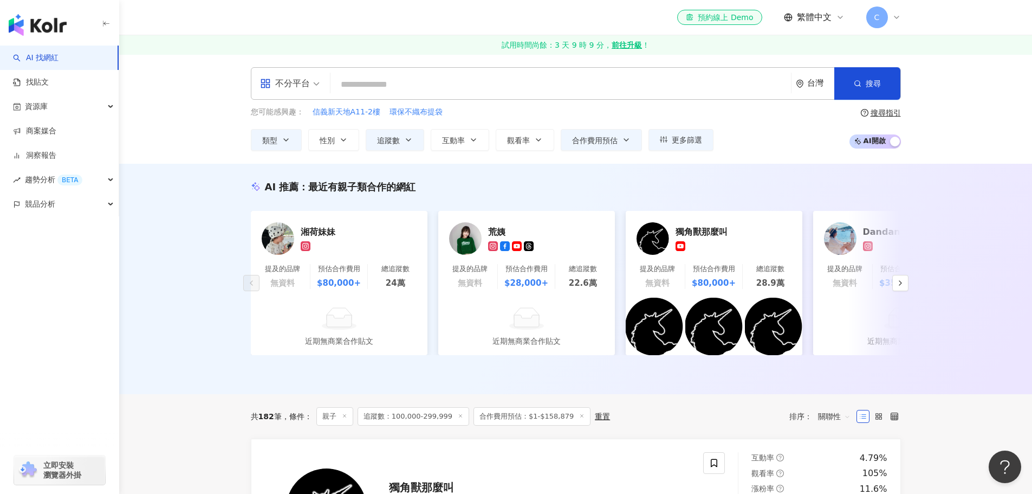
click at [312, 81] on span "不分平台" at bounding box center [290, 83] width 60 height 17
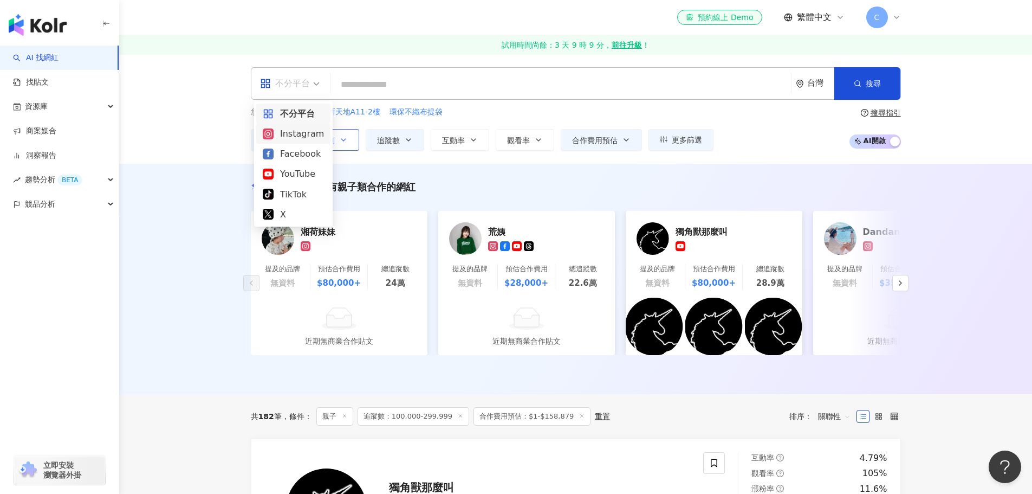
click at [310, 137] on div "Instagram" at bounding box center [293, 134] width 61 height 14
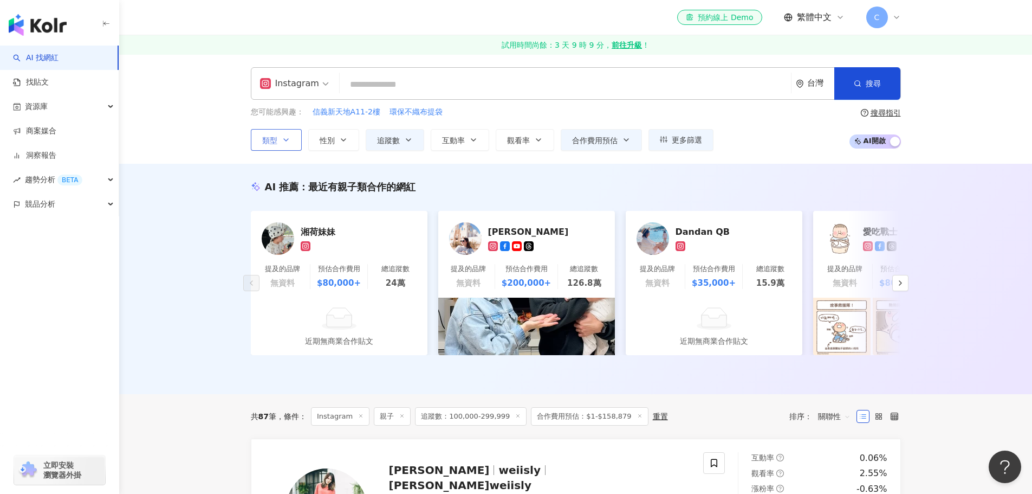
click at [286, 138] on icon "button" at bounding box center [286, 139] width 9 height 9
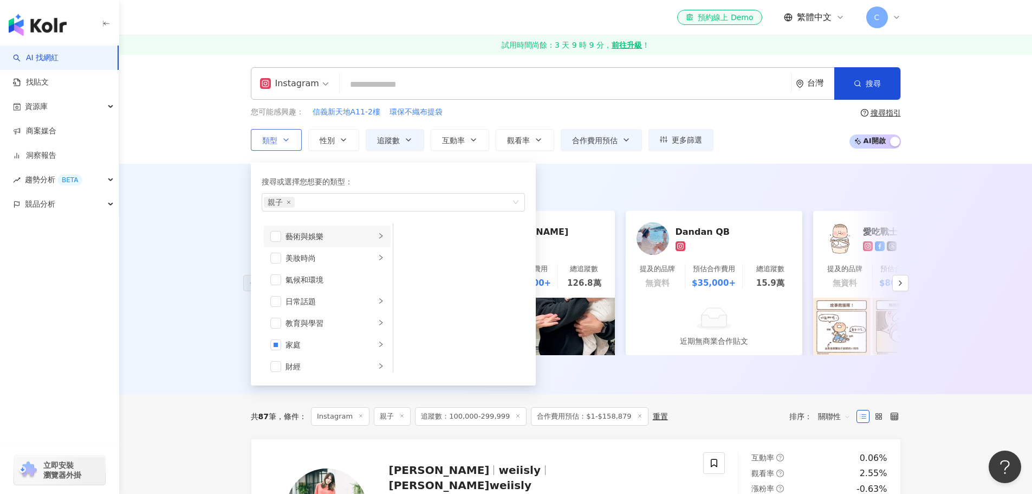
click at [281, 236] on li "藝術與娛樂" at bounding box center [327, 236] width 127 height 22
click at [270, 230] on li "藝術與娛樂" at bounding box center [327, 236] width 127 height 22
click at [275, 237] on span "button" at bounding box center [275, 236] width 11 height 11
click at [212, 236] on div "AI 推薦 ： 最近有親子類合作的網紅 湘荷妹妹 提及的品牌 無資料 預估合作費用 $80,000+ 總追蹤數 24萬 近期無商業合作貼文 莎白 提及的品牌 …" at bounding box center [575, 279] width 913 height 230
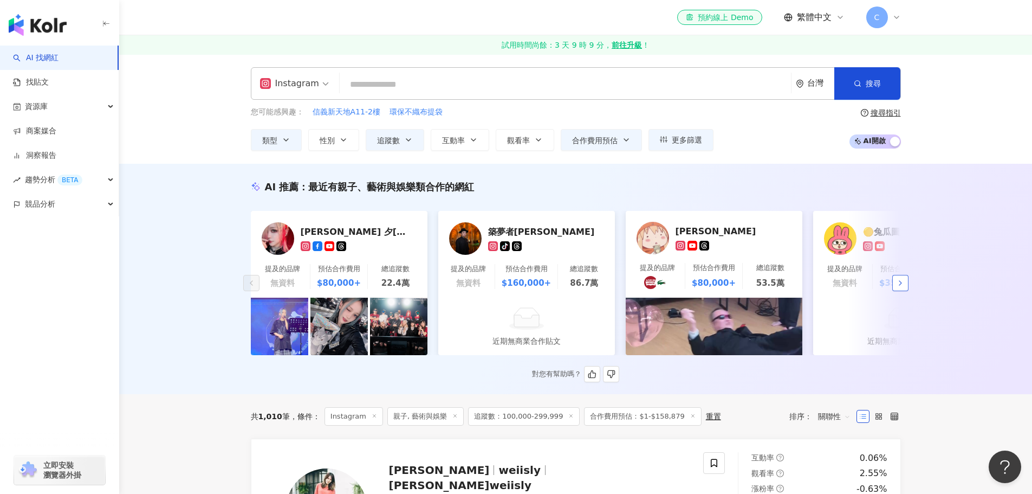
click at [906, 285] on button "button" at bounding box center [900, 283] width 16 height 16
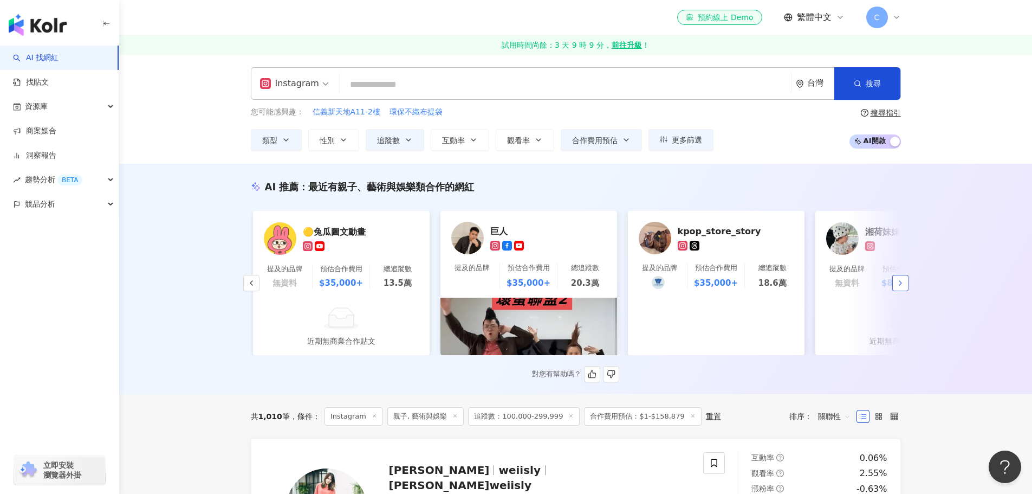
scroll to position [0, 562]
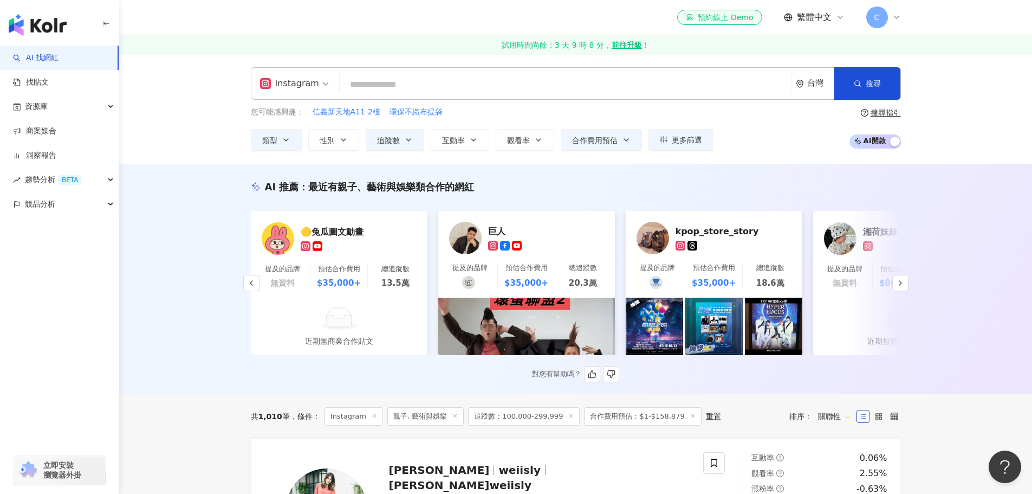
click at [504, 231] on div "巨人" at bounding box center [542, 230] width 108 height 11
click at [899, 282] on icon "button" at bounding box center [900, 282] width 9 height 9
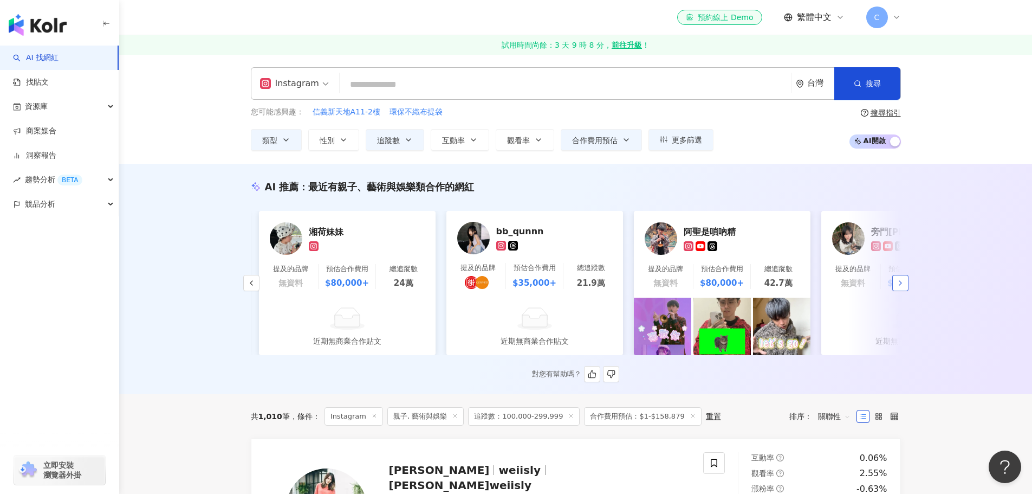
scroll to position [0, 1125]
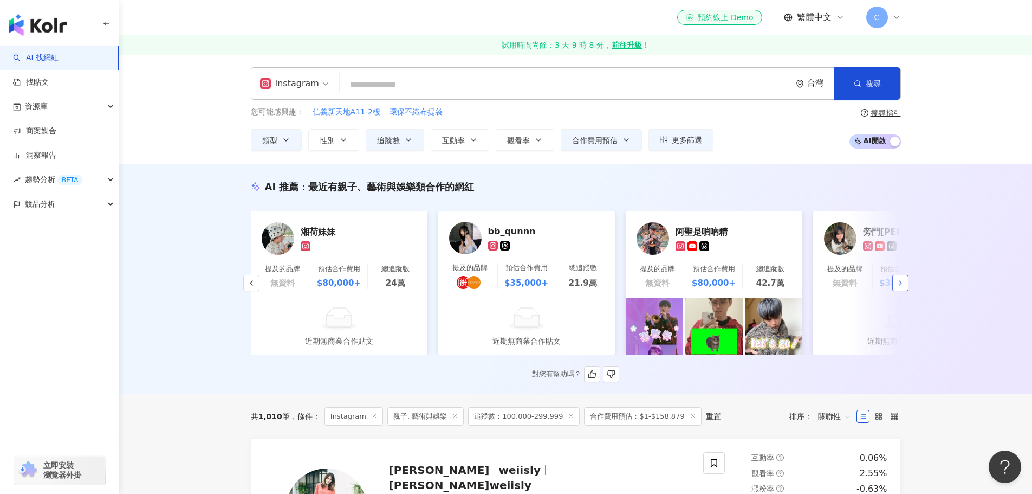
click at [900, 282] on icon "button" at bounding box center [900, 282] width 9 height 9
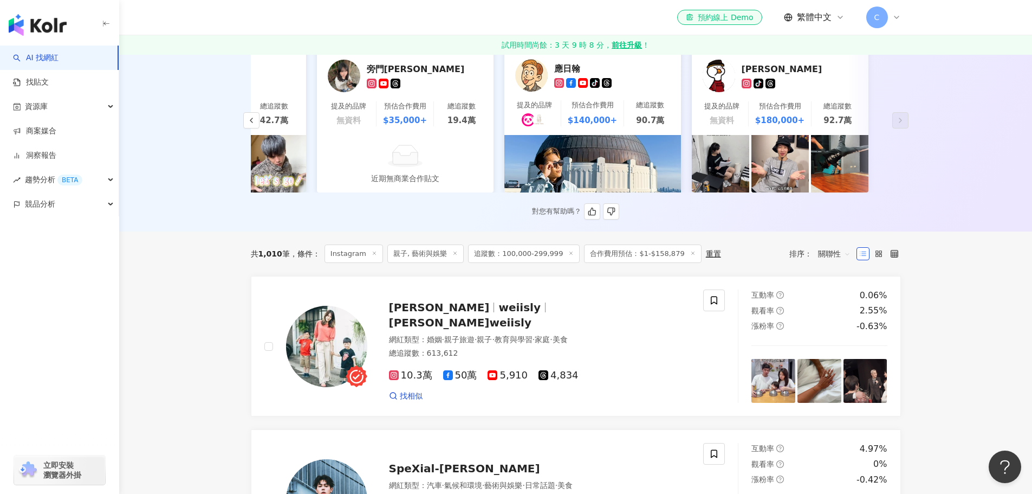
scroll to position [379, 0]
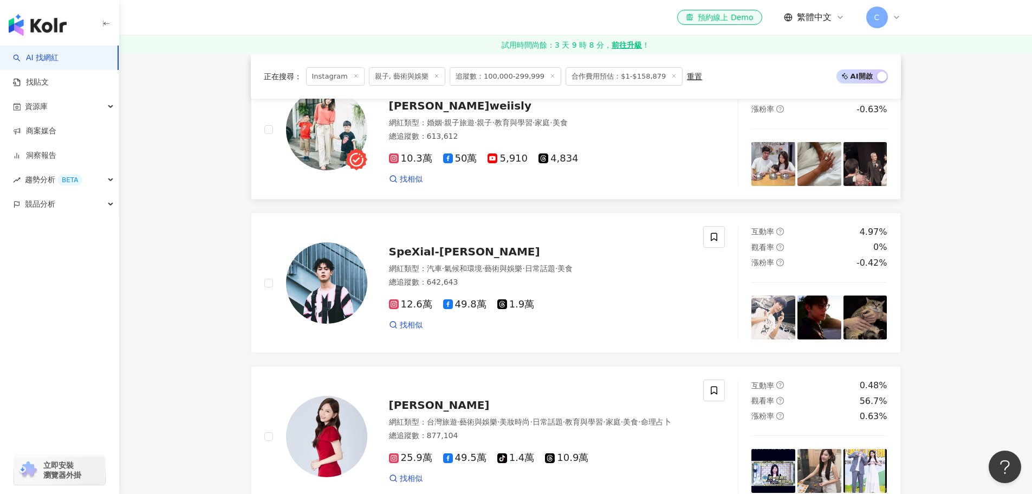
click at [518, 107] on span "薇薇weiisly" at bounding box center [460, 105] width 142 height 13
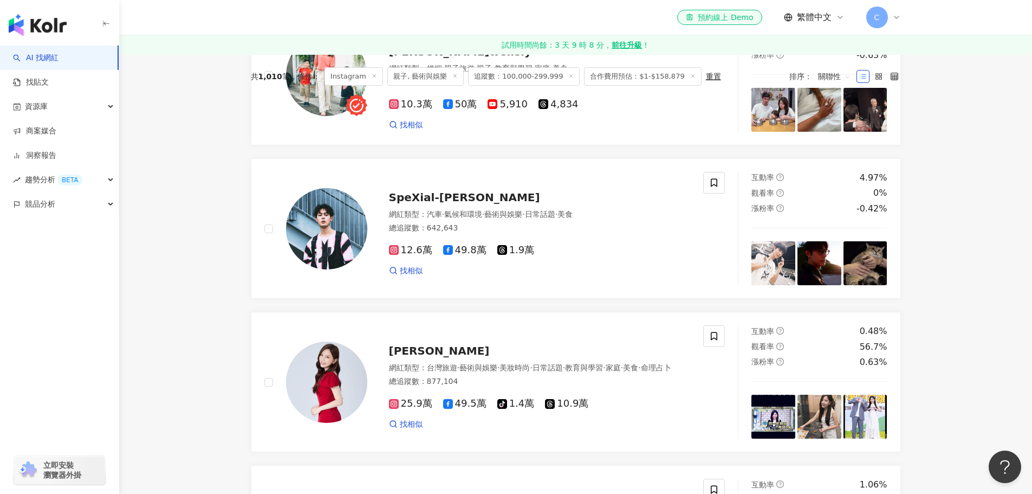
scroll to position [0, 0]
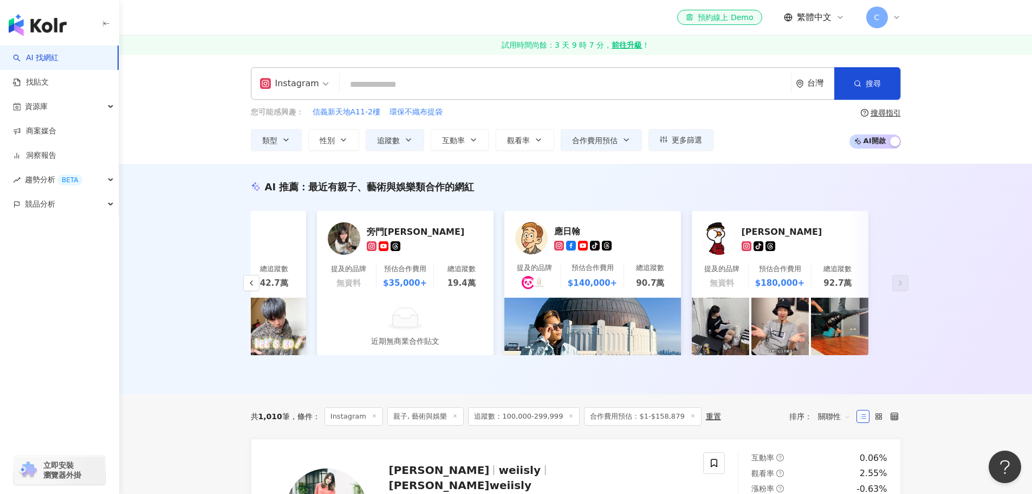
click at [926, 279] on div "AI 推薦 ： 最近有親子、藝術與娛樂類合作的網紅 Yuki Rubymoon 夕比月露 提及的品牌 無資料 預估合作費用 $80,000+ 總追蹤數 22.…" at bounding box center [575, 279] width 913 height 230
click at [387, 136] on span "追蹤數" at bounding box center [388, 140] width 23 height 9
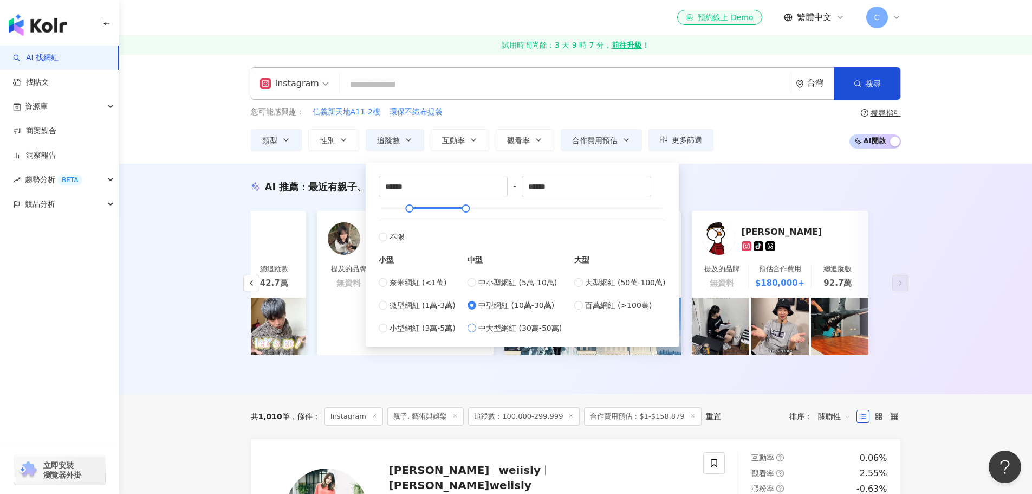
click at [511, 324] on span "中大型網紅 (30萬-50萬)" at bounding box center [519, 328] width 83 height 12
type input "******"
click at [897, 184] on div "AI 推薦 ： 最近有親子、藝術與娛樂類合作的網紅" at bounding box center [576, 187] width 650 height 14
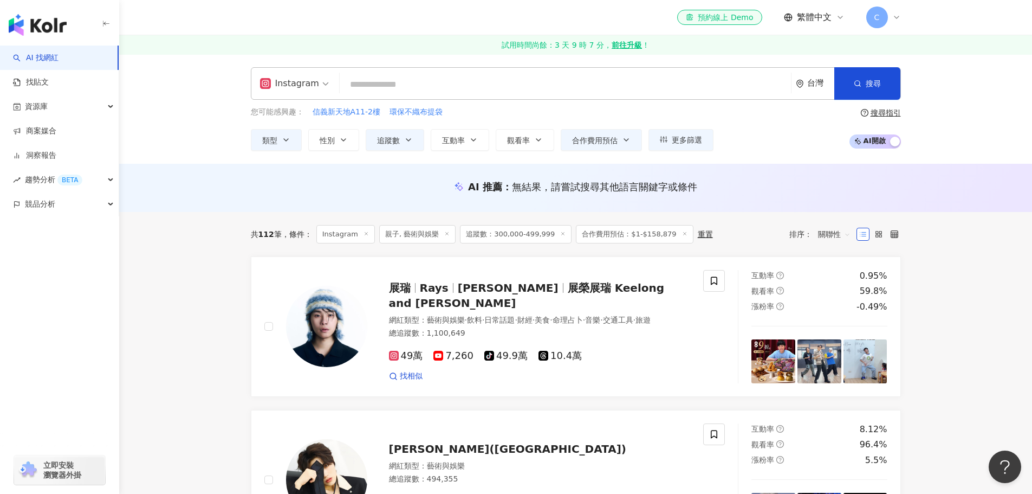
click at [393, 144] on span "追蹤數" at bounding box center [388, 140] width 23 height 9
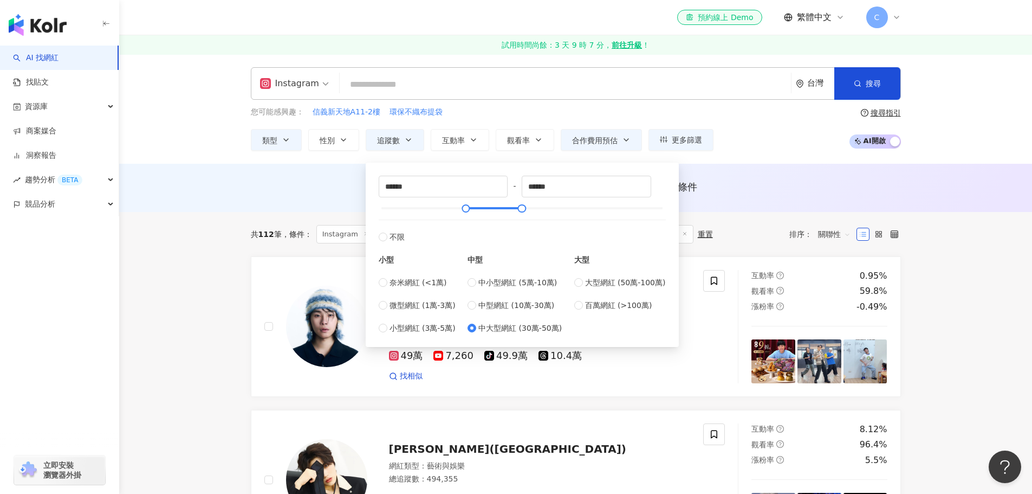
click at [508, 291] on div "中小型網紅 (5萬-10萬) 中型網紅 (10萬-30萬) 中大型網紅 (30萬-50萬)" at bounding box center [515, 304] width 94 height 57
click at [510, 285] on span "中小型網紅 (5萬-10萬)" at bounding box center [517, 282] width 79 height 12
type input "*****"
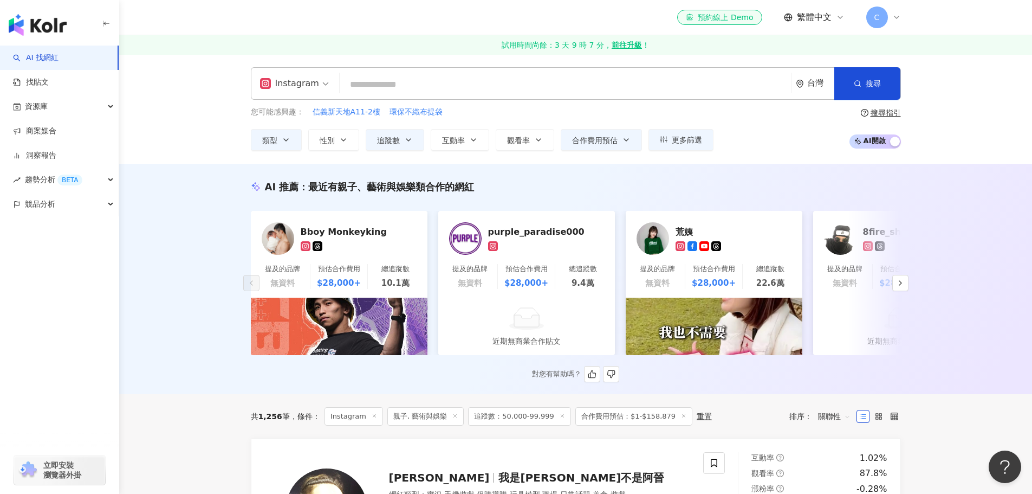
click at [691, 232] on div "荒姨" at bounding box center [730, 231] width 108 height 11
click at [905, 285] on button "button" at bounding box center [900, 283] width 16 height 16
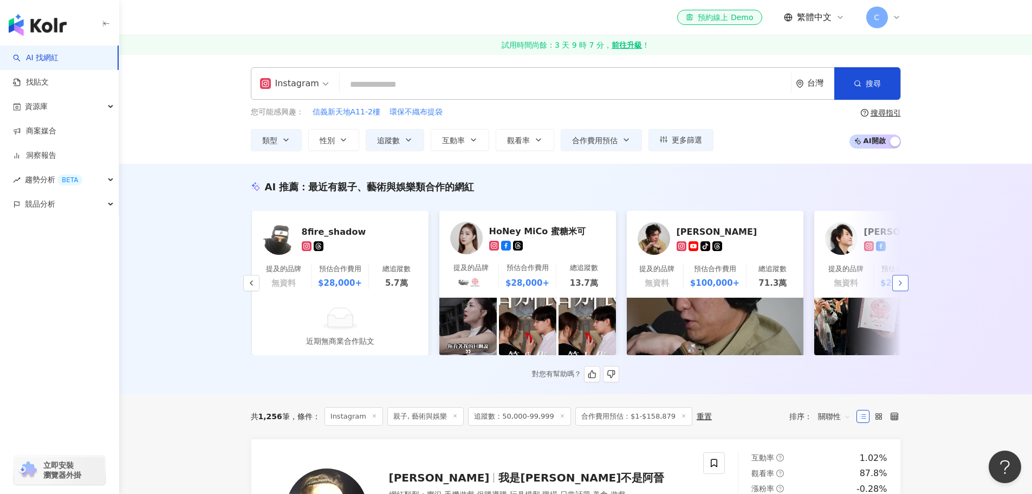
scroll to position [0, 562]
click at [683, 231] on div "阿丹" at bounding box center [730, 231] width 108 height 11
click at [907, 291] on button "button" at bounding box center [900, 283] width 16 height 16
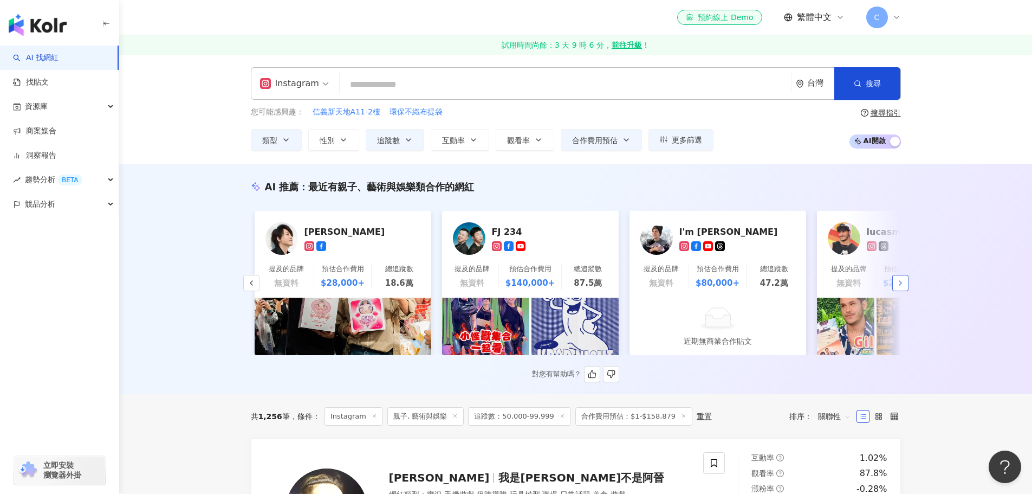
click at [907, 291] on button "button" at bounding box center [900, 283] width 16 height 16
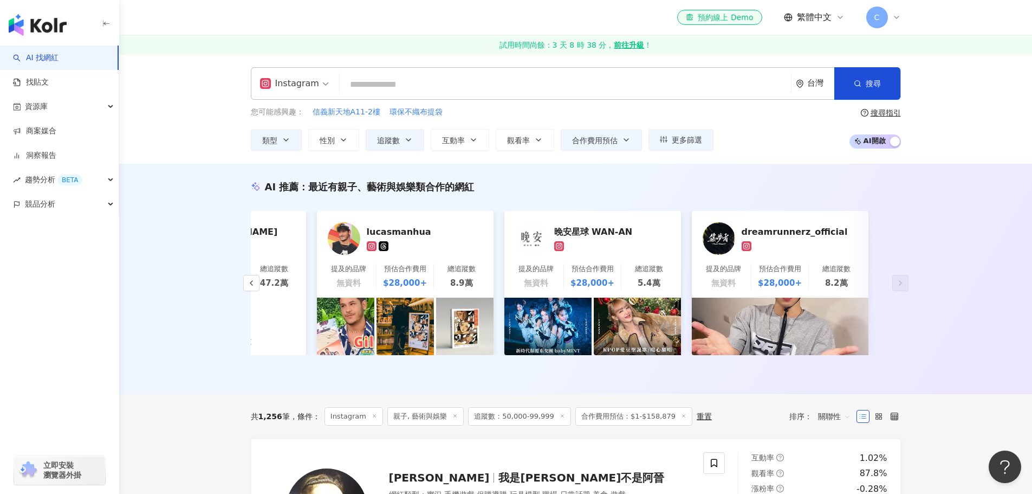
scroll to position [0, 1621]
click at [300, 139] on button "類型" at bounding box center [276, 140] width 51 height 22
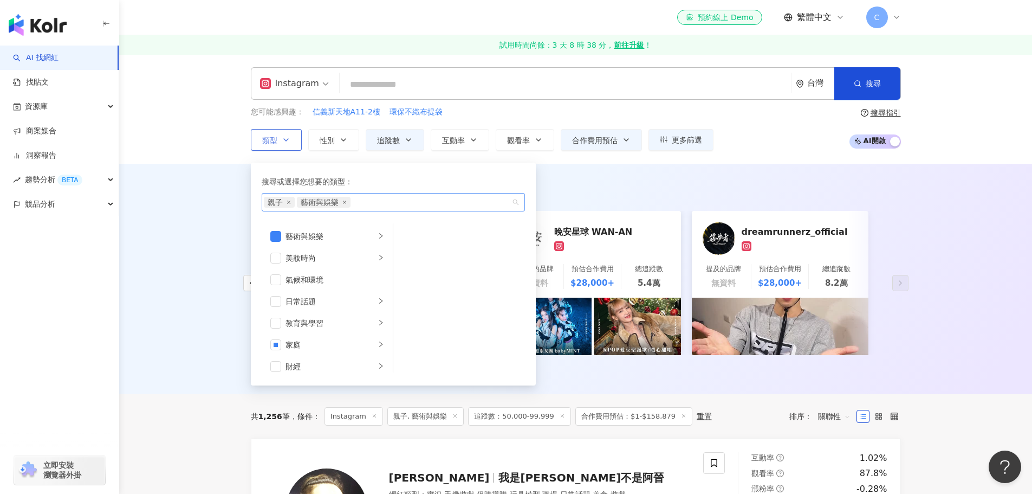
click at [288, 206] on span "親子" at bounding box center [279, 202] width 31 height 11
click at [289, 202] on icon "close" at bounding box center [288, 201] width 3 height 3
click at [376, 205] on div "藝術與娛樂" at bounding box center [388, 202] width 248 height 11
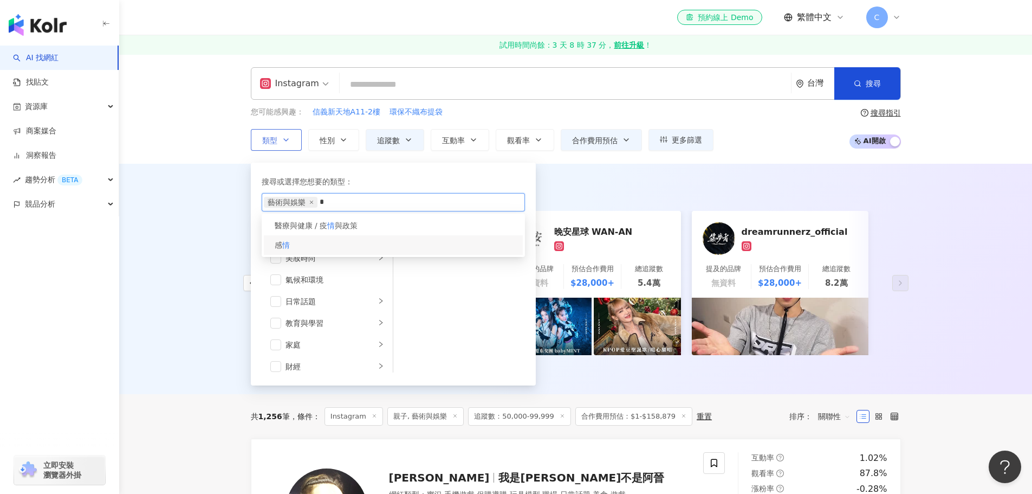
type input "*"
click at [297, 247] on div "感 情" at bounding box center [393, 245] width 259 height 20
click at [874, 85] on span "搜尋" at bounding box center [873, 83] width 15 height 9
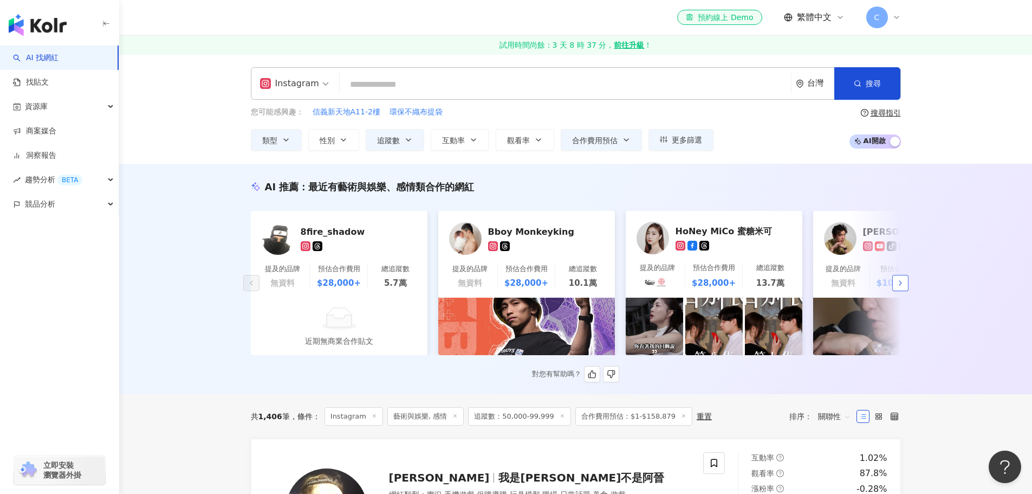
click at [906, 286] on button "button" at bounding box center [900, 283] width 16 height 16
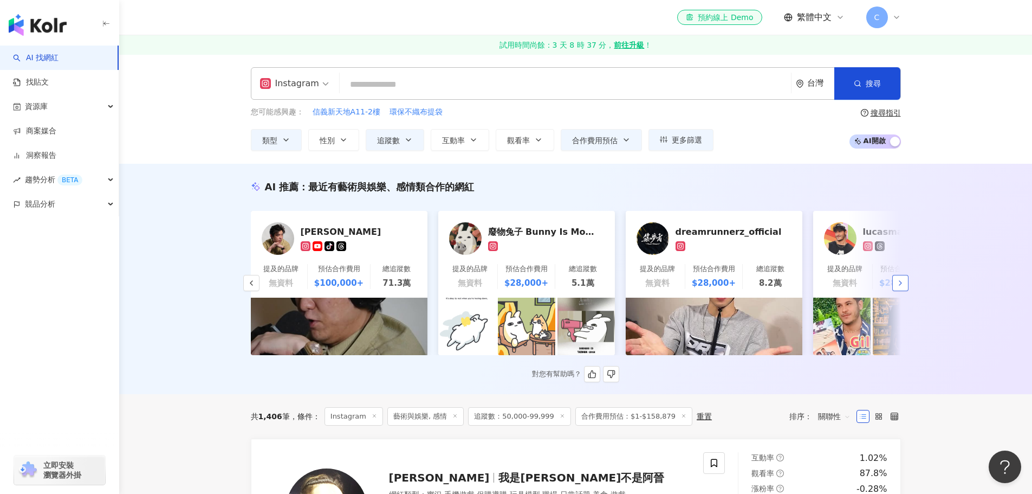
click at [906, 286] on button "button" at bounding box center [900, 283] width 16 height 16
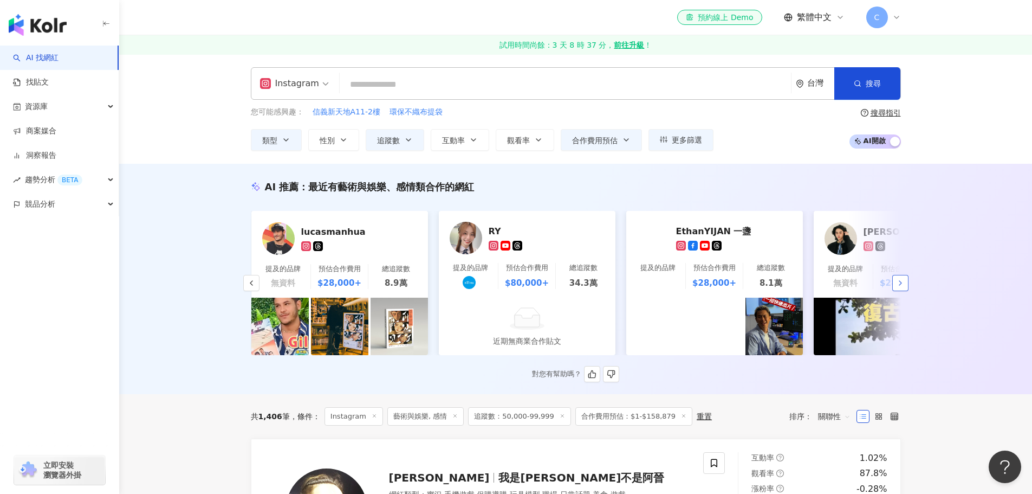
scroll to position [0, 1125]
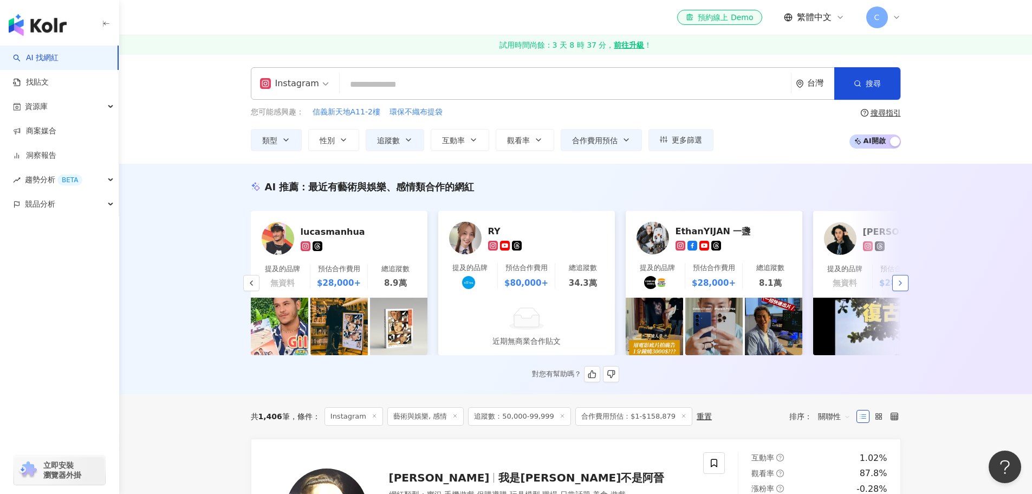
click at [906, 286] on button "button" at bounding box center [900, 283] width 16 height 16
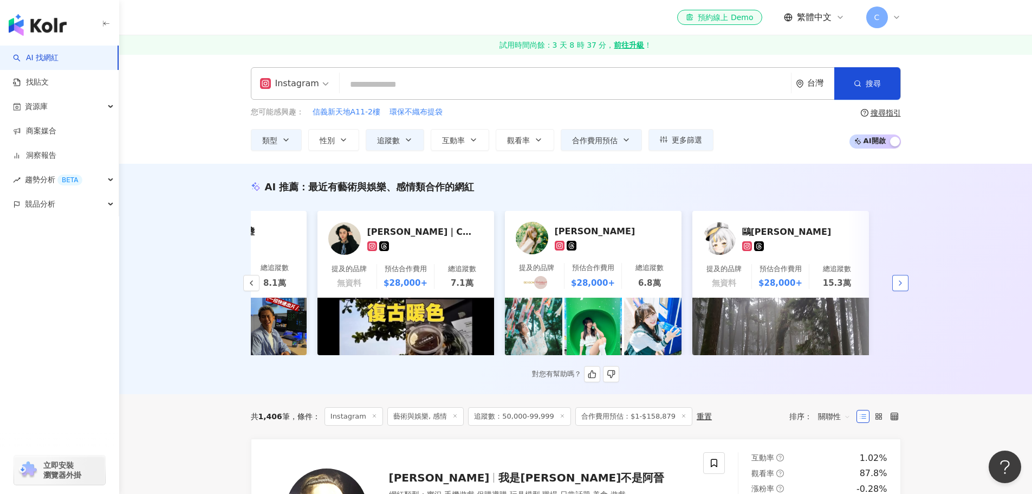
scroll to position [0, 1621]
click at [250, 282] on icon "button" at bounding box center [251, 282] width 9 height 9
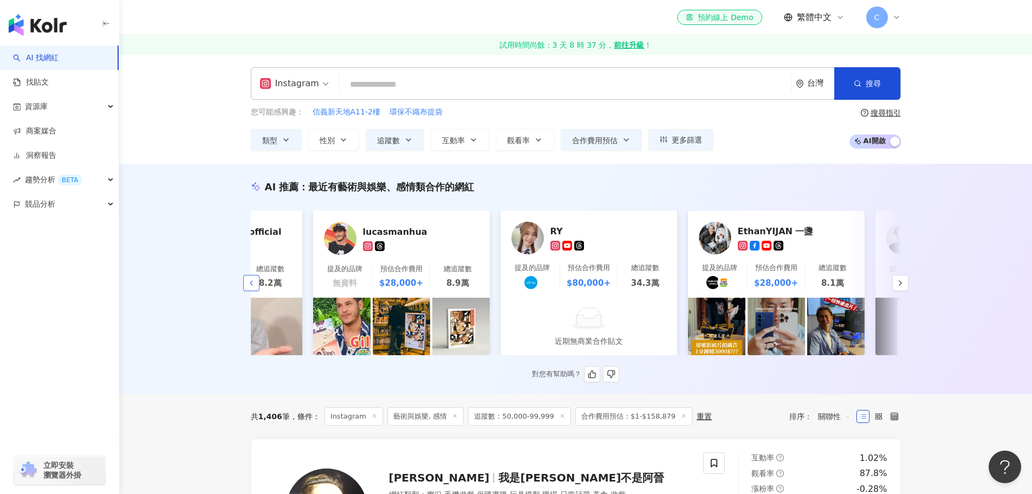
scroll to position [0, 1059]
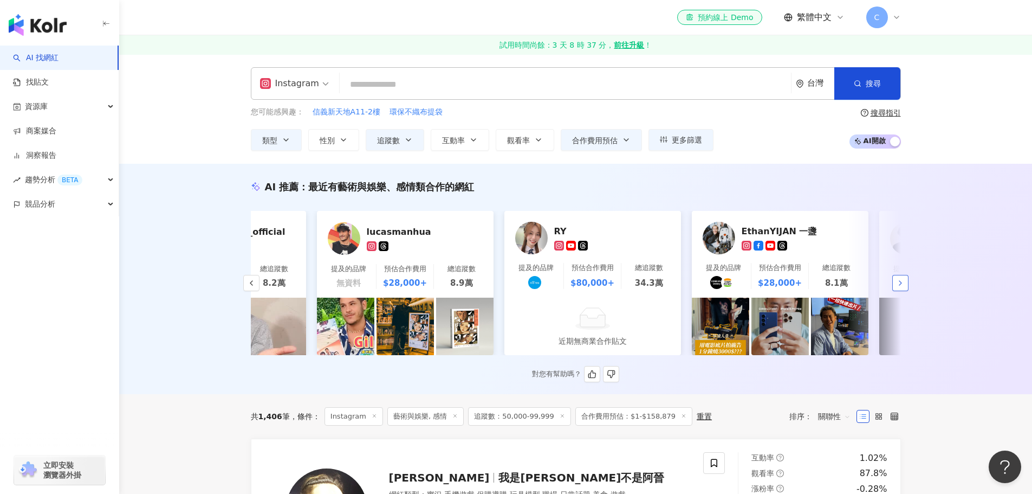
click at [902, 284] on icon "button" at bounding box center [900, 282] width 9 height 9
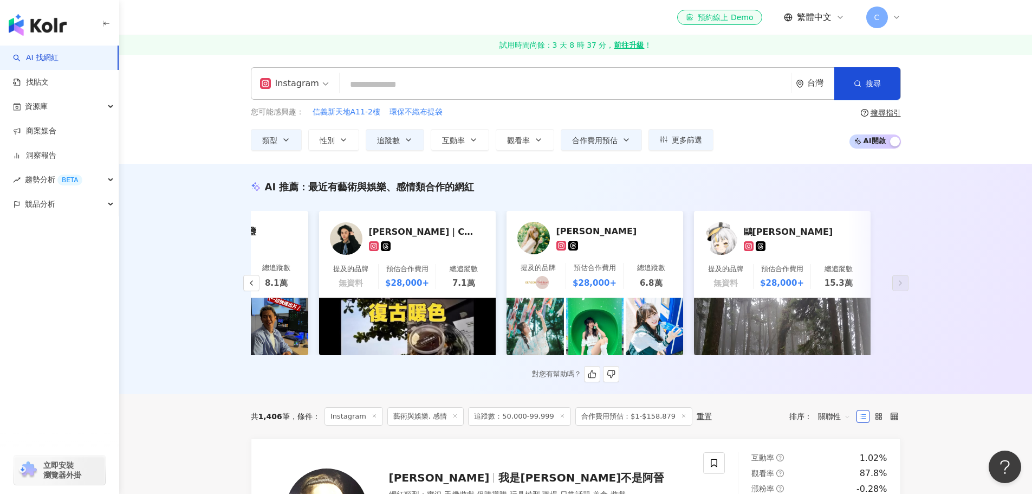
scroll to position [0, 1621]
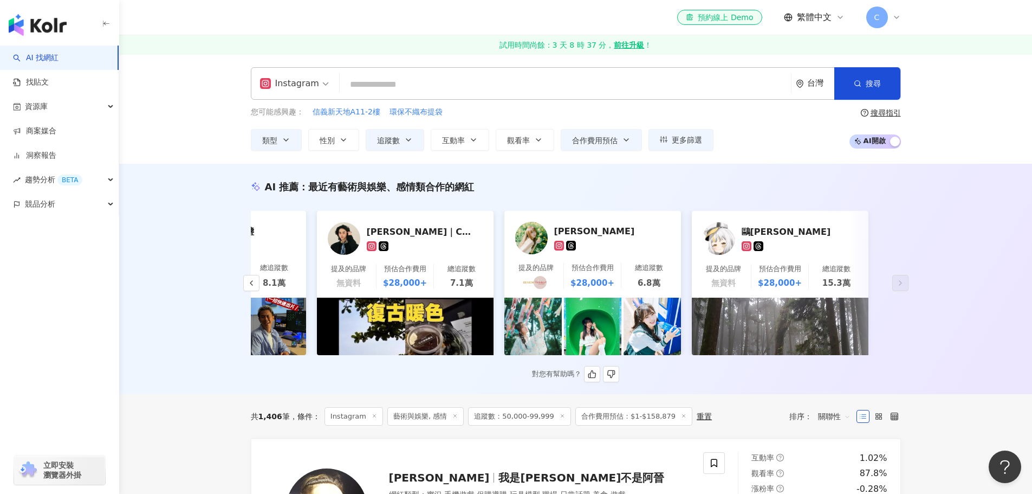
click at [424, 233] on div "查克拉｜Chakra" at bounding box center [421, 231] width 108 height 11
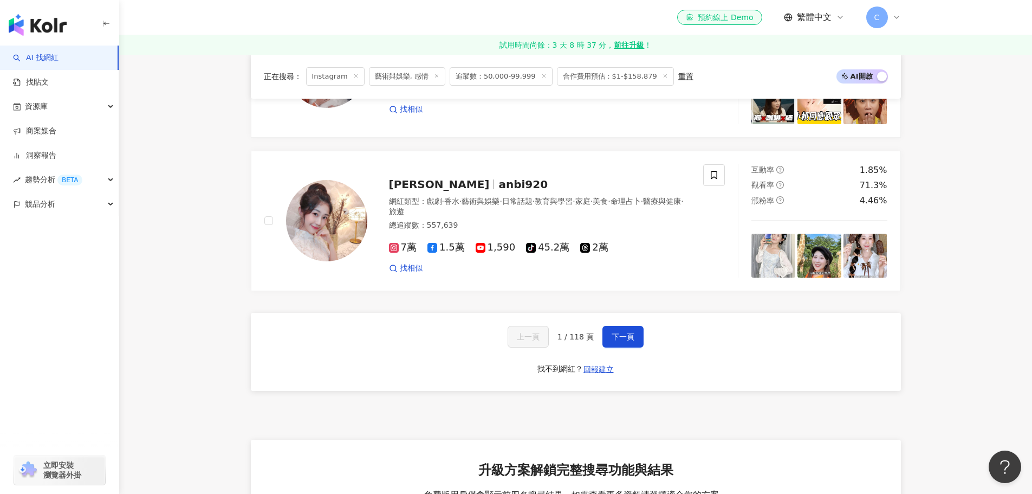
scroll to position [2113, 0]
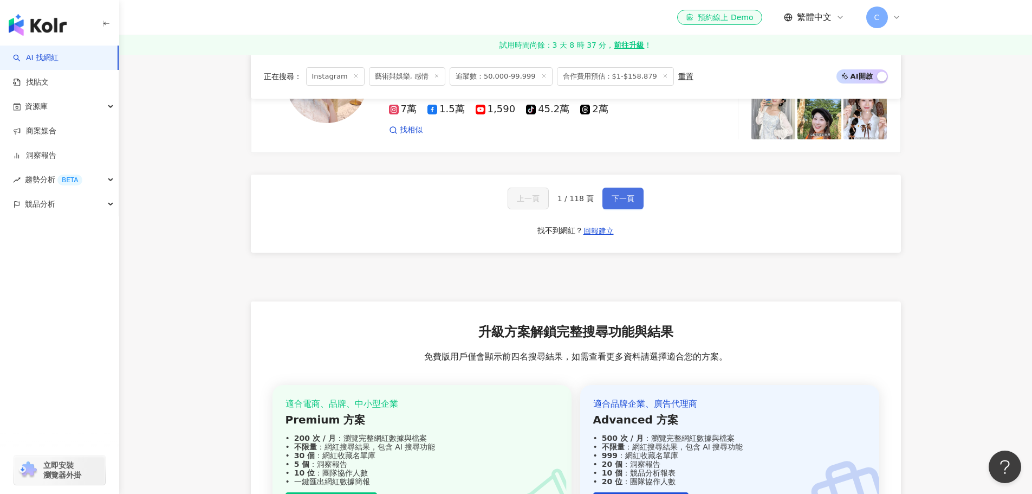
click at [615, 199] on button "下一頁" at bounding box center [622, 198] width 41 height 22
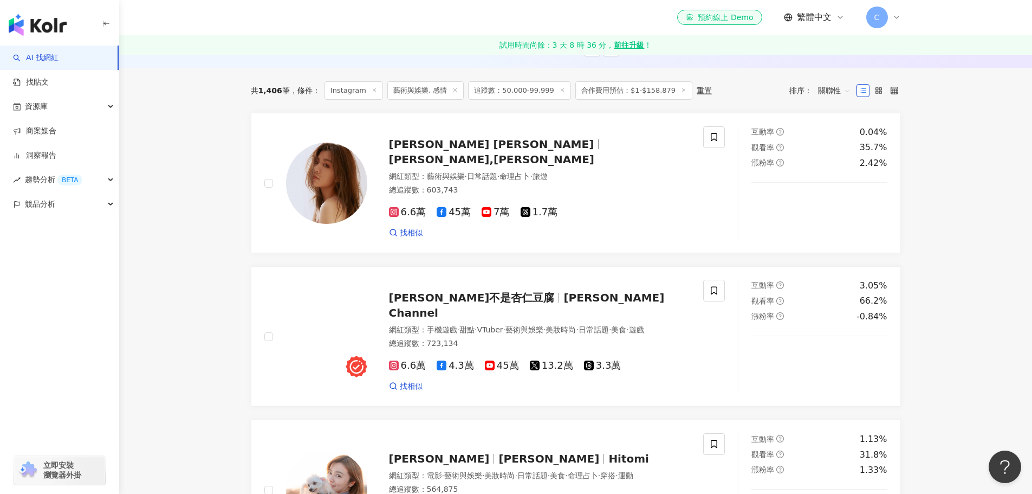
scroll to position [54, 0]
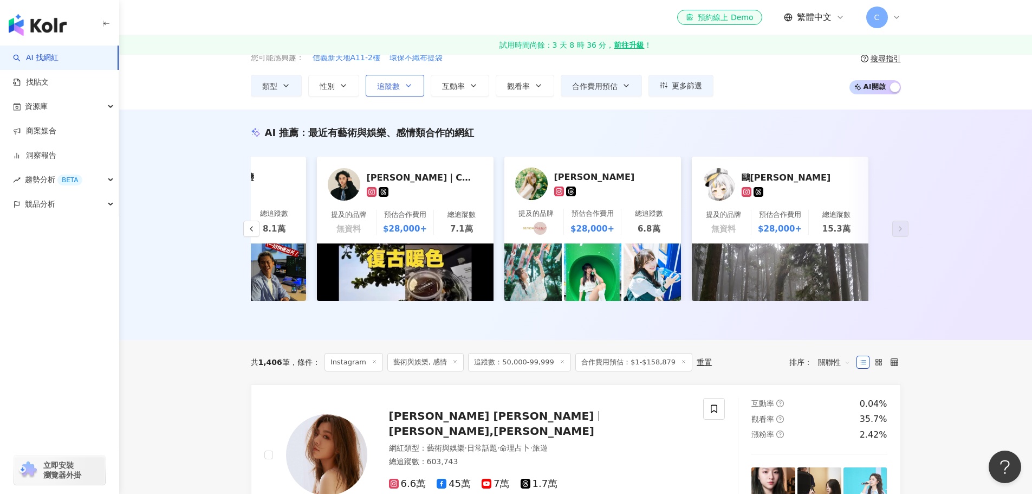
click at [404, 86] on icon "button" at bounding box center [408, 85] width 9 height 9
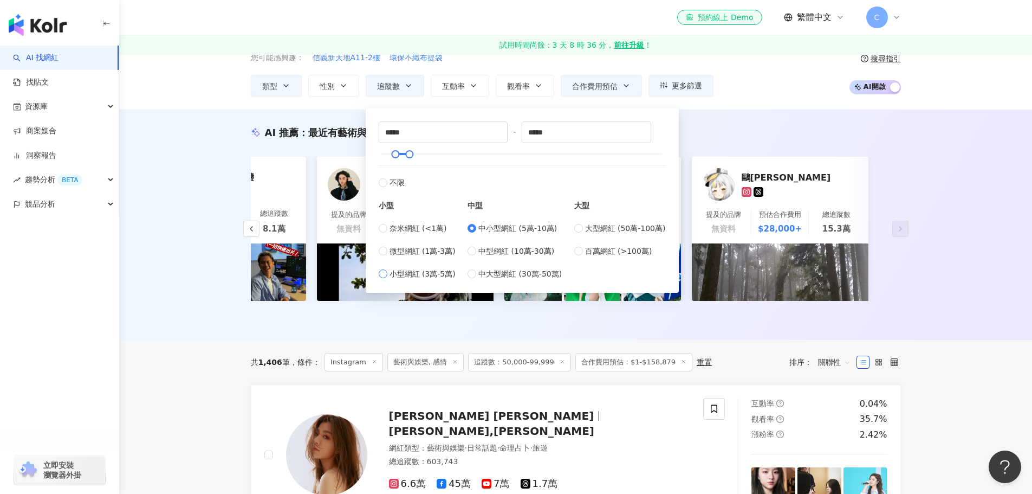
click at [411, 275] on span "小型網紅 (3萬-5萬)" at bounding box center [422, 274] width 66 height 12
type input "*****"
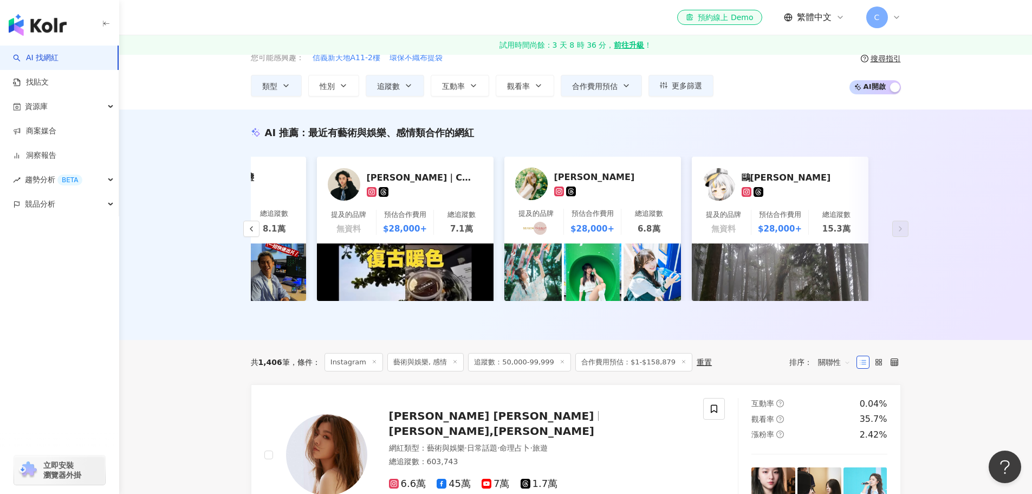
click at [193, 143] on div "AI 推薦 ： 最近有藝術與娛樂、感情類合作的網紅 8fire_shadow 提及的品牌 無資料 預估合作費用 $28,000+ 總追蹤數 5.7萬 近期無商…" at bounding box center [575, 224] width 913 height 230
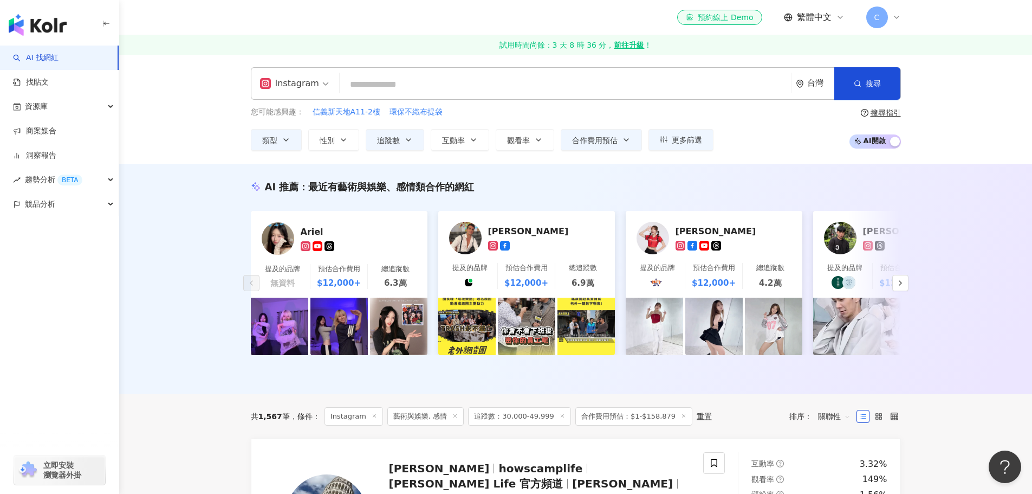
click at [202, 298] on div "AI 推薦 ： 最近有藝術與娛樂、感情類合作的網紅 Ariel 提及的品牌 無資料 預估合作費用 $12,000+ 總追蹤數 6.3萬 佩德羅 提及的品牌 預…" at bounding box center [575, 279] width 913 height 230
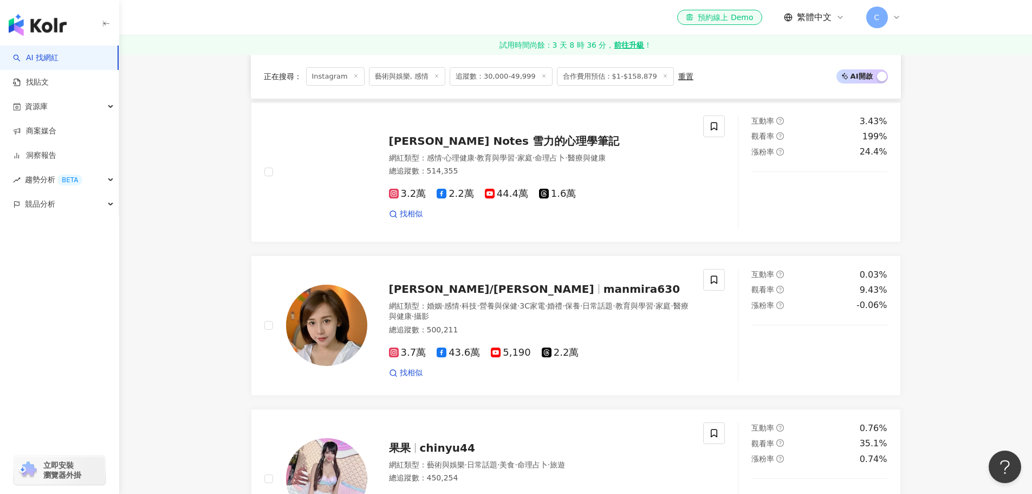
scroll to position [1300, 0]
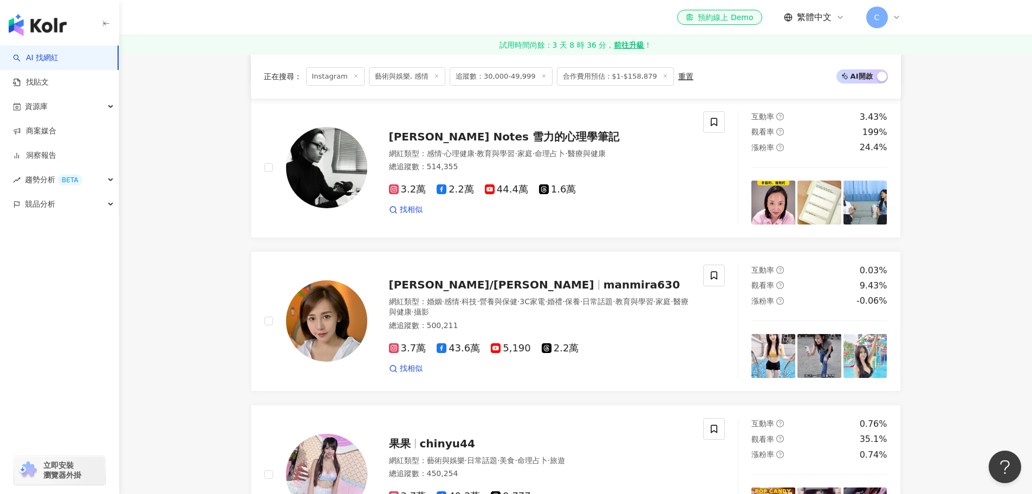
click at [189, 274] on main "Instagram 台灣 搜尋 您可能感興趣： 信義新天地A11-2樓 環保不織布提袋 類型 性別 追蹤數 互動率 觀看率 合作費用預估 更多篩選 篩選條件 …" at bounding box center [575, 94] width 913 height 2680
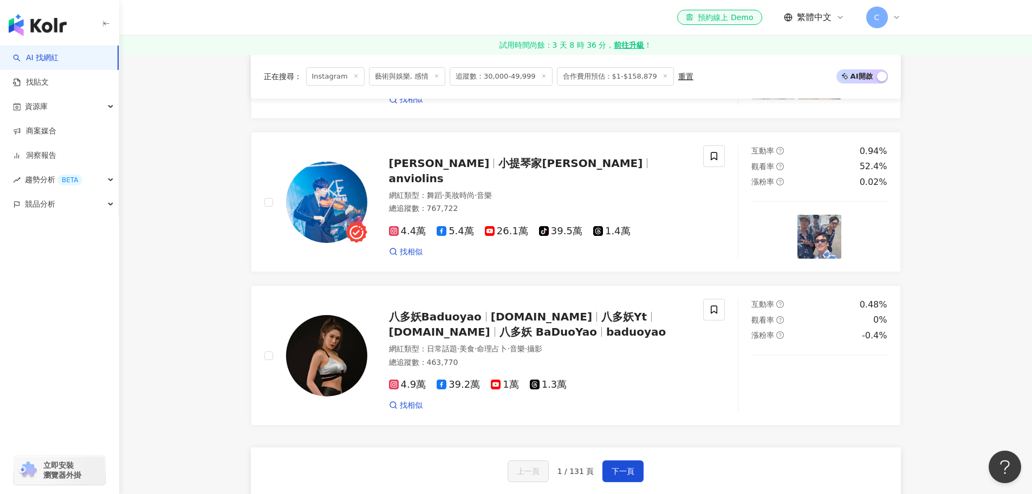
scroll to position [1896, 0]
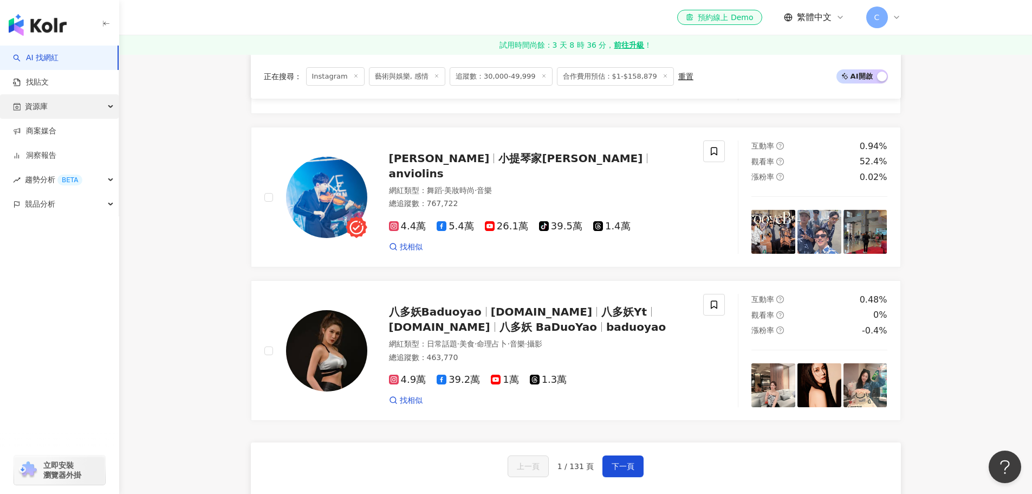
click at [108, 115] on div "資源庫" at bounding box center [59, 106] width 119 height 24
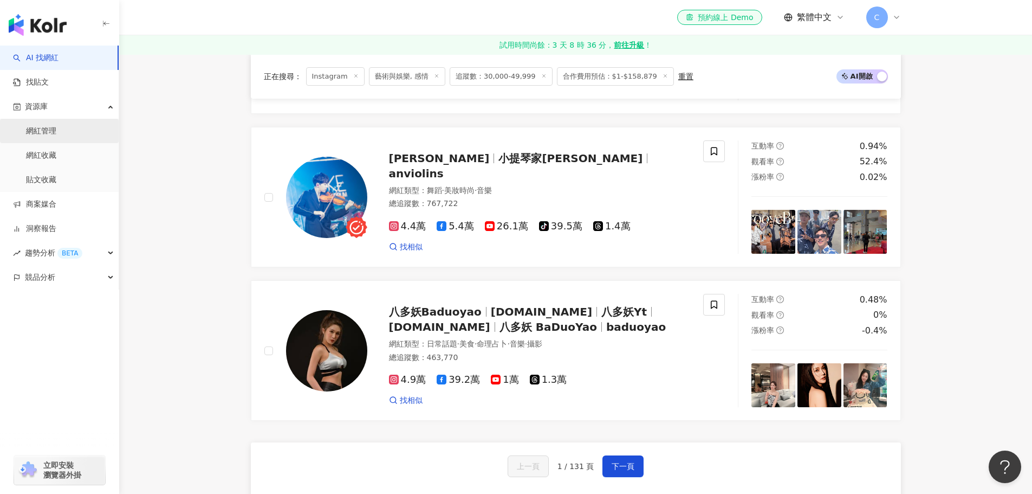
click at [56, 128] on link "網紅管理" at bounding box center [41, 131] width 30 height 11
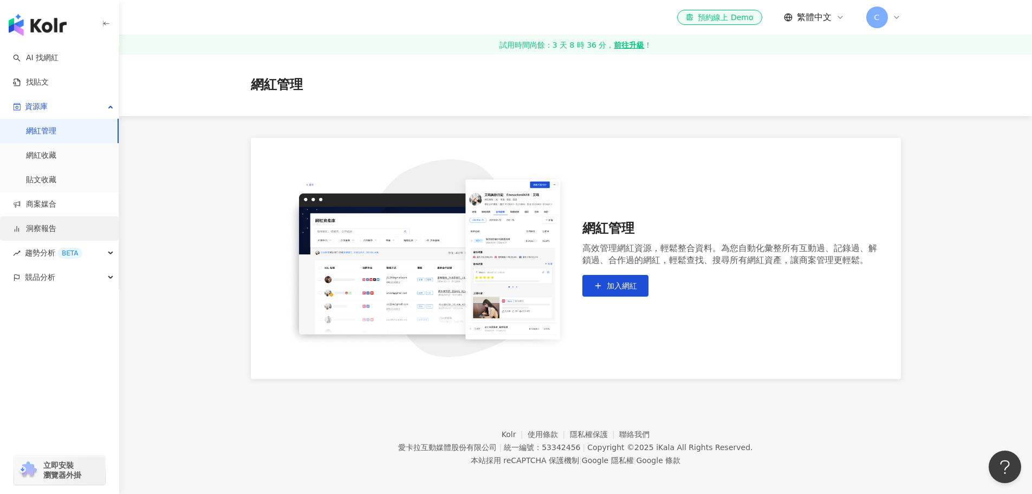
click at [56, 231] on link "洞察報告" at bounding box center [34, 228] width 43 height 11
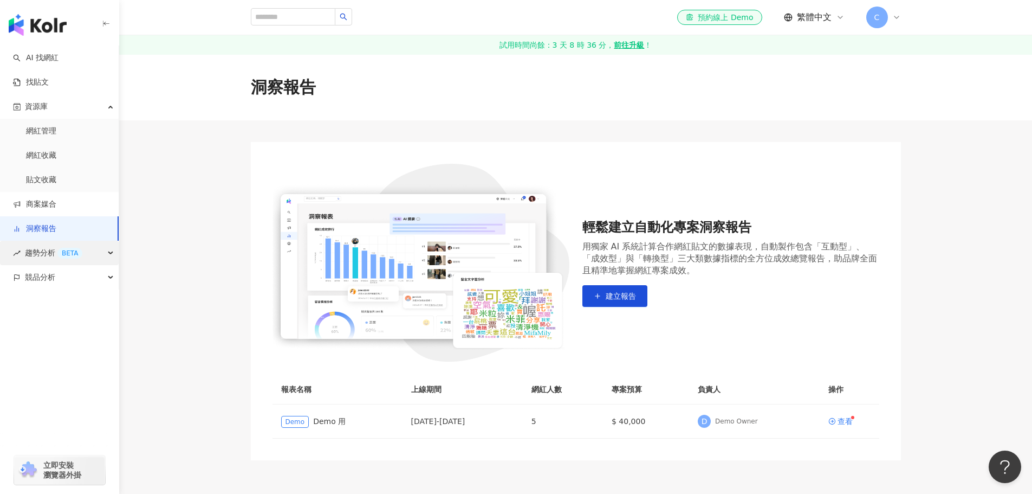
click at [99, 251] on div "趨勢分析 BETA" at bounding box center [59, 253] width 119 height 24
click at [72, 328] on link "社群帳號排行" at bounding box center [49, 326] width 46 height 11
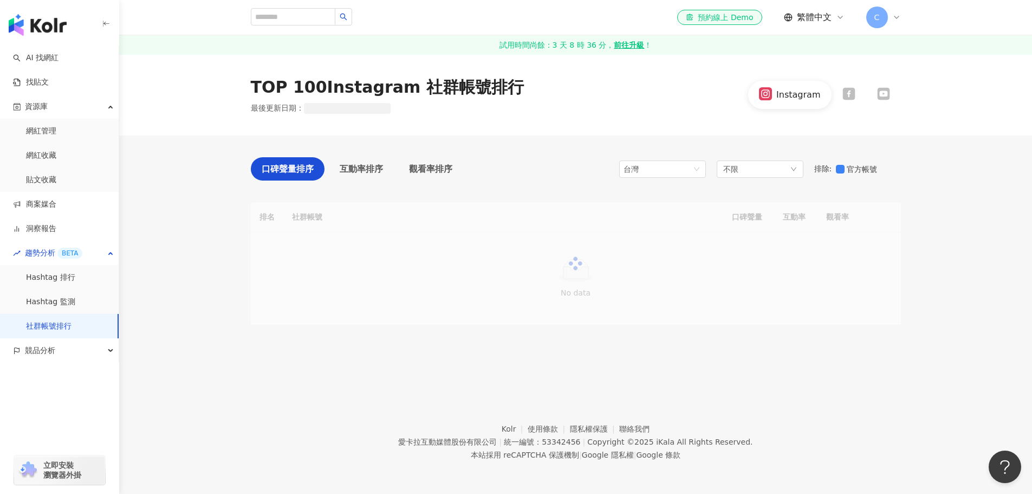
click at [764, 170] on div "不限" at bounding box center [760, 168] width 87 height 17
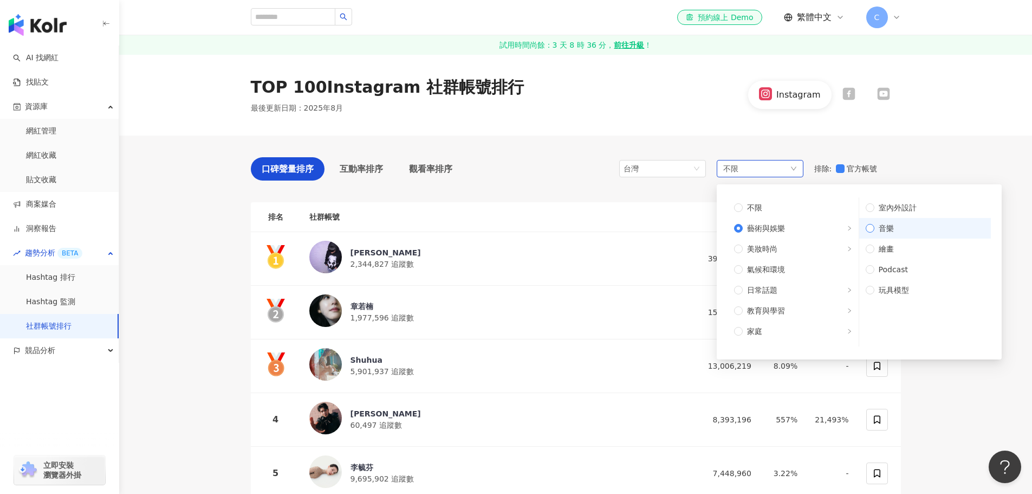
click at [874, 225] on span "音樂" at bounding box center [929, 228] width 110 height 12
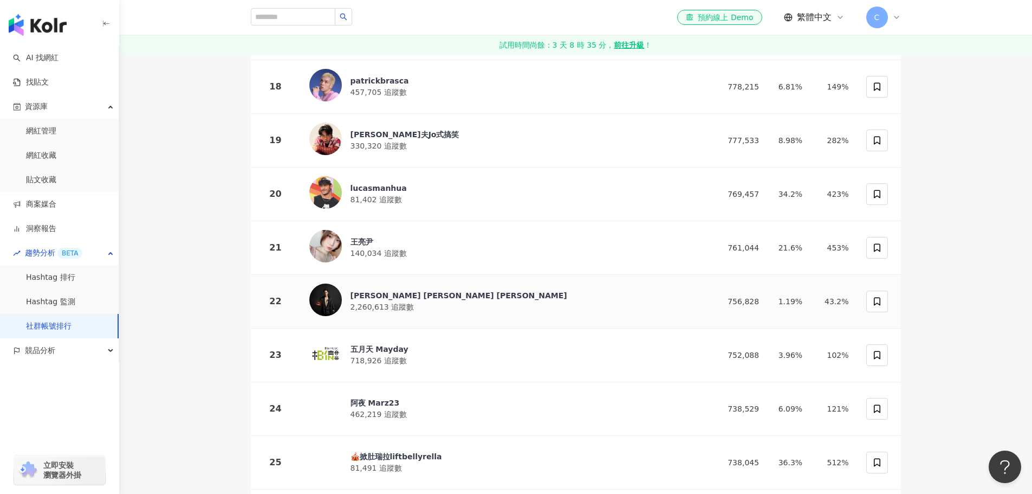
scroll to position [1300, 0]
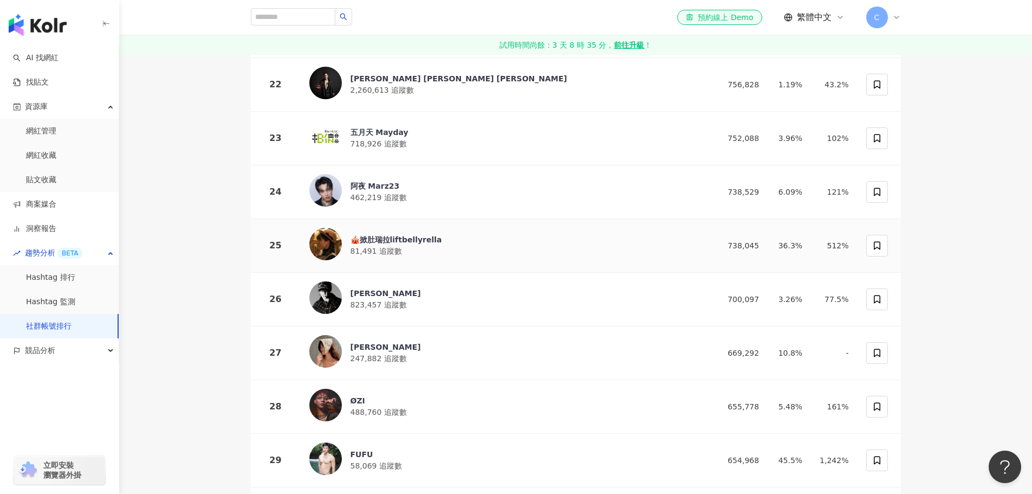
click at [418, 234] on div "🎪掀肚瑞拉liftbellyrella" at bounding box center [396, 239] width 92 height 11
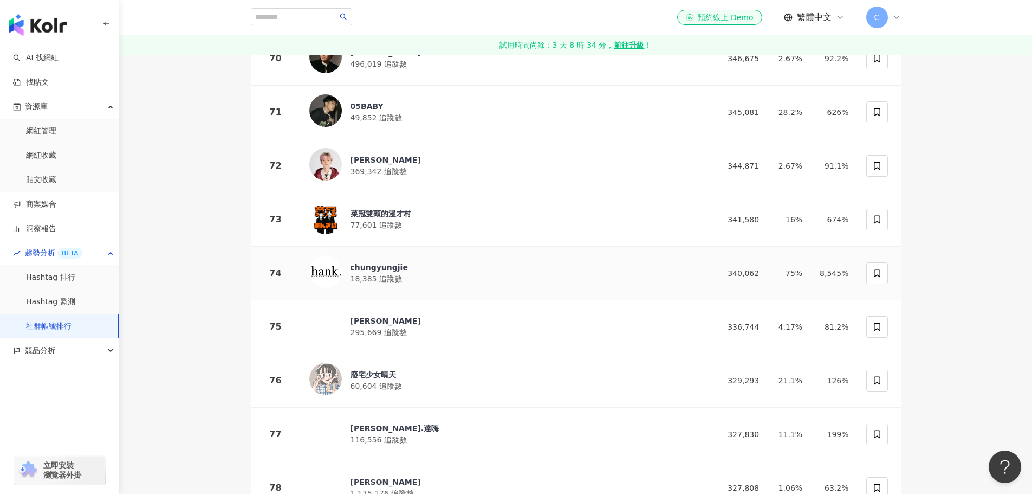
scroll to position [3684, 0]
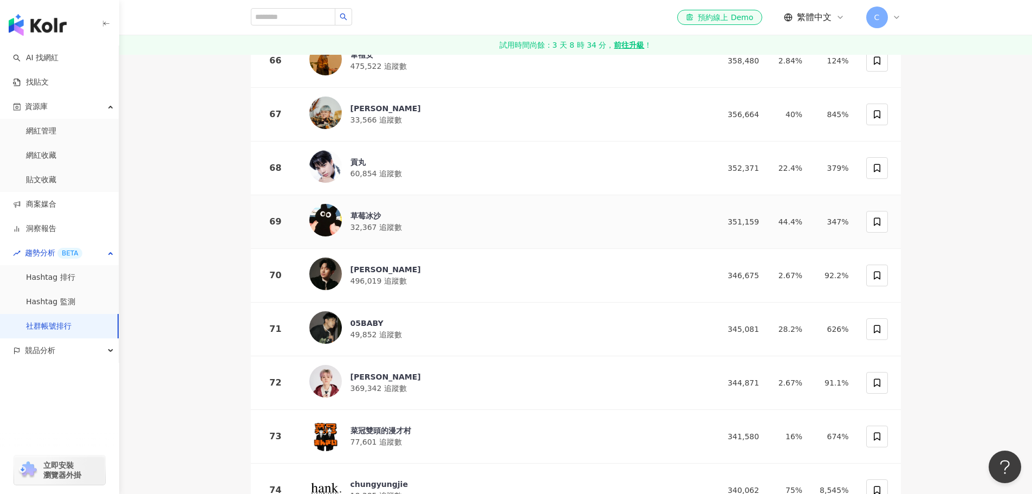
click at [385, 210] on div "草莓冰沙" at bounding box center [375, 215] width 51 height 11
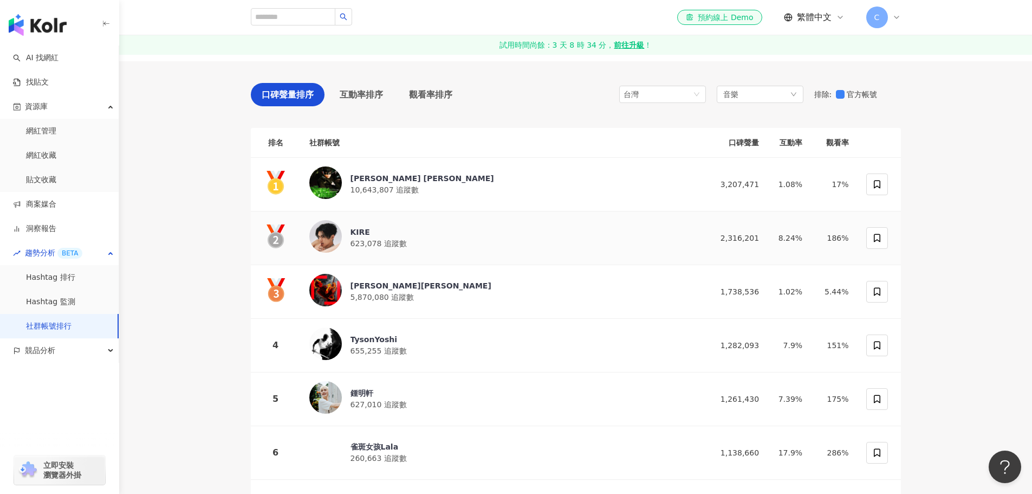
scroll to position [271, 0]
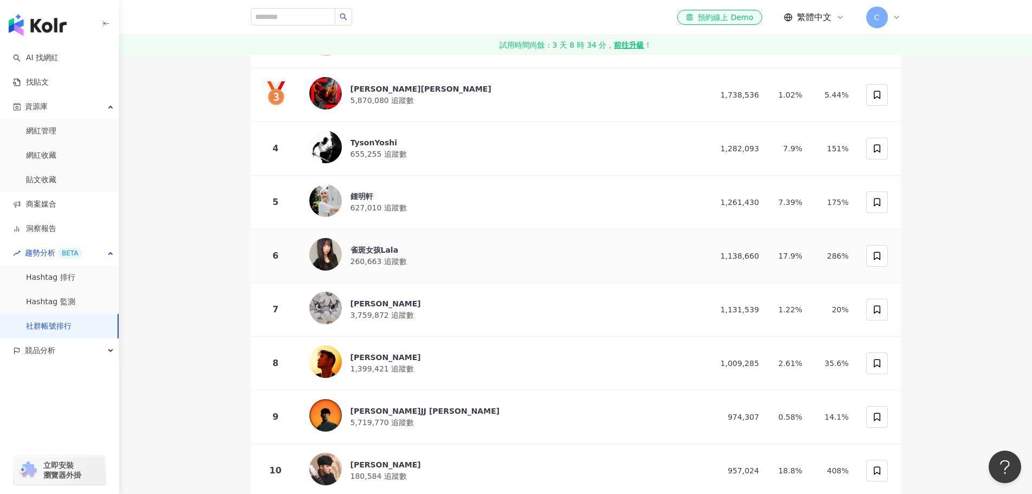
click at [395, 244] on div "雀斑女孩Lala" at bounding box center [378, 249] width 56 height 11
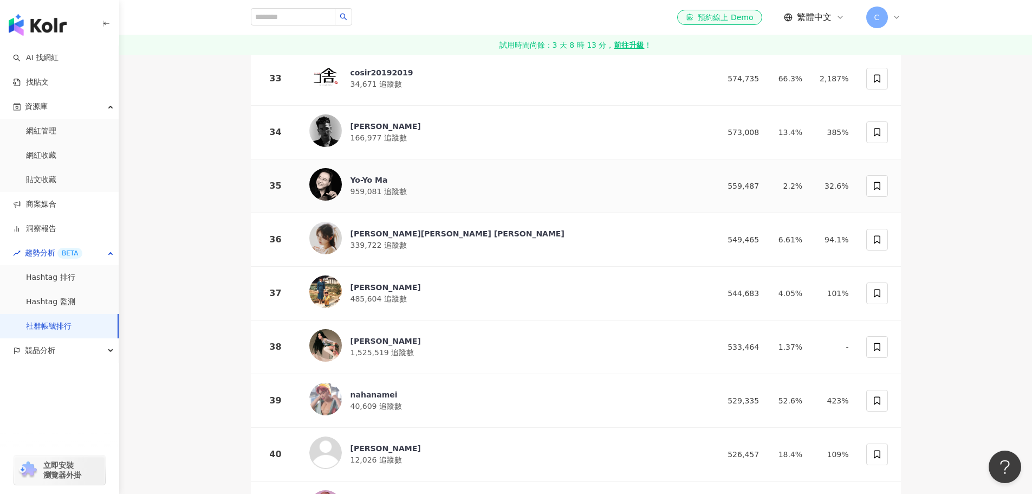
scroll to position [1950, 0]
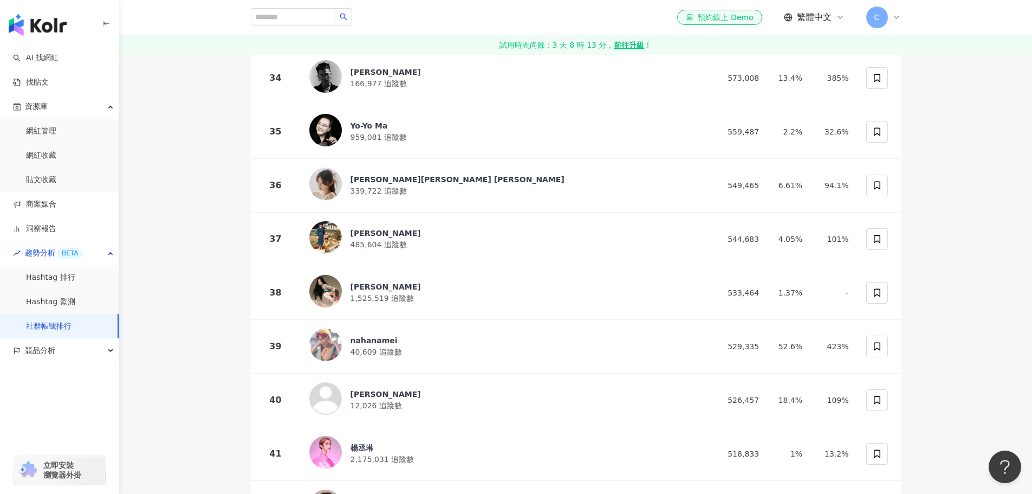
click at [193, 41] on link "試用時間尚餘：3 天 8 時 13 分， 前往升級 ！" at bounding box center [575, 45] width 913 height 20
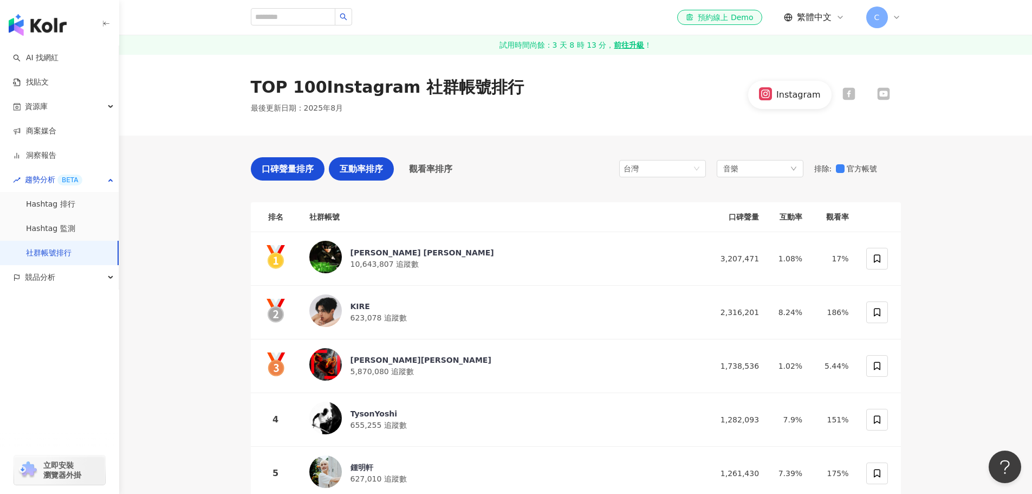
click at [352, 171] on span "互動率排序" at bounding box center [361, 169] width 43 height 14
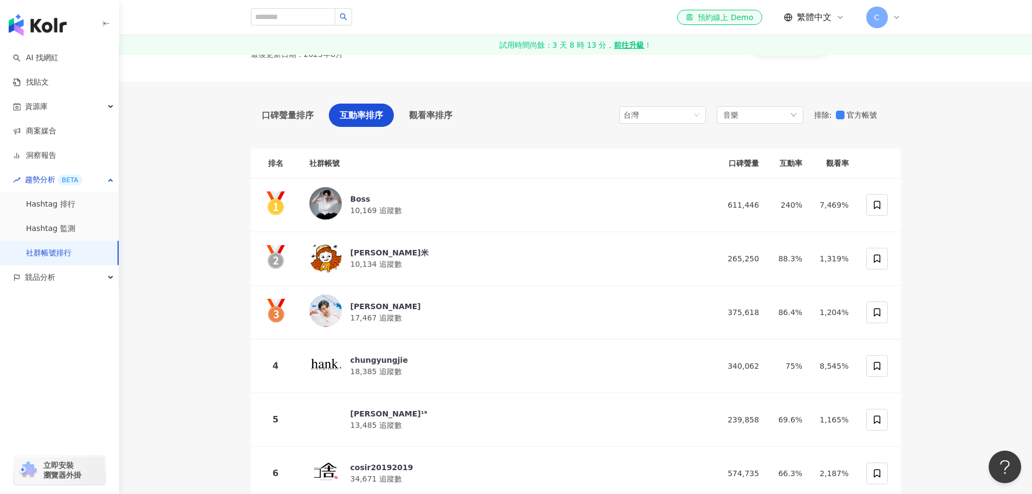
scroll to position [54, 0]
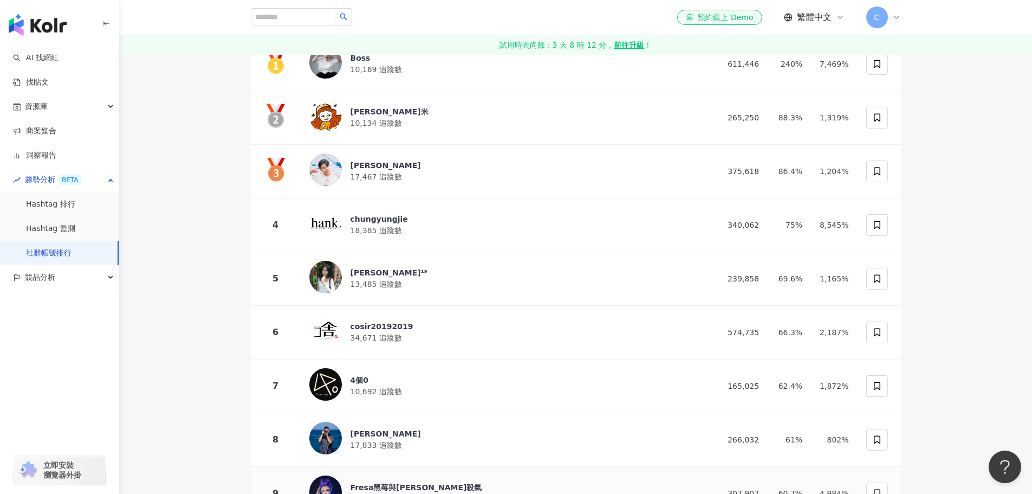
scroll to position [0, 0]
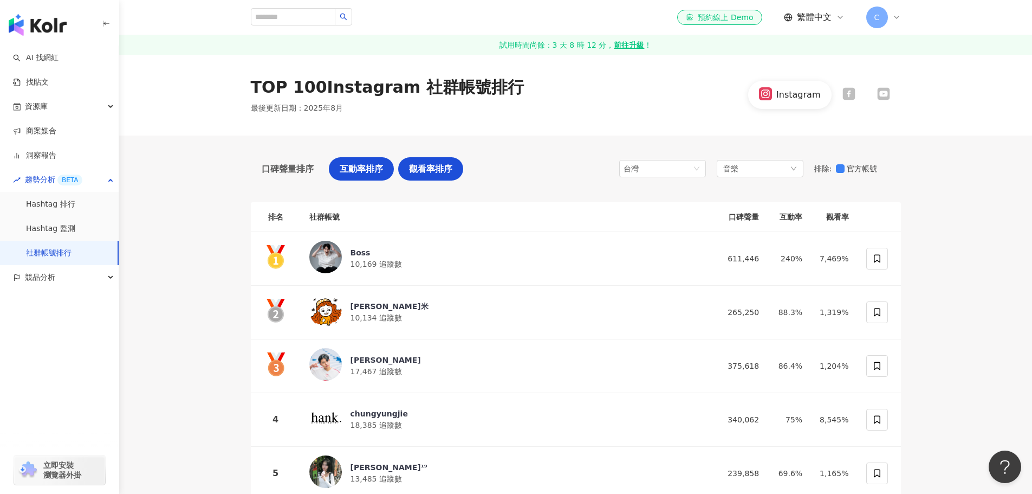
click at [409, 171] on span "觀看率排序" at bounding box center [430, 169] width 43 height 14
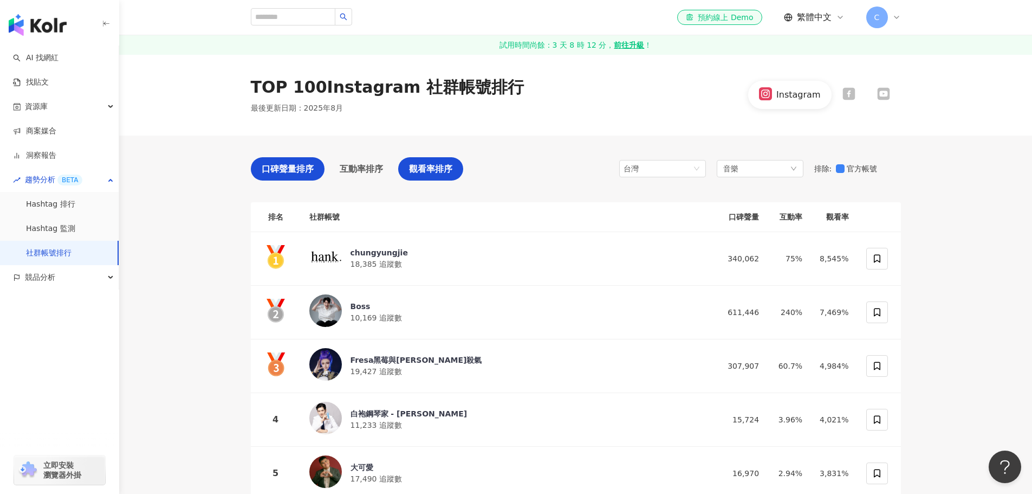
click at [270, 168] on span "口碑聲量排序" at bounding box center [288, 169] width 52 height 14
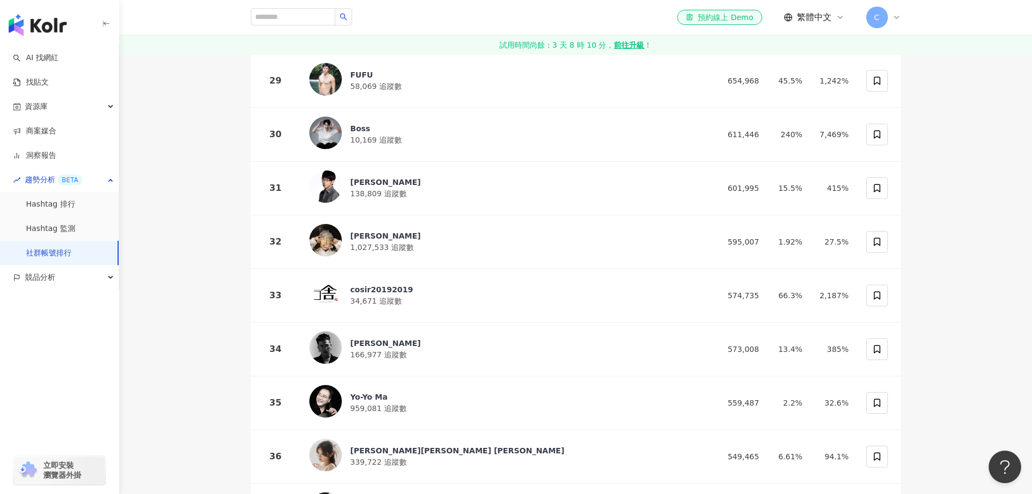
scroll to position [1192, 0]
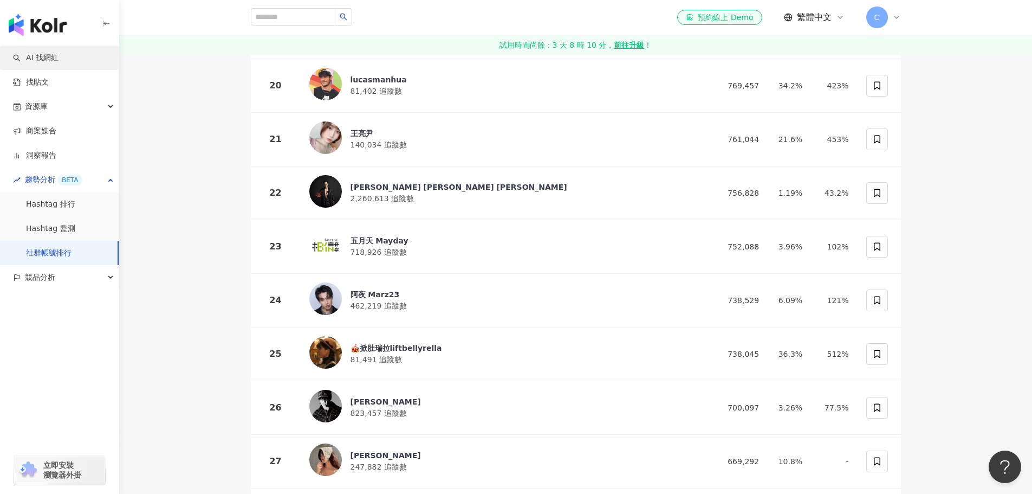
click at [59, 56] on link "AI 找網紅" at bounding box center [36, 58] width 46 height 11
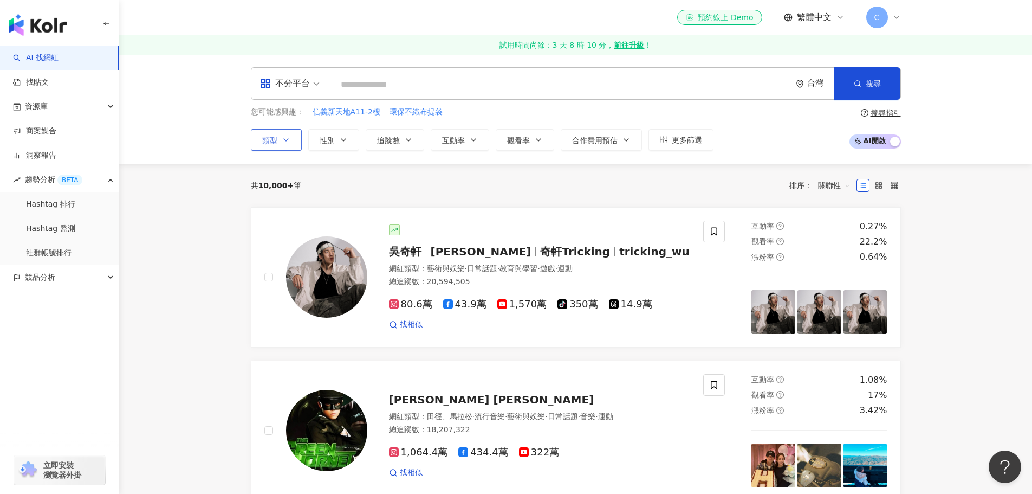
click at [263, 136] on span "類型" at bounding box center [269, 140] width 15 height 9
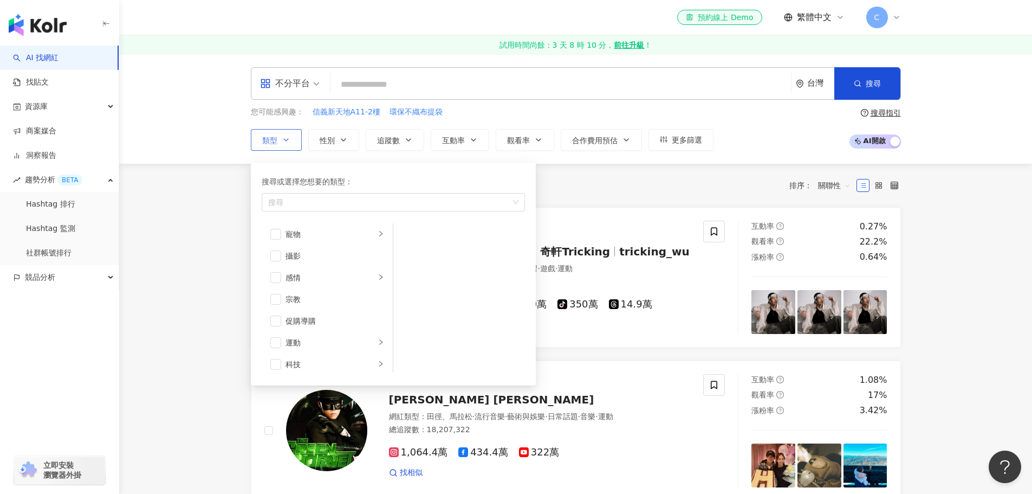
scroll to position [325, 0]
click at [330, 199] on div "搜尋" at bounding box center [393, 202] width 263 height 18
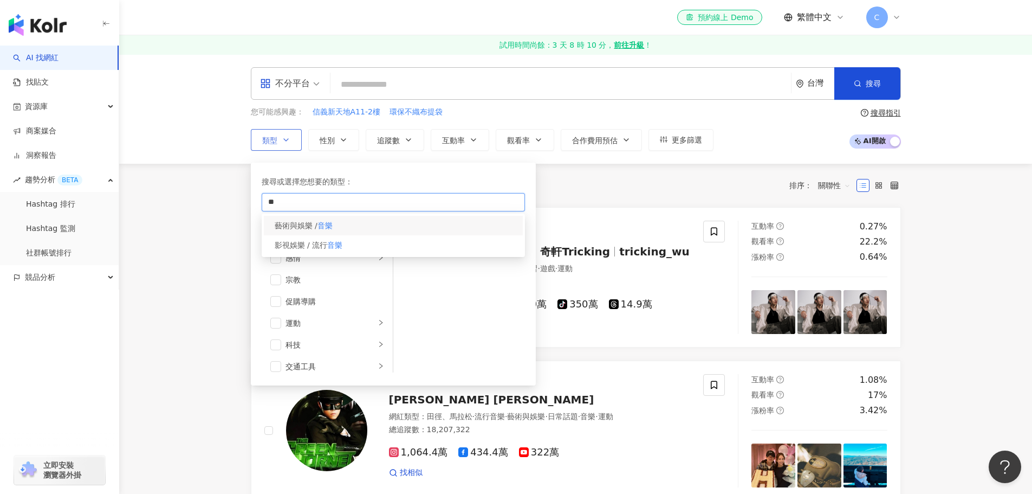
type input "**"
click at [262, 213] on div "藝術與娛樂 / 音樂" at bounding box center [262, 213] width 0 height 0
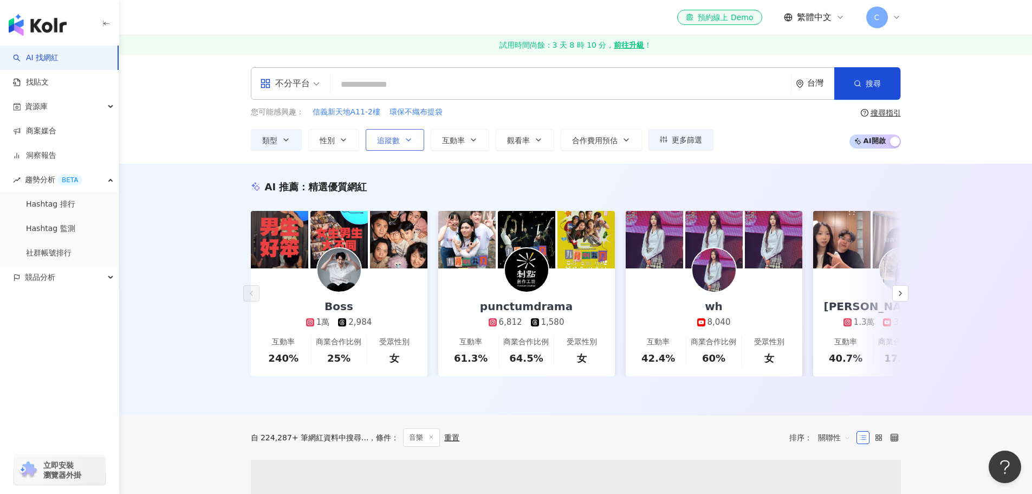
click at [395, 141] on span "追蹤數" at bounding box center [388, 140] width 23 height 9
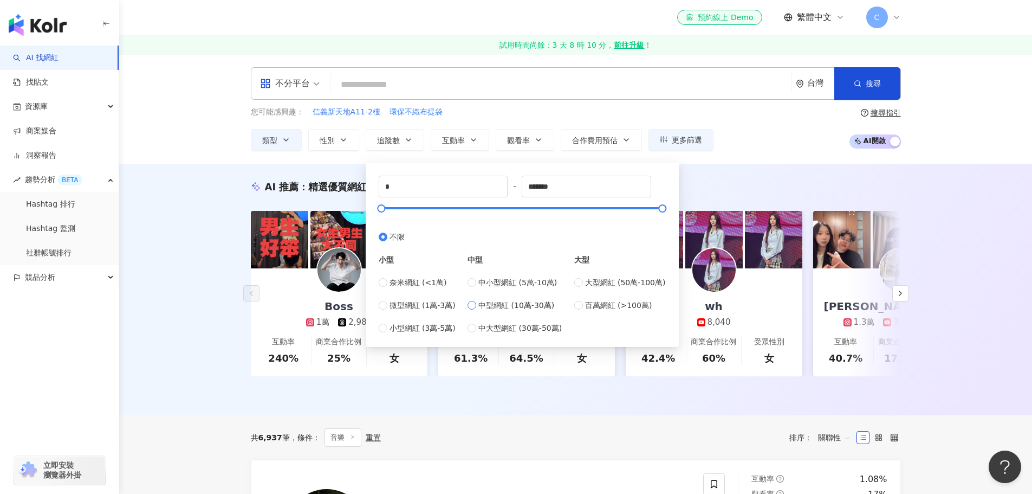
click at [495, 306] on span "中型網紅 (10萬-30萬)" at bounding box center [516, 305] width 76 height 12
type input "******"
click at [963, 220] on div "AI 推薦 ： 精選優質網紅 Boss 1萬 2,984 互動率 240% 商業合作比例 25% 受眾性別 女 punctumdrama 6,812 1,58…" at bounding box center [575, 289] width 913 height 251
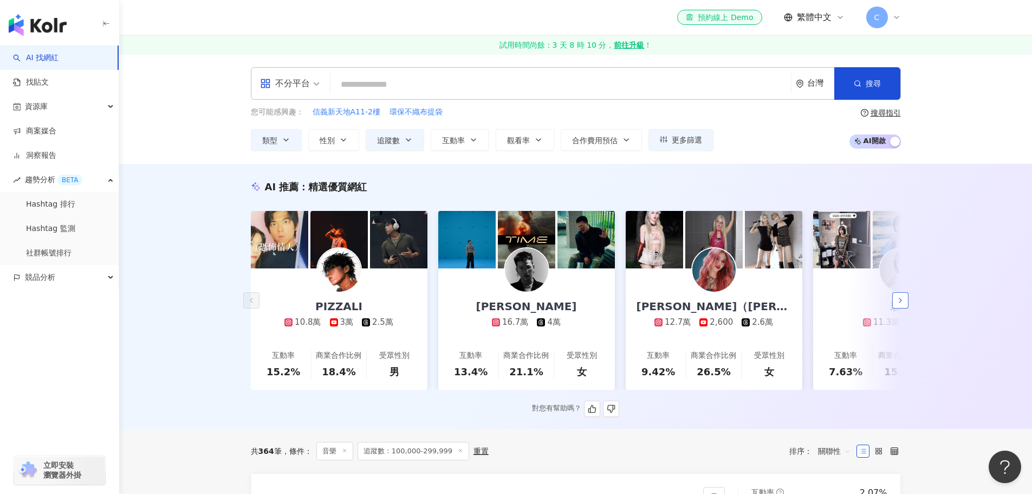
click at [903, 303] on icon "button" at bounding box center [900, 300] width 9 height 9
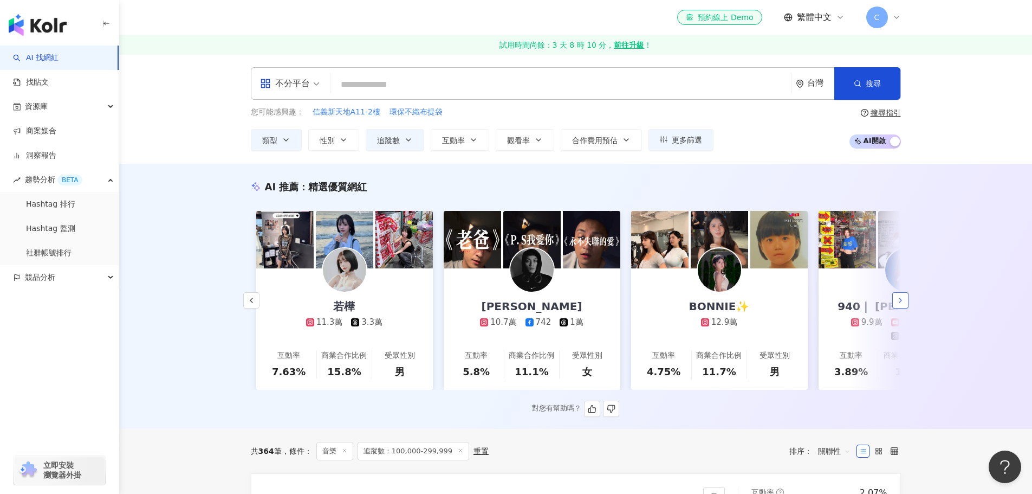
scroll to position [0, 562]
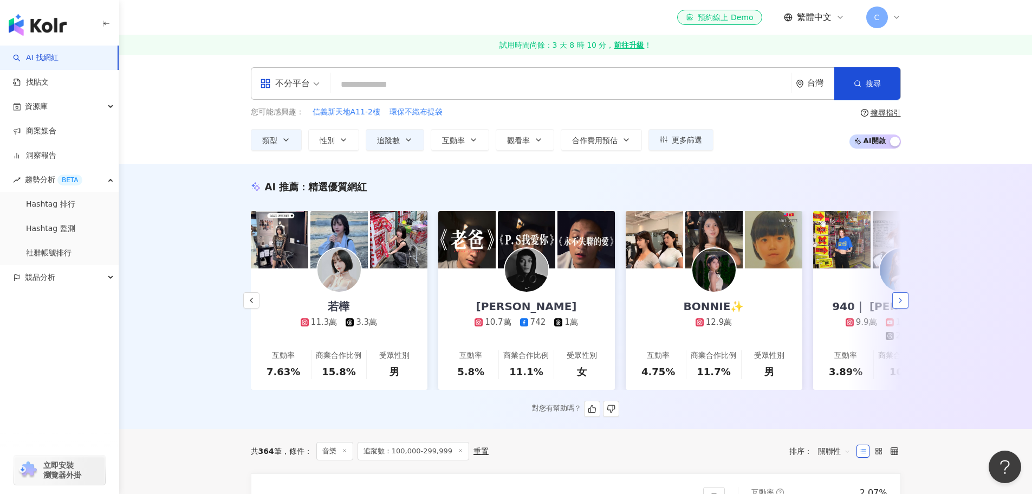
click at [903, 303] on icon "button" at bounding box center [900, 300] width 9 height 9
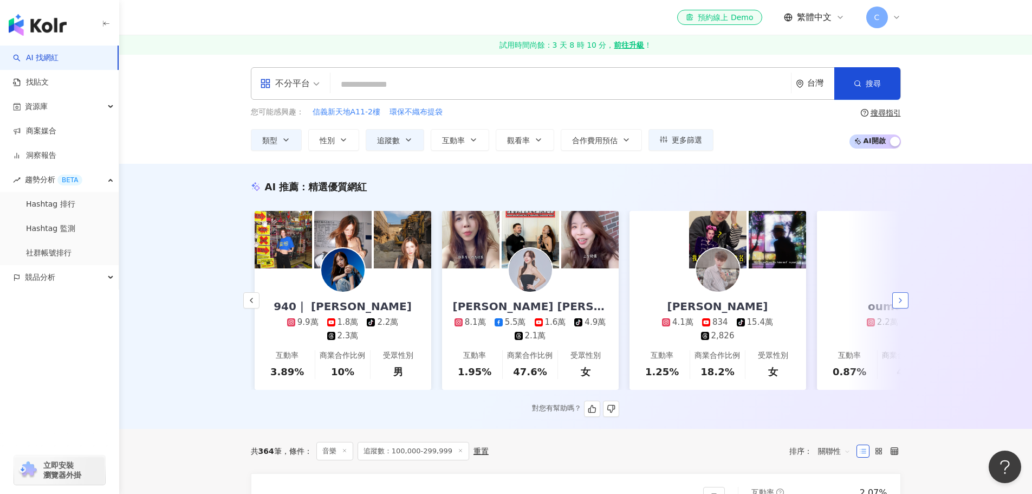
scroll to position [0, 1125]
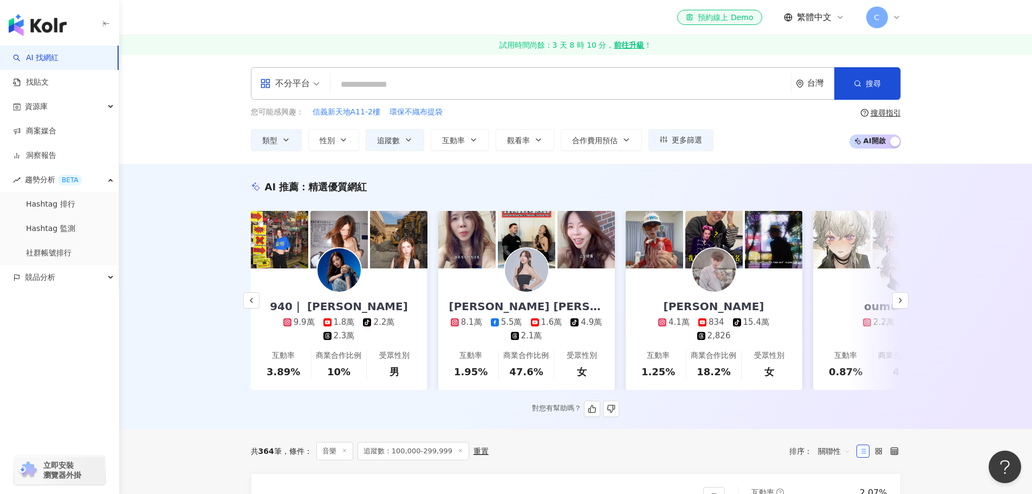
click at [347, 271] on img at bounding box center [338, 269] width 43 height 43
click at [250, 302] on polyline "button" at bounding box center [251, 300] width 2 height 4
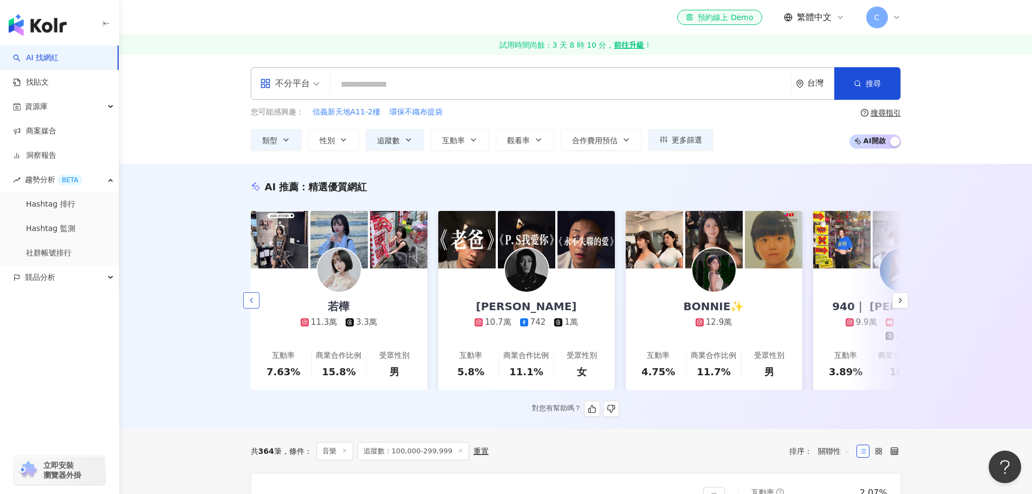
click at [250, 302] on polyline "button" at bounding box center [251, 300] width 2 height 4
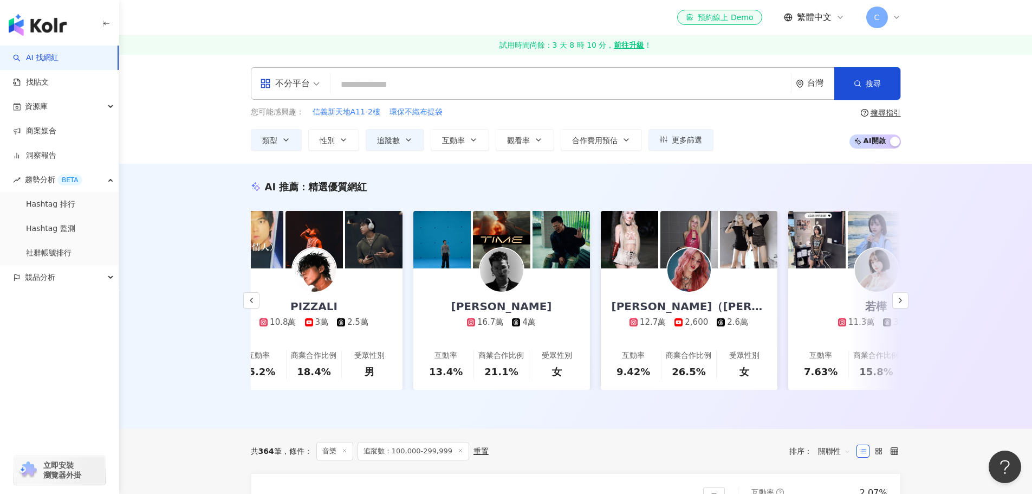
scroll to position [0, 0]
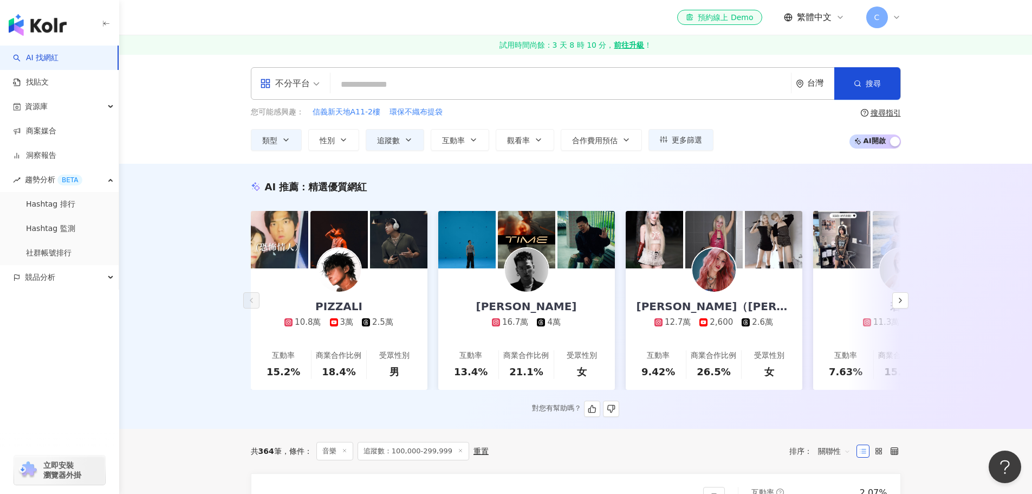
click at [348, 246] on img at bounding box center [338, 239] width 57 height 57
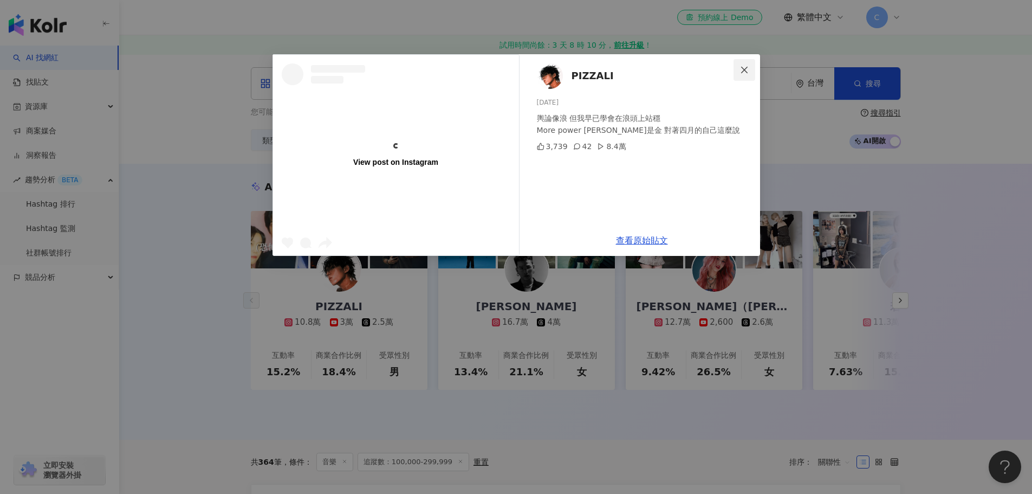
click at [744, 66] on icon "close" at bounding box center [744, 70] width 9 height 9
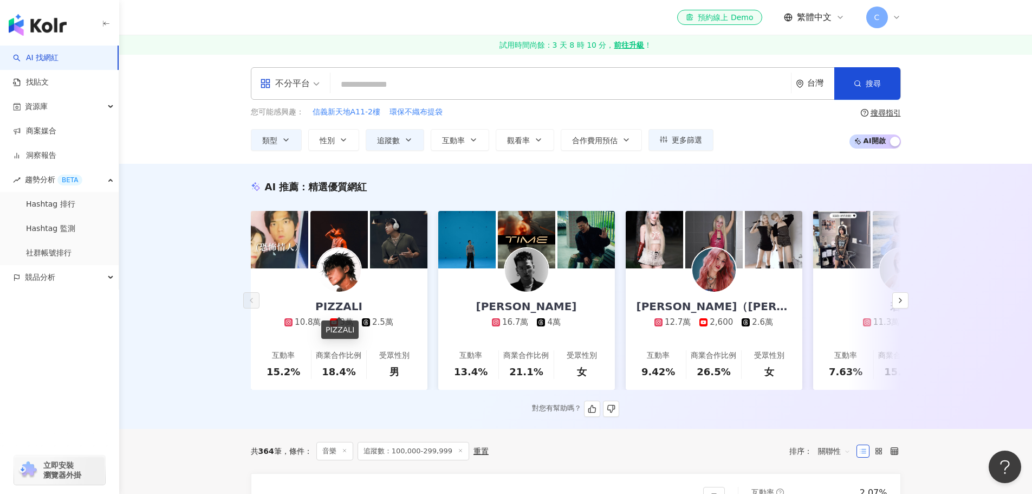
click at [347, 330] on div "PIZZALI" at bounding box center [339, 329] width 37 height 18
click at [350, 303] on div "PIZZALI" at bounding box center [338, 305] width 69 height 15
click at [537, 328] on link "黃奇斌 16.7萬 4萬 互動率 13.4% 商業合作比例 21.1% 受眾性別 女" at bounding box center [526, 328] width 177 height 121
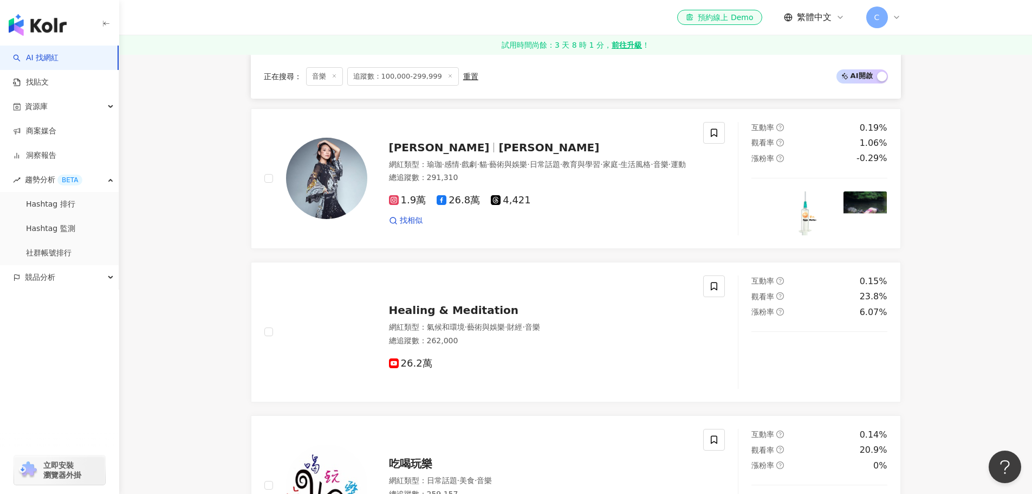
scroll to position [704, 0]
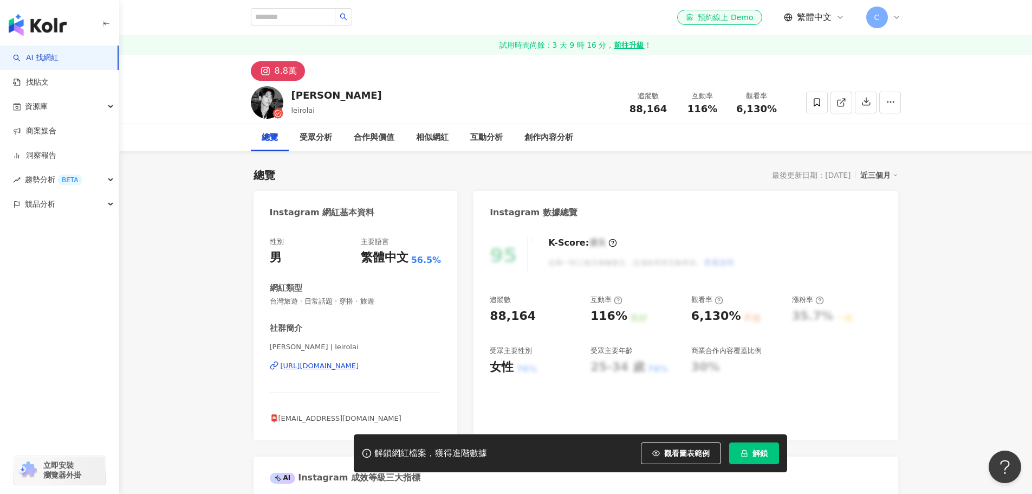
click at [359, 366] on div "[URL][DOMAIN_NAME]" at bounding box center [320, 366] width 79 height 10
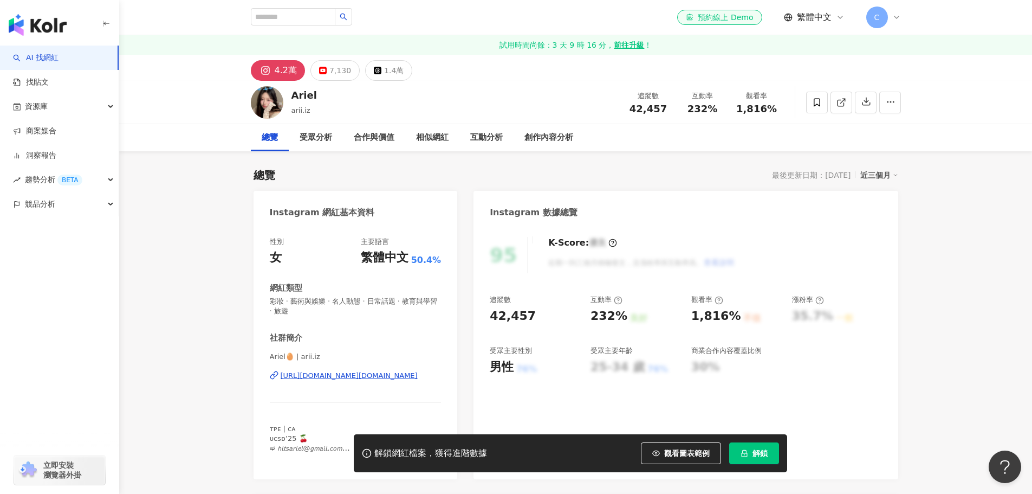
click at [372, 375] on div "https://www.instagram.com/arii.iz/" at bounding box center [349, 376] width 137 height 10
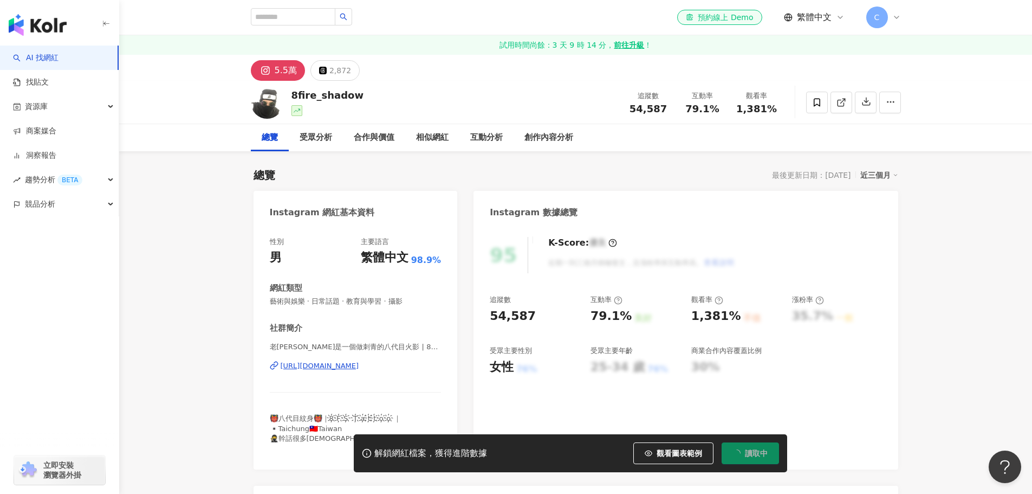
scroll to position [108, 0]
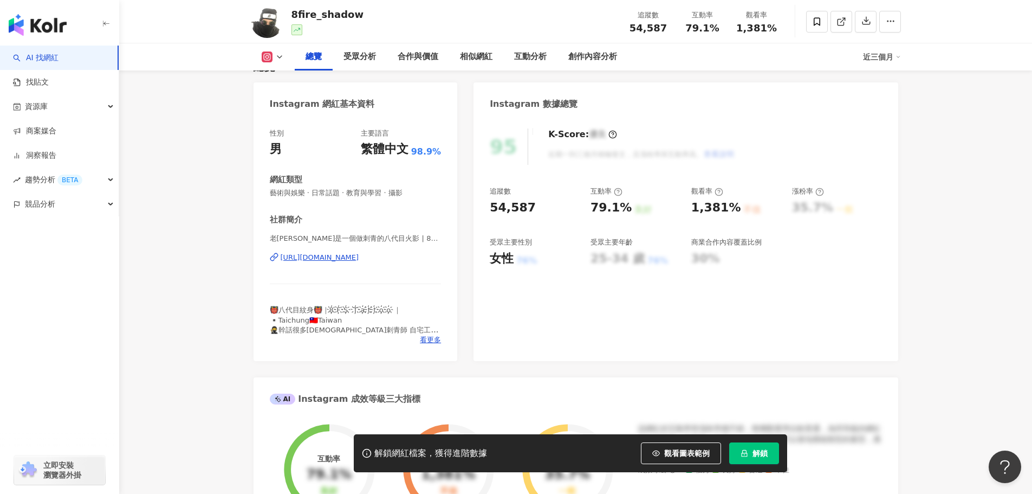
click at [359, 255] on div "https://www.instagram.com/8fire_shadow/" at bounding box center [320, 257] width 79 height 10
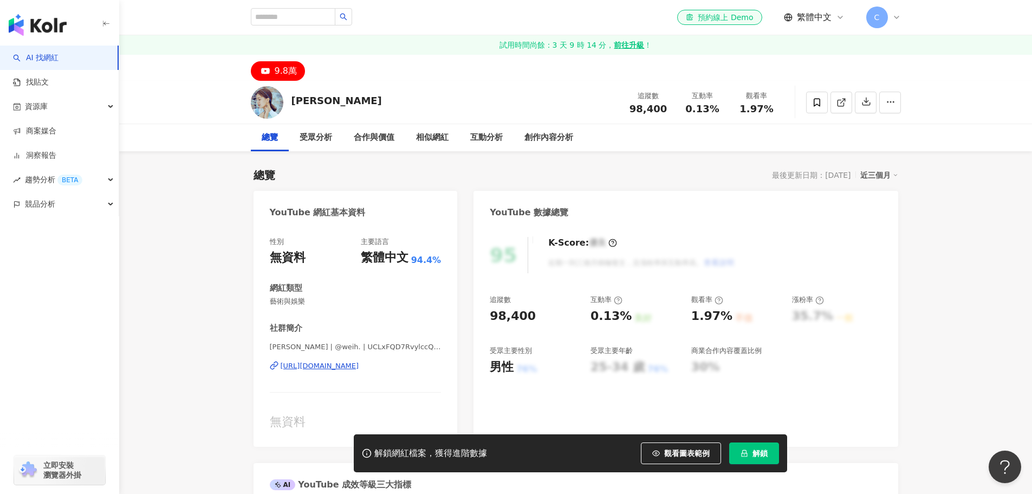
click at [359, 367] on div "https://www.youtube.com/channel/UCLxFQD7RvylccQK-jan59jw" at bounding box center [320, 366] width 79 height 10
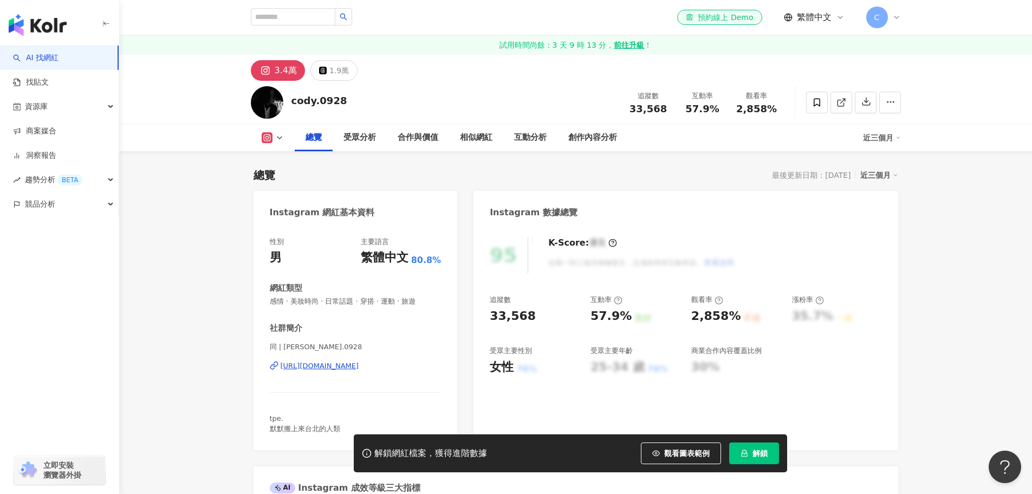
scroll to position [108, 0]
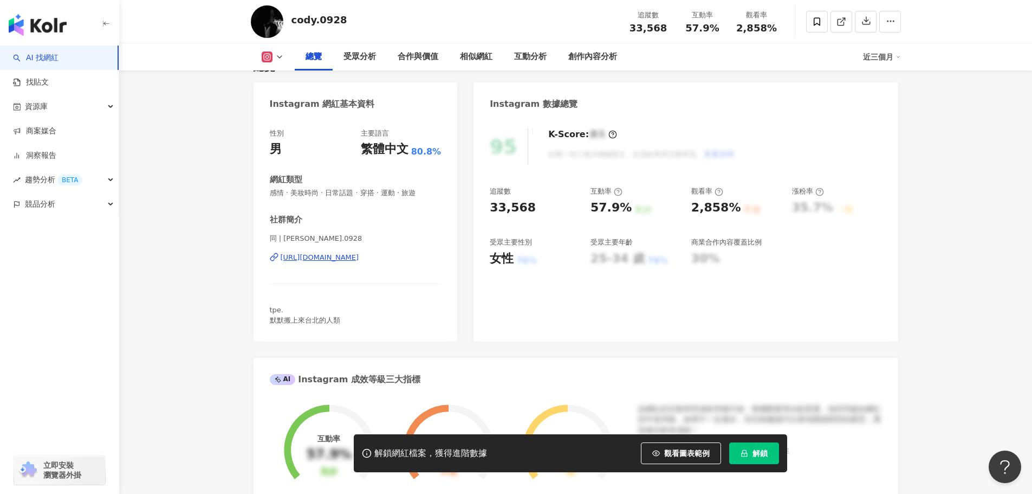
click at [359, 256] on div "https://www.instagram.com/cody.0928/" at bounding box center [320, 257] width 79 height 10
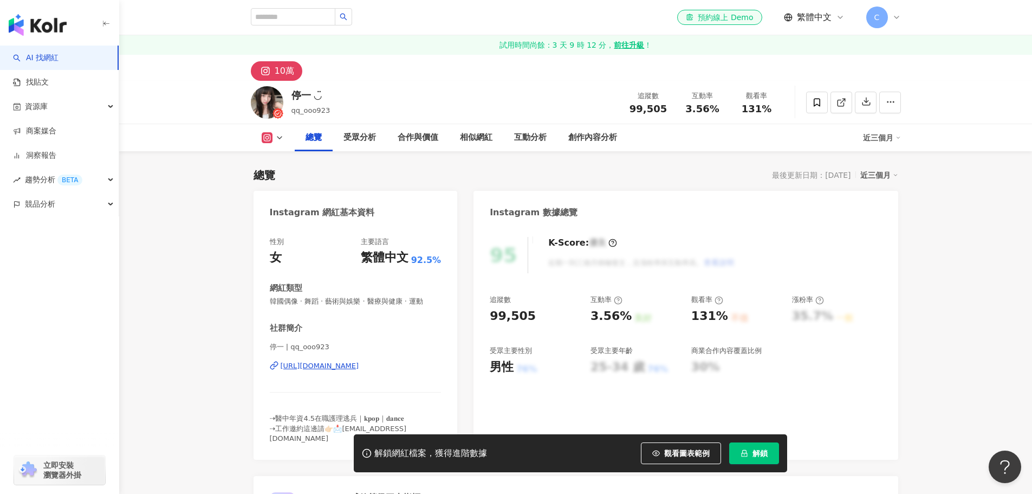
click at [359, 365] on div "[URL][DOMAIN_NAME]" at bounding box center [320, 366] width 79 height 10
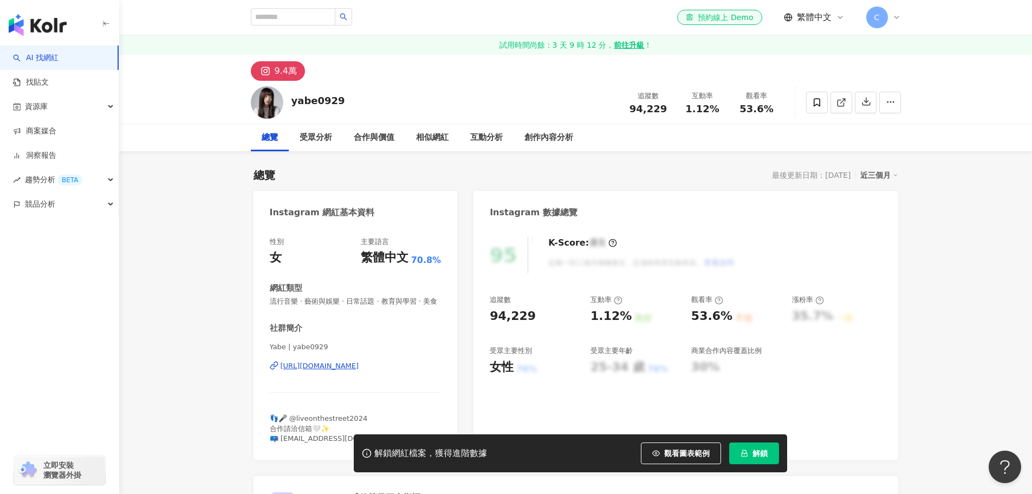
click at [359, 371] on div "[URL][DOMAIN_NAME]" at bounding box center [320, 366] width 79 height 10
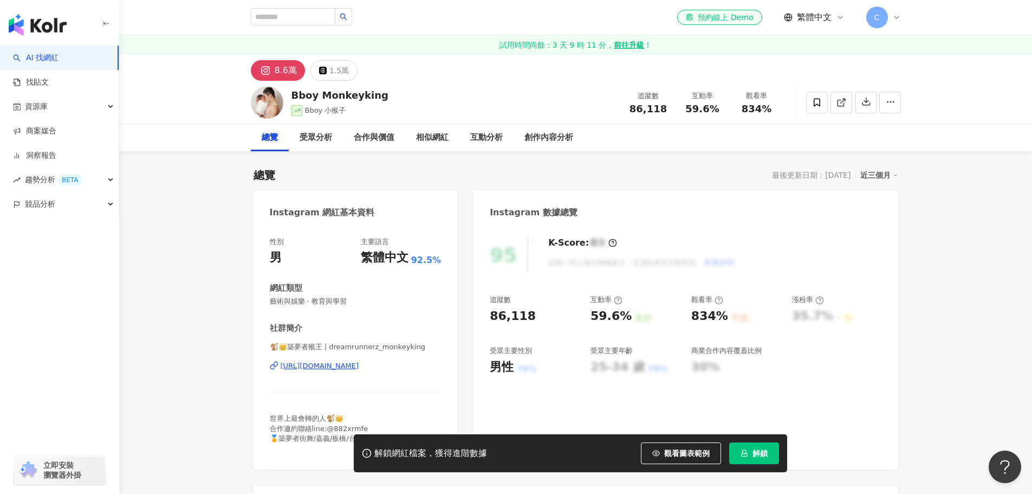
click at [359, 368] on div "[URL][DOMAIN_NAME]" at bounding box center [320, 366] width 79 height 10
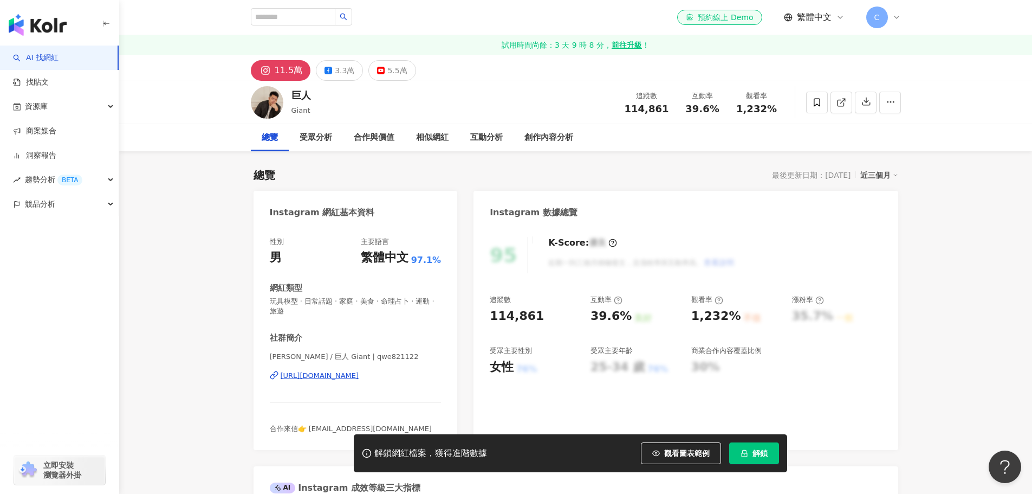
click at [354, 375] on div "https://www.instagram.com/qwe821122/" at bounding box center [320, 376] width 79 height 10
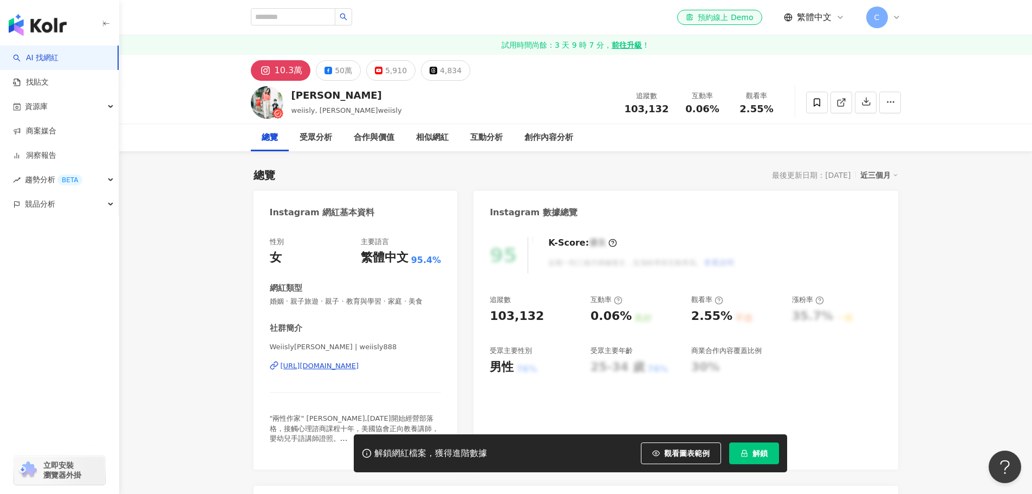
click at [354, 364] on div "[URL][DOMAIN_NAME]" at bounding box center [320, 366] width 79 height 10
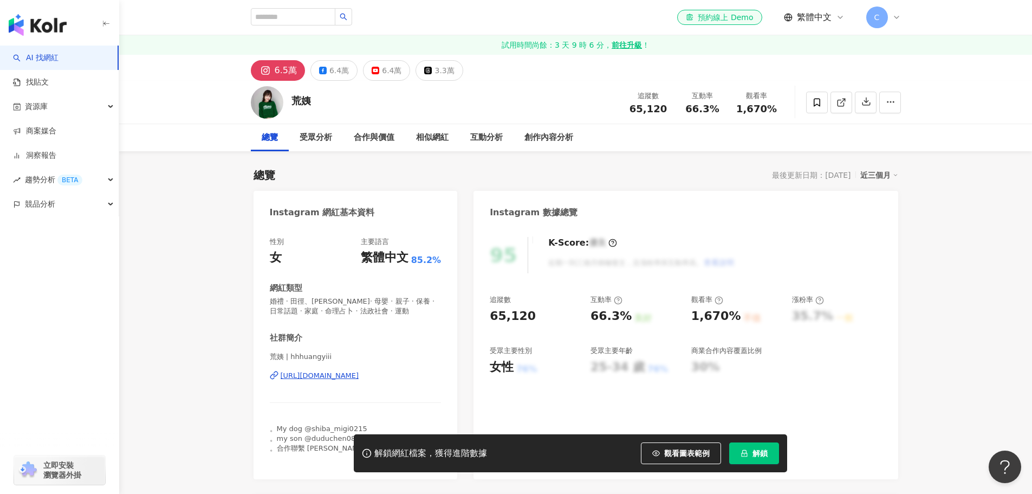
click at [359, 378] on div "https://www.instagram.com/hhhuangyiii/" at bounding box center [320, 376] width 79 height 10
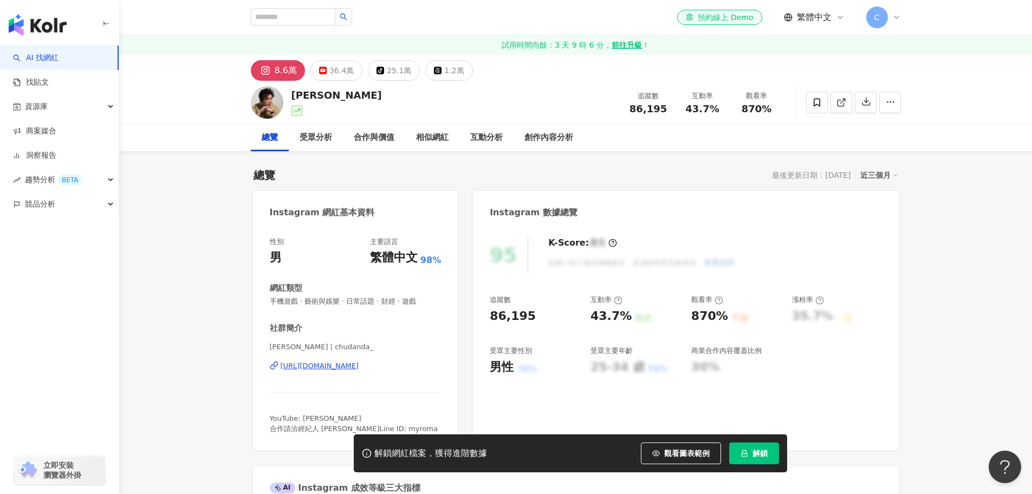
click at [359, 366] on div "https://www.instagram.com/chudanda_/" at bounding box center [320, 366] width 79 height 10
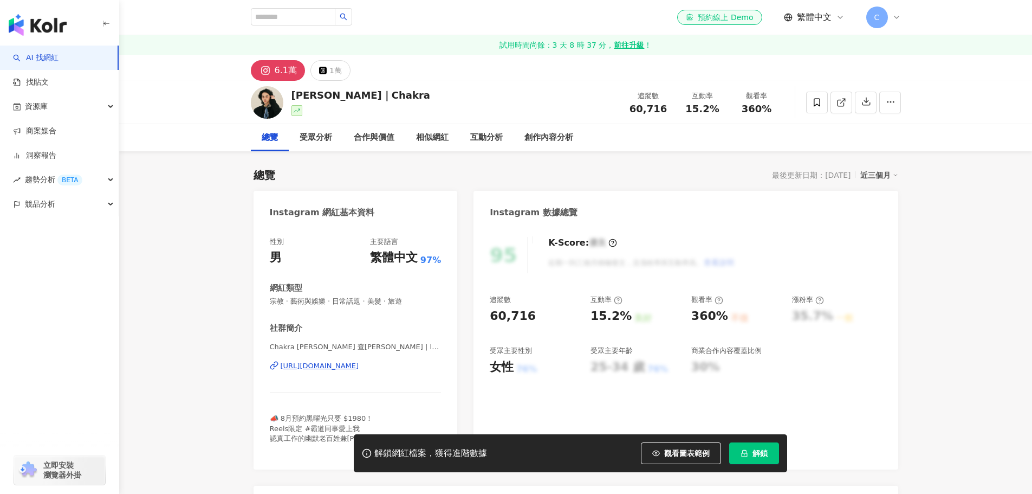
drag, startPoint x: 0, startPoint y: 0, endPoint x: 355, endPoint y: 364, distance: 508.4
click at [355, 364] on div "[URL][DOMAIN_NAME]" at bounding box center [320, 366] width 79 height 10
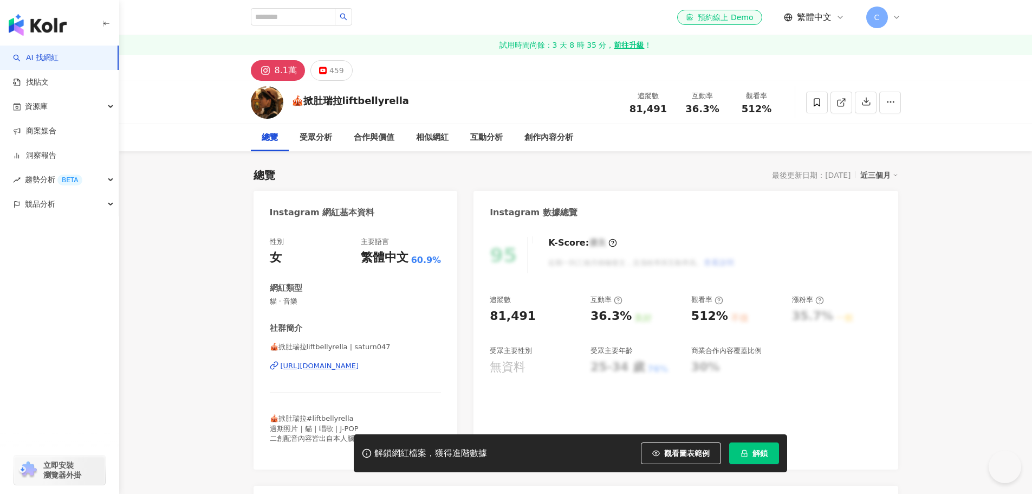
click at [337, 367] on div "https://www.instagram.com/saturn047/" at bounding box center [320, 366] width 79 height 10
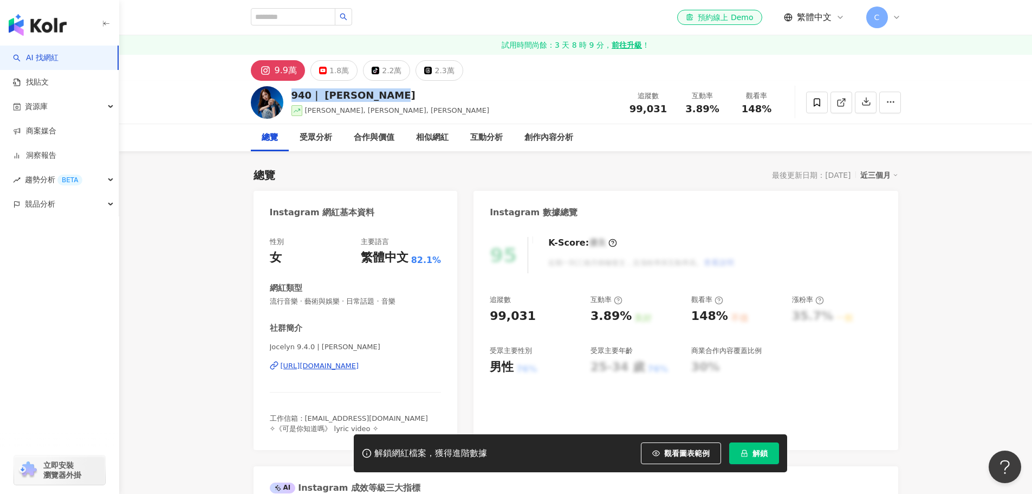
drag, startPoint x: 291, startPoint y: 95, endPoint x: 385, endPoint y: 93, distance: 93.7
click at [385, 93] on div "940｜ Jocelyn Wang" at bounding box center [390, 95] width 198 height 14
click at [359, 368] on div "https://www.instagram.com/jocelyn_wang_music/" at bounding box center [320, 366] width 79 height 10
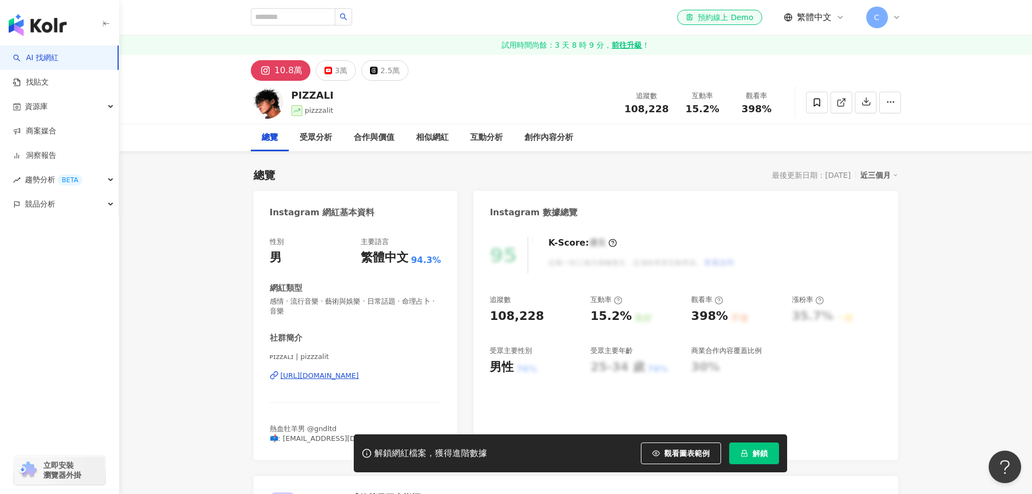
drag, startPoint x: 291, startPoint y: 93, endPoint x: 402, endPoint y: 107, distance: 111.4
click at [328, 92] on div "PIZZALI" at bounding box center [312, 95] width 42 height 14
click at [324, 378] on div "https://www.instagram.com/pizzzalit/" at bounding box center [320, 376] width 79 height 10
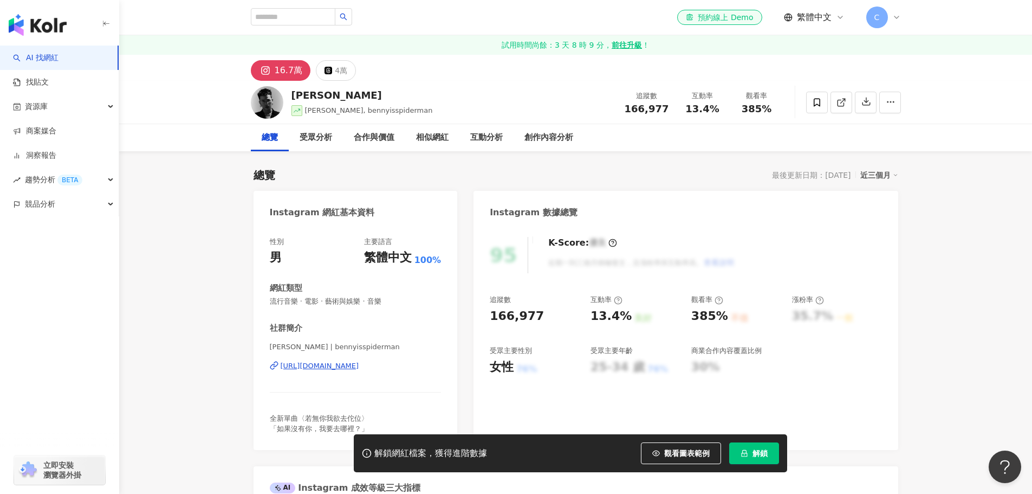
drag, startPoint x: 440, startPoint y: 362, endPoint x: 282, endPoint y: 365, distance: 158.2
click at [282, 365] on div "性別 男 主要語言 繁體中文 100% 網紅類型 流行音樂 · 電影 · 藝術與娛樂 · 音樂 社群簡介 [PERSON_NAME] | [PERSON_NA…" at bounding box center [356, 338] width 204 height 224
copy div "[URL][DOMAIN_NAME]"
drag, startPoint x: 291, startPoint y: 95, endPoint x: 318, endPoint y: 94, distance: 26.6
click at [318, 94] on div "[PERSON_NAME]" at bounding box center [361, 95] width 141 height 14
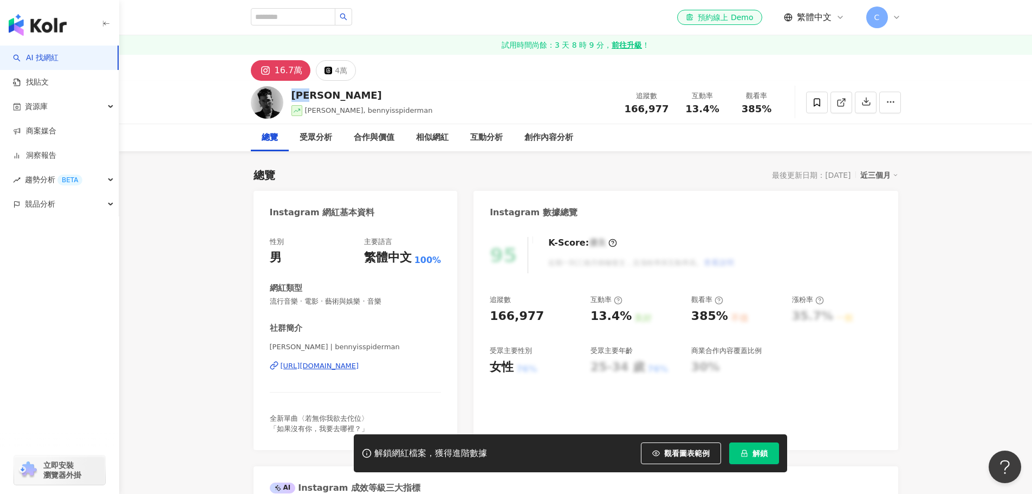
copy div "[PERSON_NAME]"
